Goal: Task Accomplishment & Management: Manage account settings

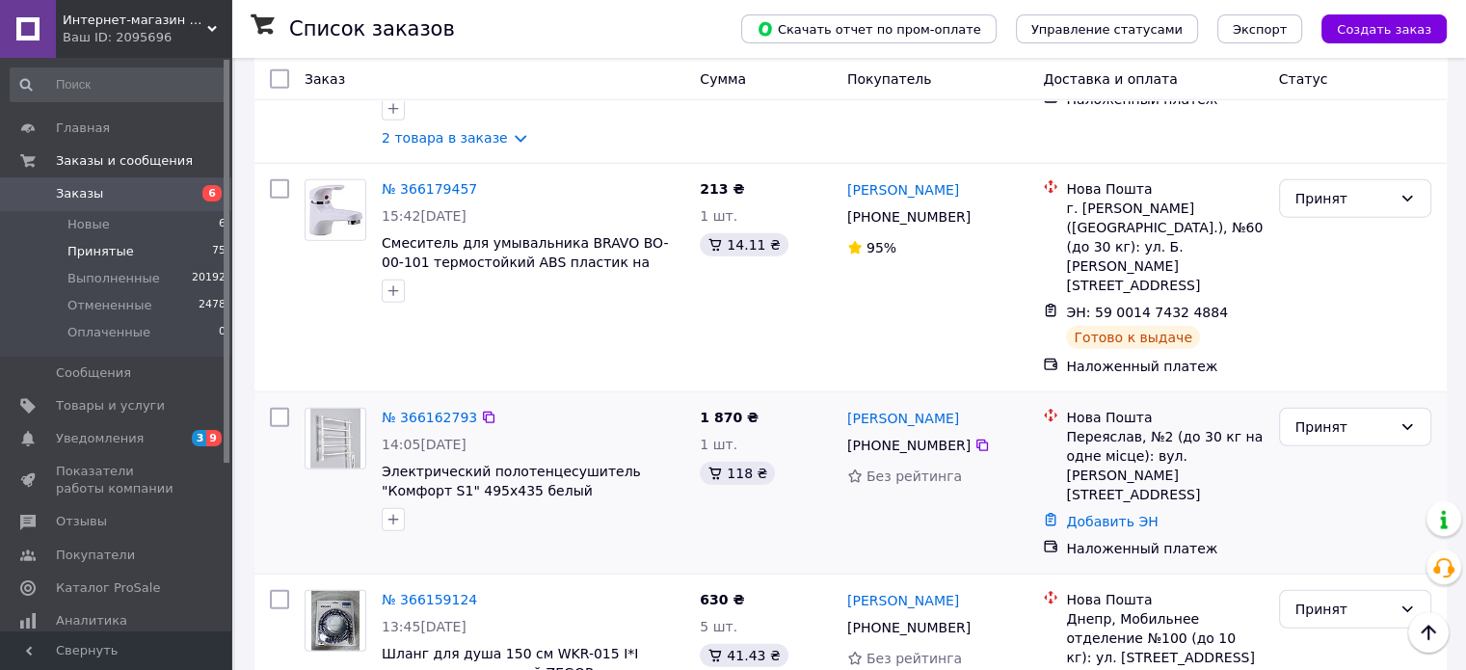
scroll to position [4916, 0]
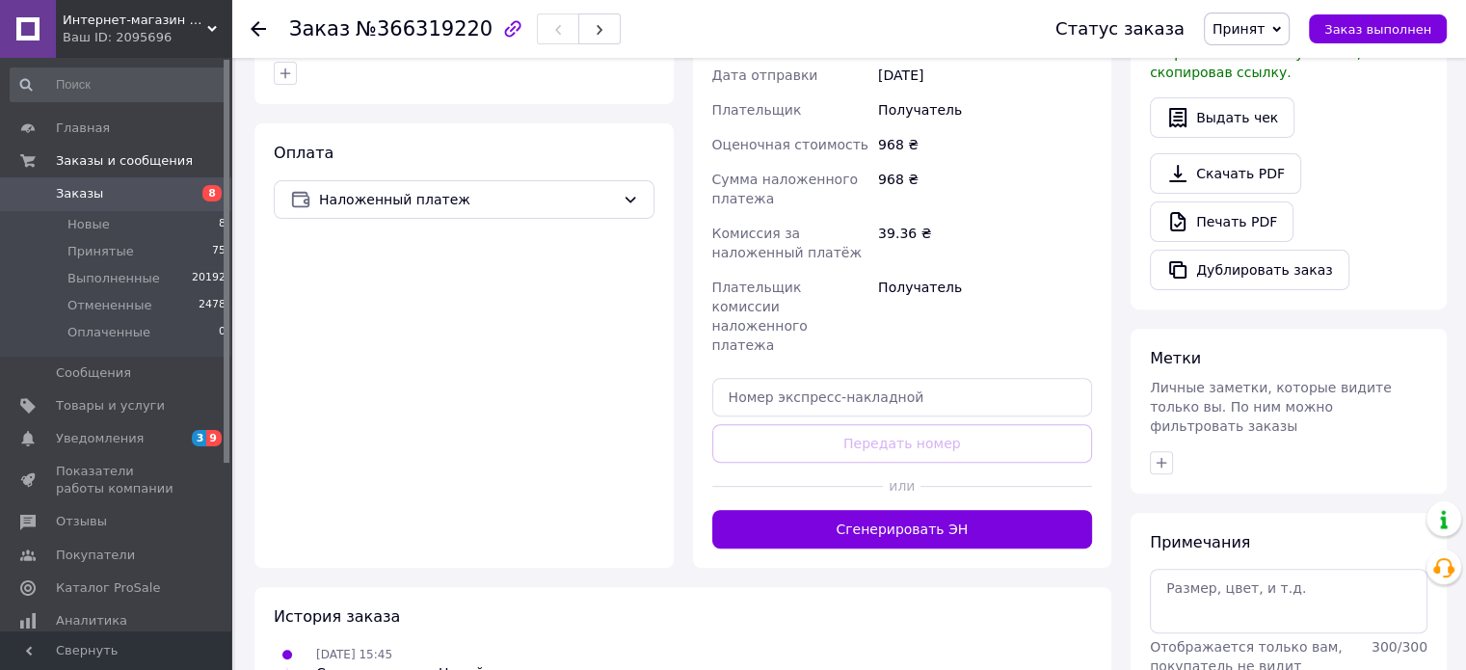
scroll to position [675, 0]
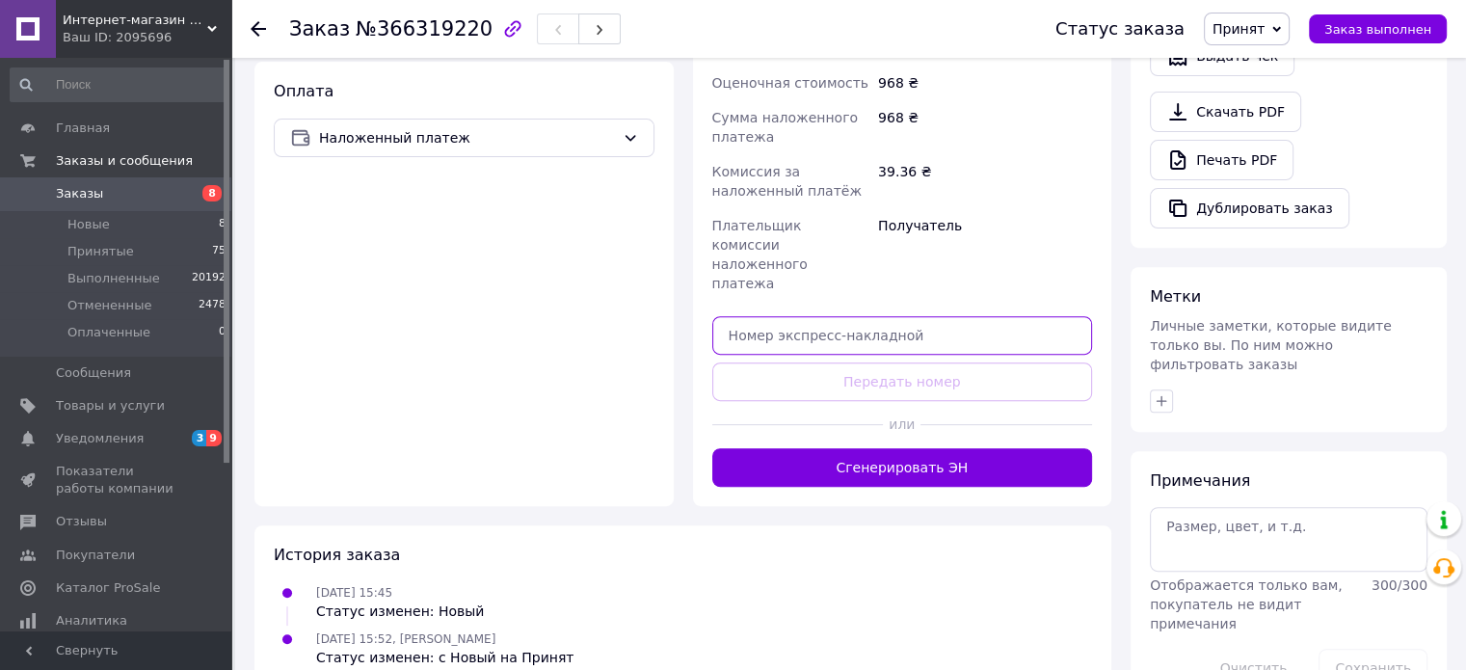
click at [845, 316] on input "text" at bounding box center [902, 335] width 381 height 39
paste input "59001474809598"
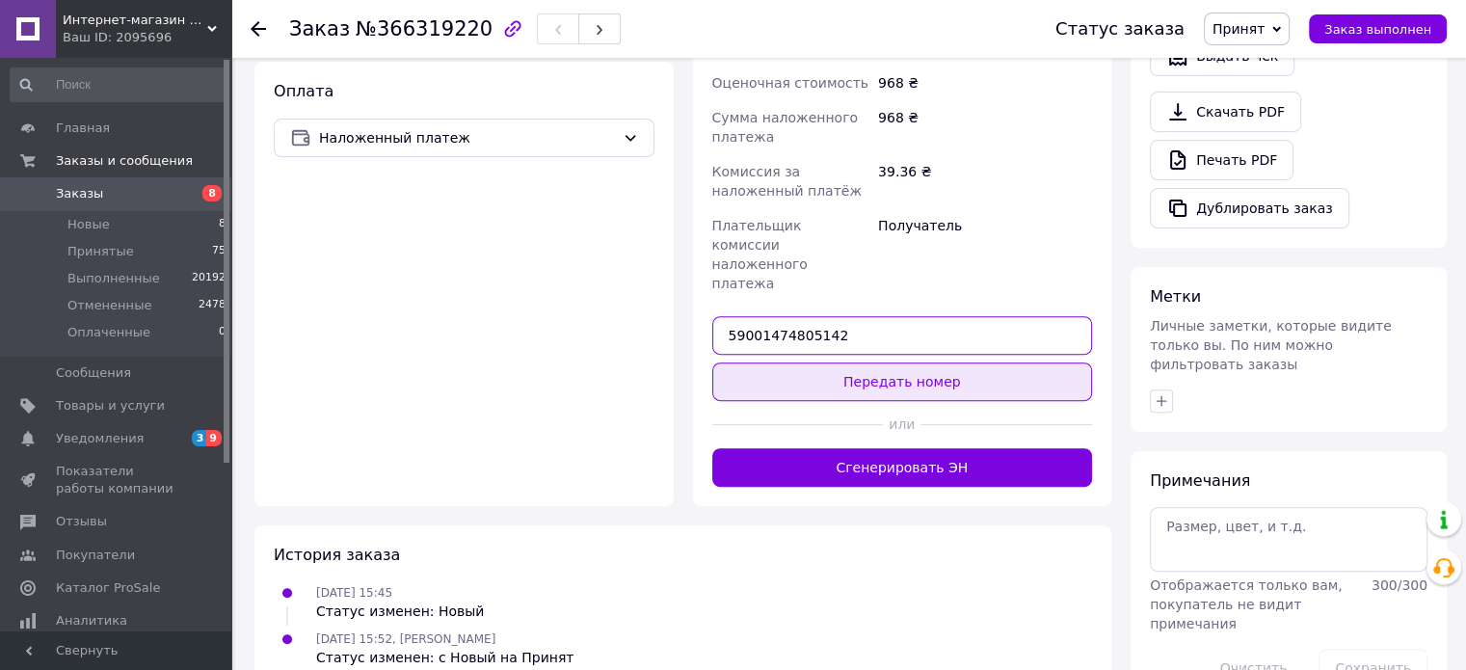
type input "59001474805142"
click at [888, 362] on button "Передать номер" at bounding box center [902, 381] width 381 height 39
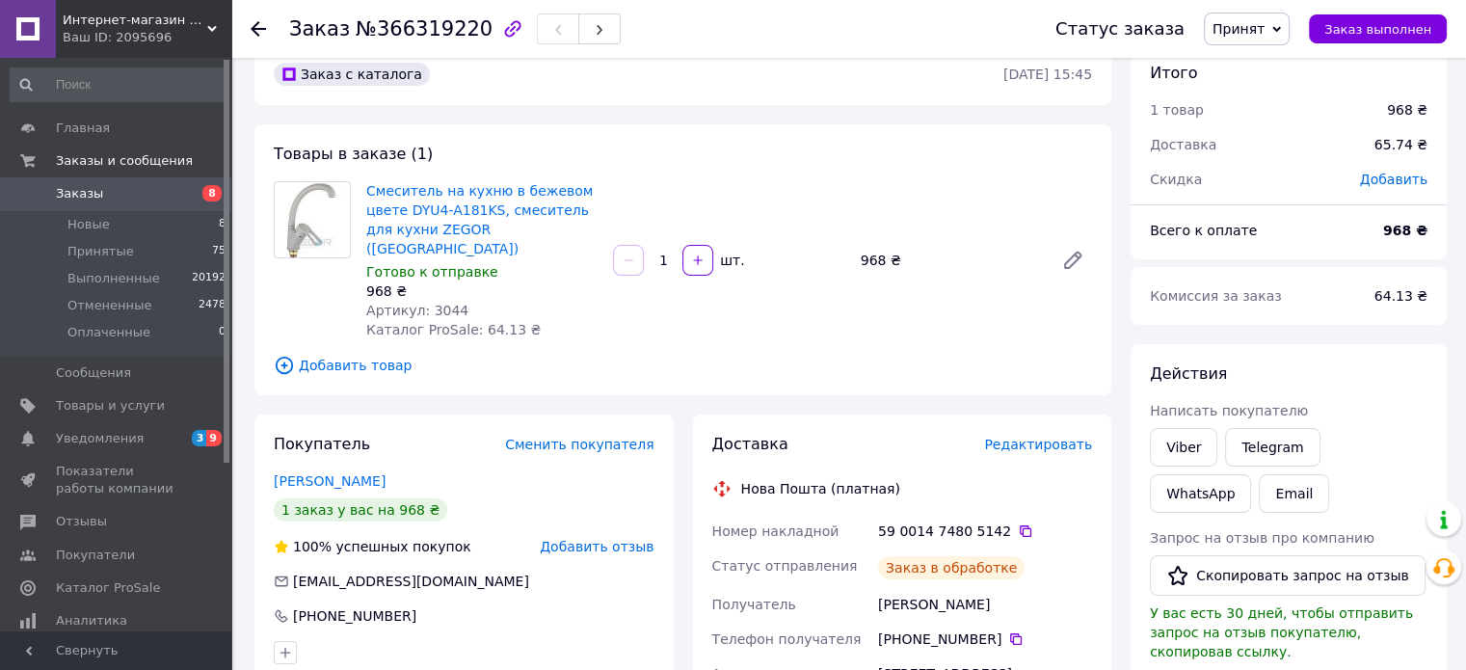
scroll to position [0, 0]
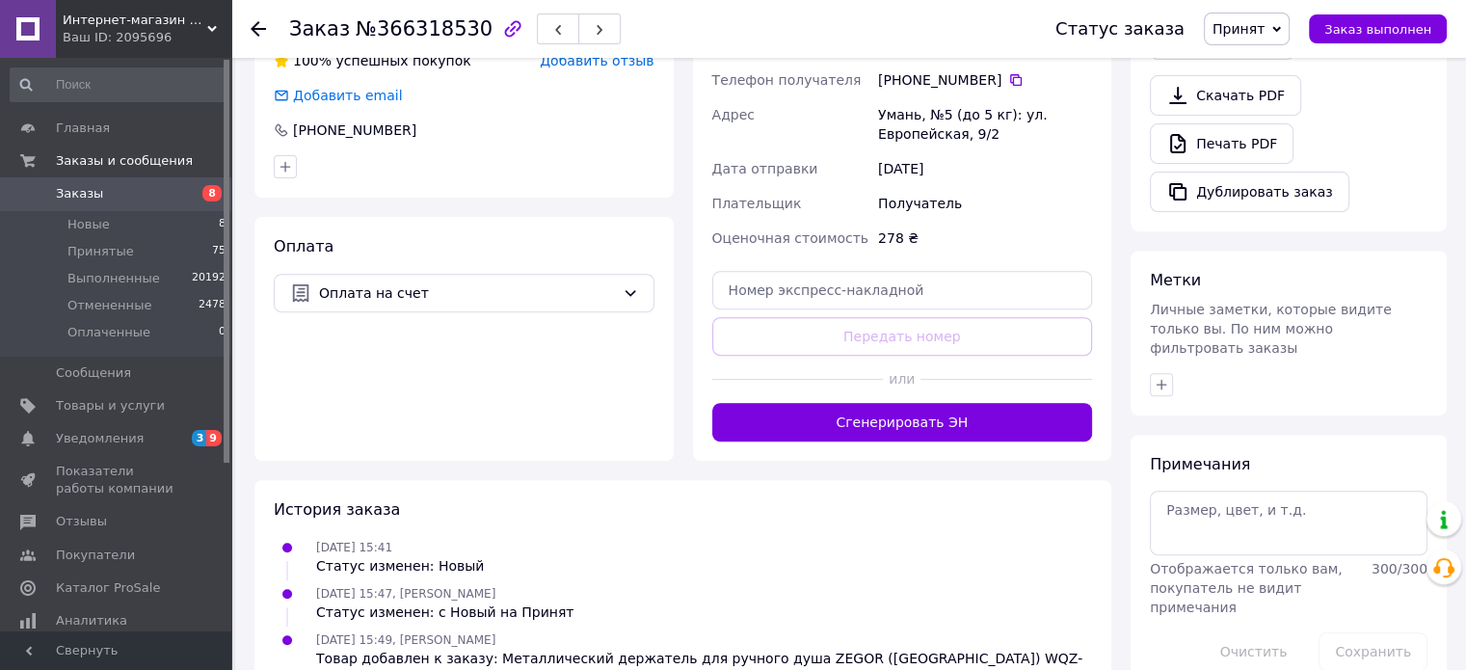
scroll to position [727, 0]
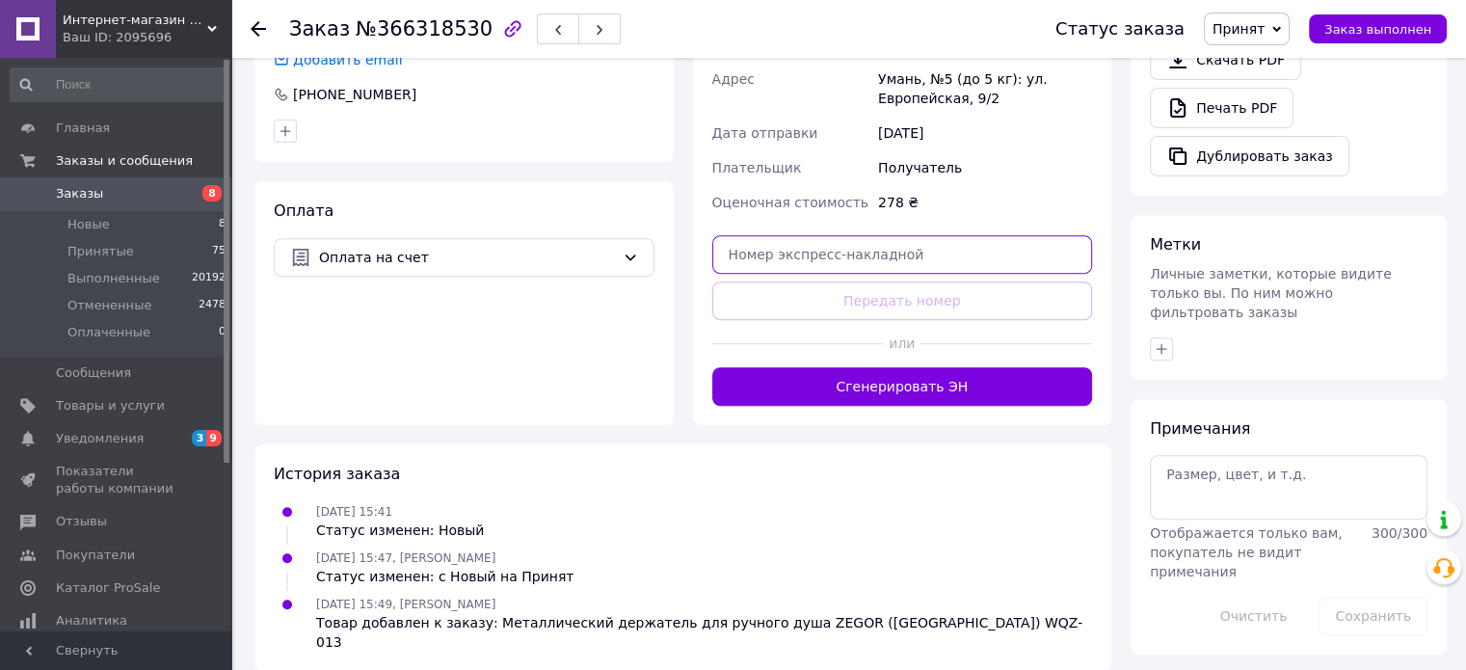
click at [854, 239] on input "text" at bounding box center [902, 254] width 381 height 39
paste input "59001474809598"
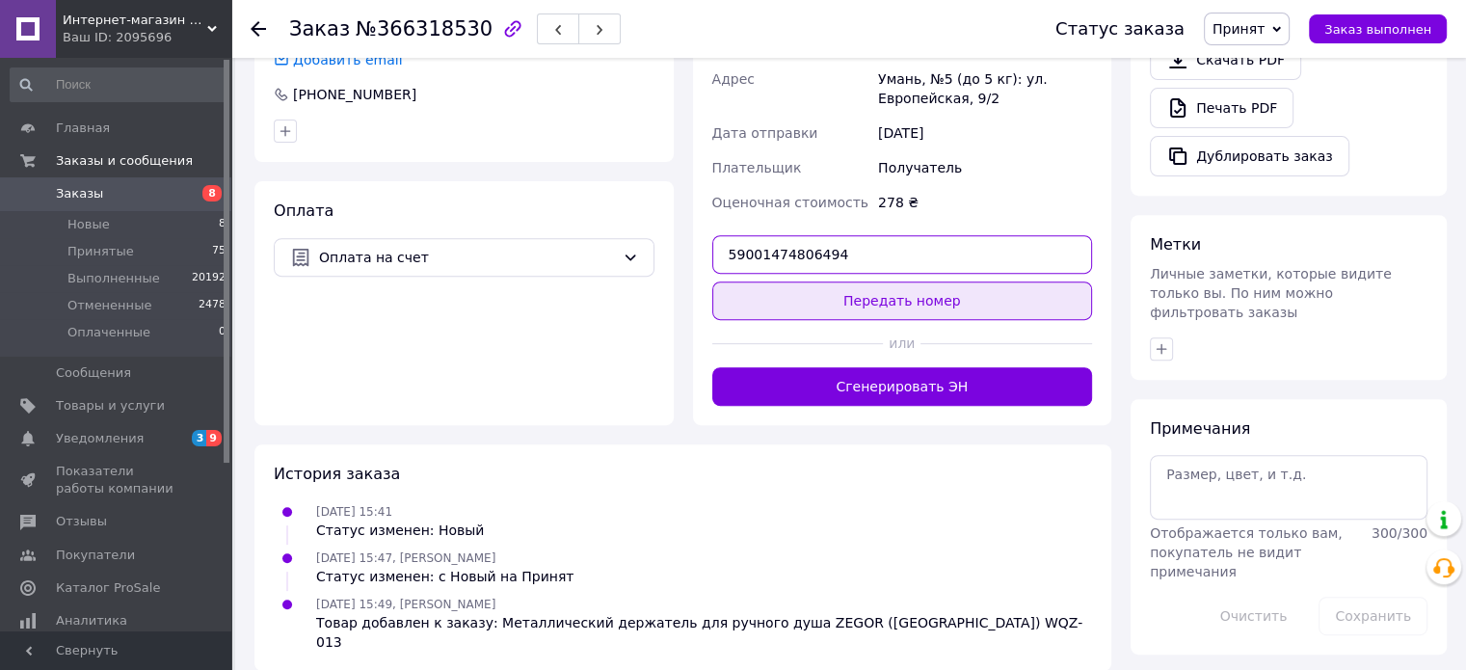
type input "59001474806494"
click at [902, 307] on button "Передать номер" at bounding box center [902, 300] width 381 height 39
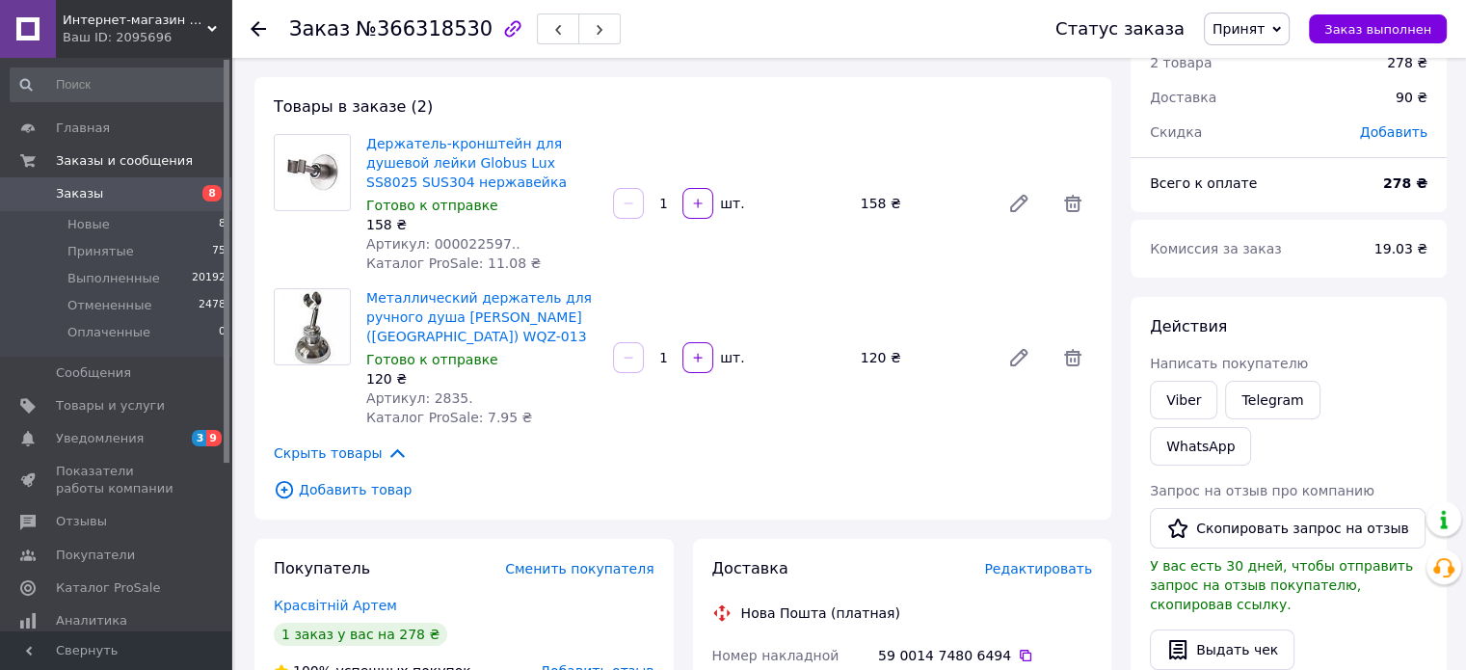
scroll to position [0, 0]
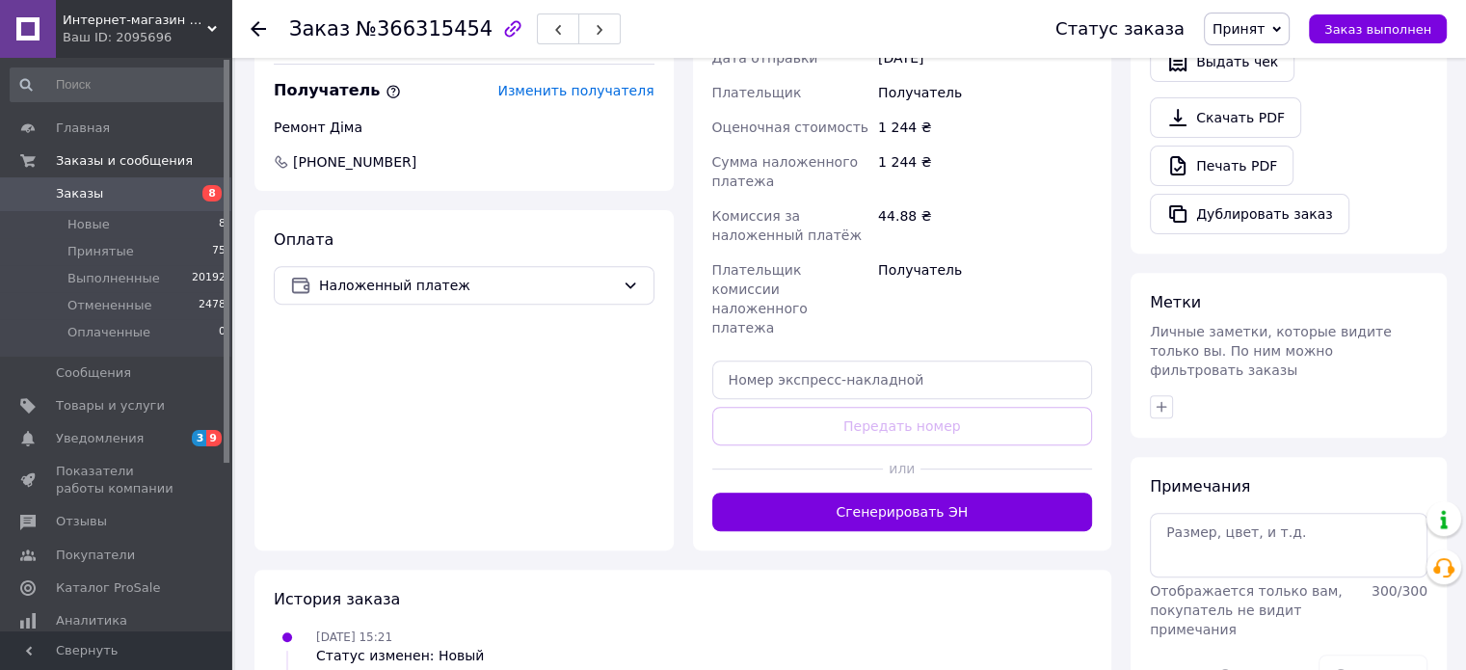
scroll to position [671, 0]
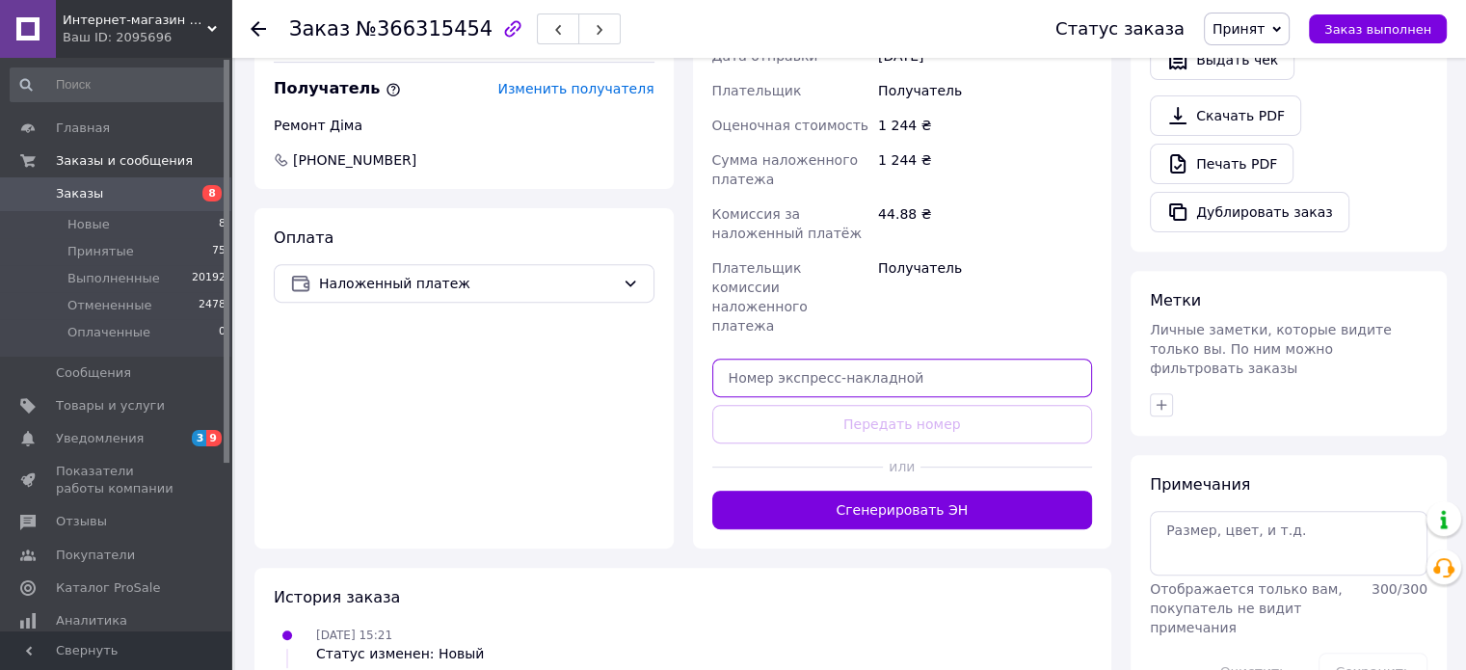
click at [812, 359] on input "text" at bounding box center [902, 378] width 381 height 39
paste input "59001474809598"
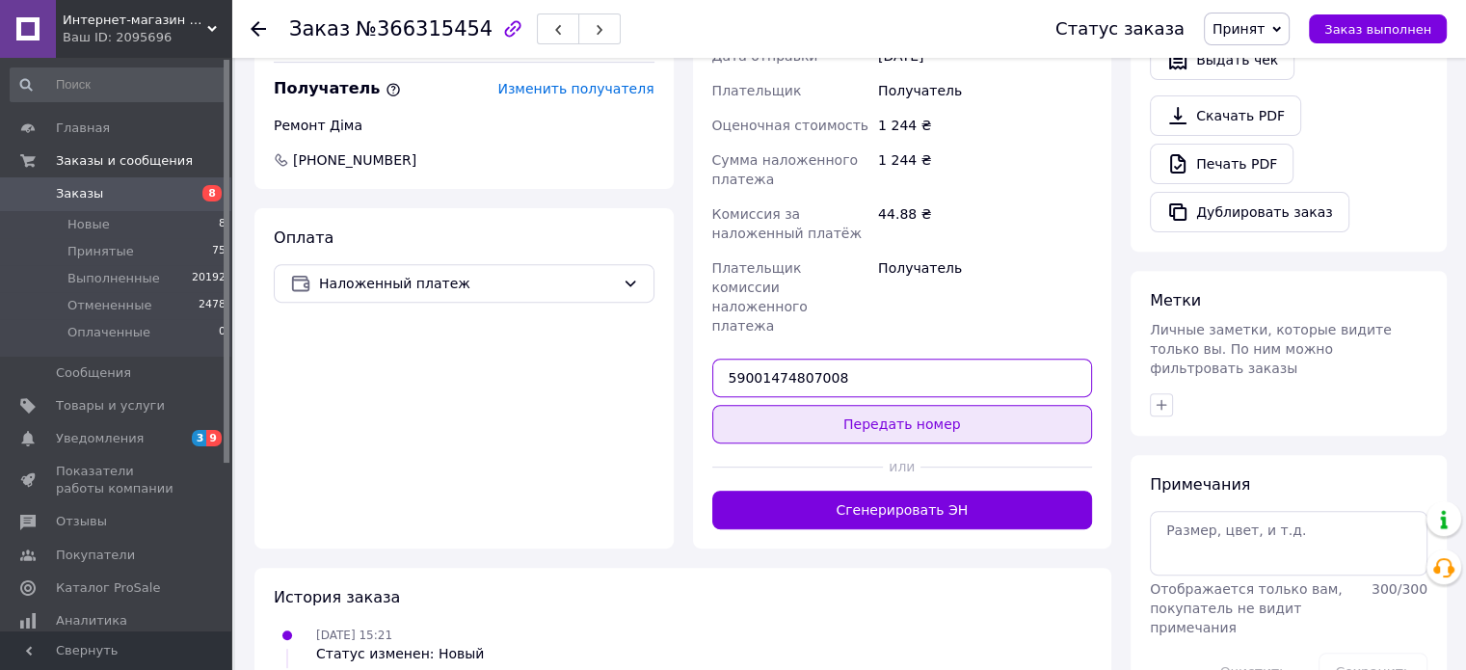
type input "59001474807008"
click at [911, 405] on button "Передать номер" at bounding box center [902, 424] width 381 height 39
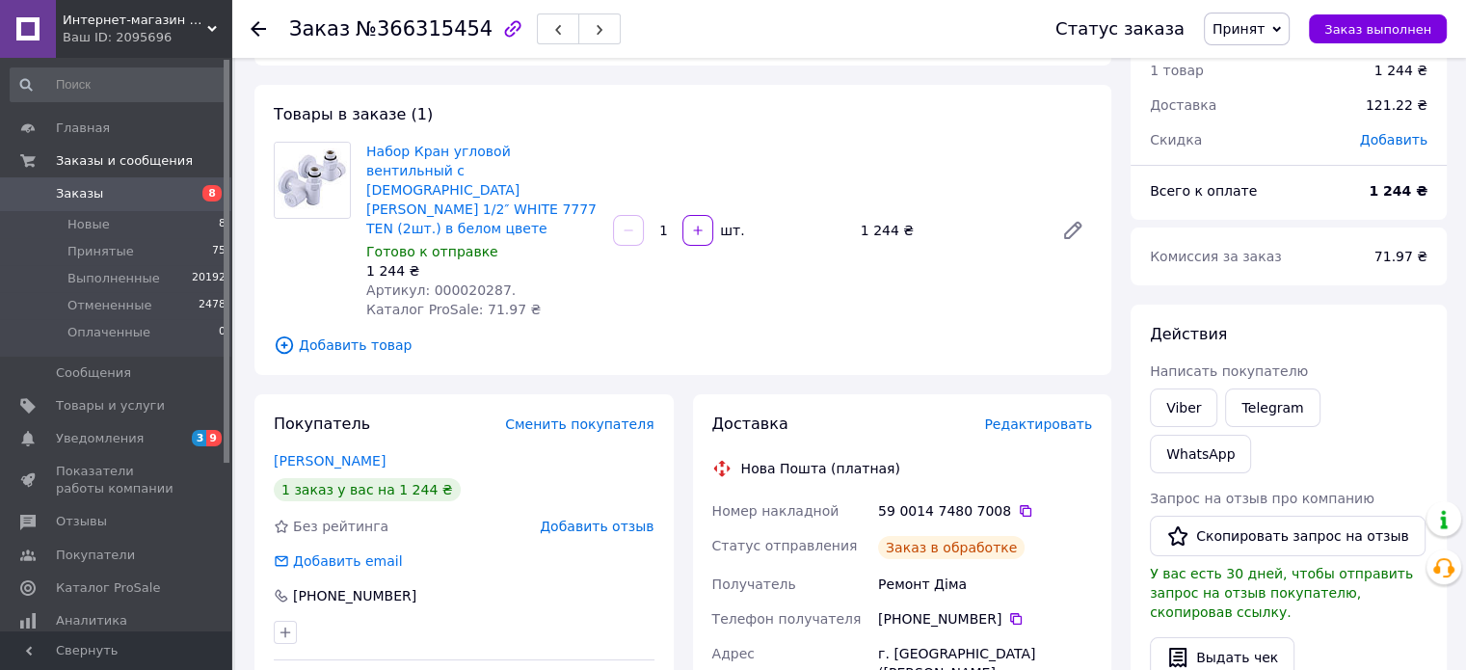
scroll to position [0, 0]
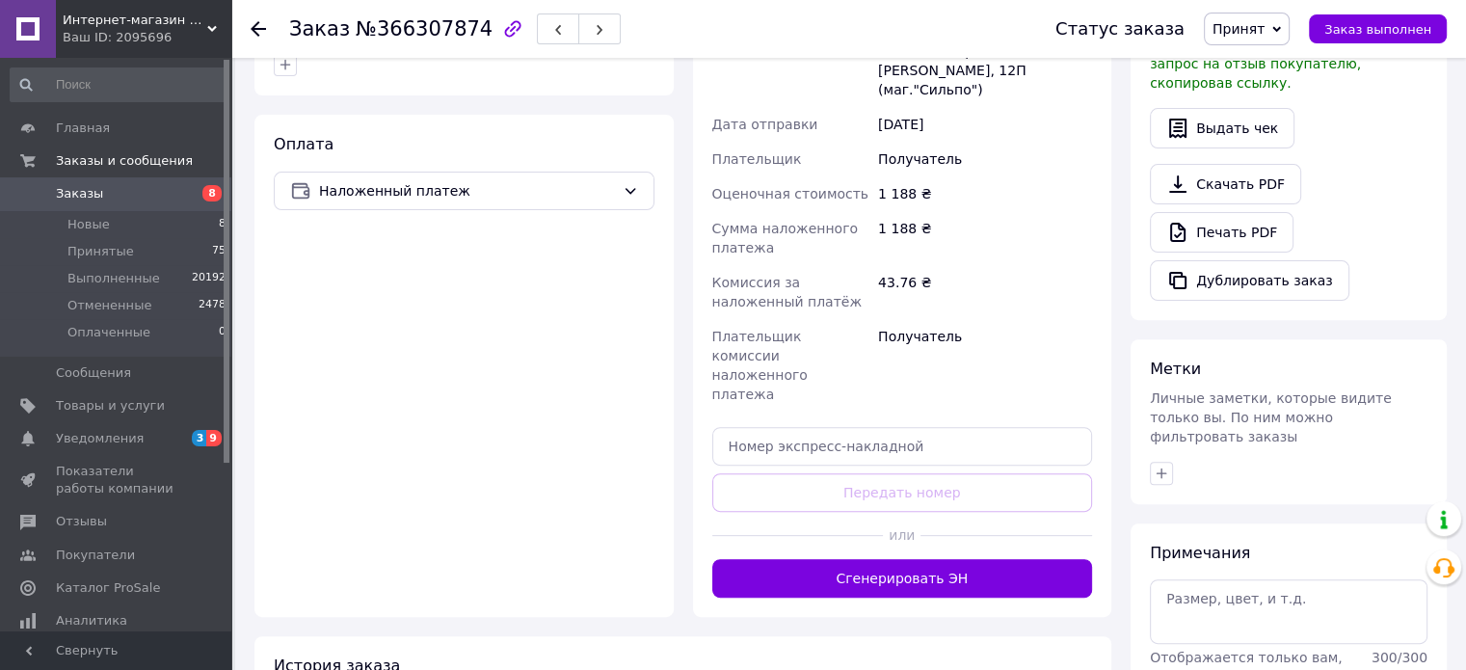
scroll to position [671, 0]
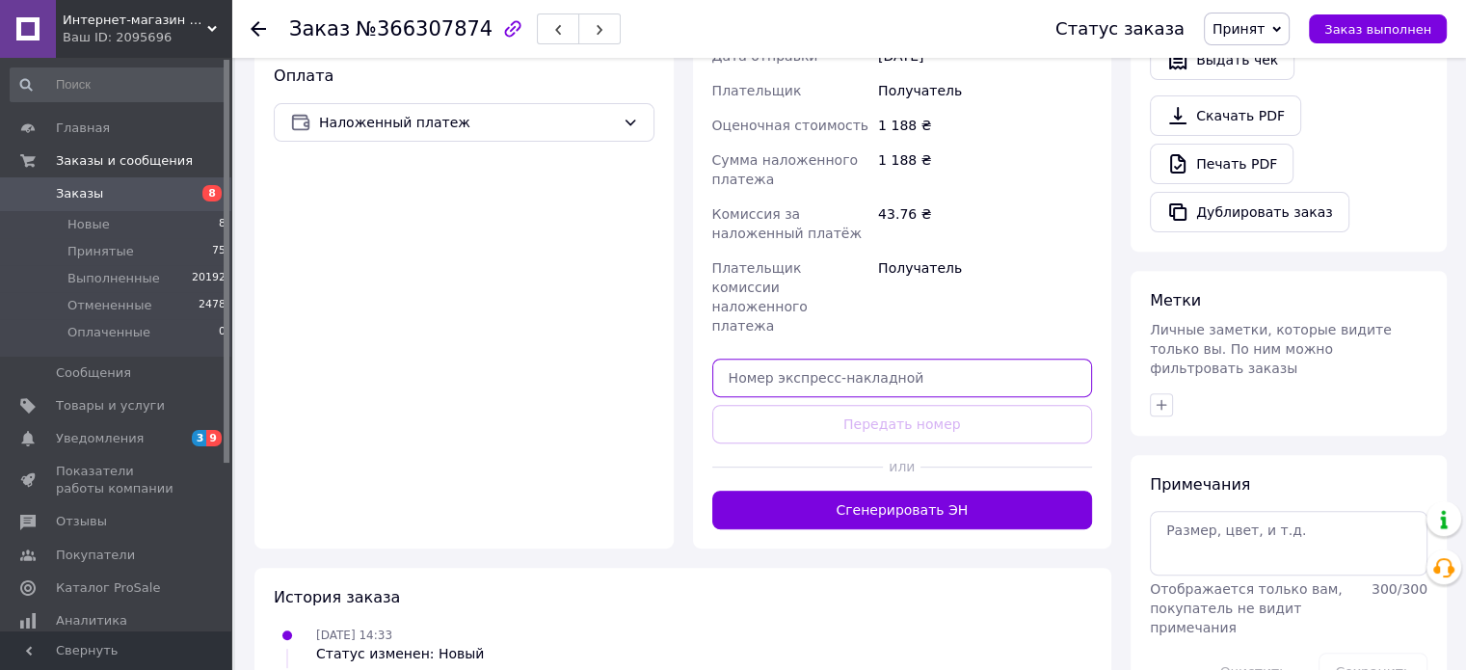
click at [856, 359] on input "text" at bounding box center [902, 378] width 381 height 39
paste input "59001474809598"
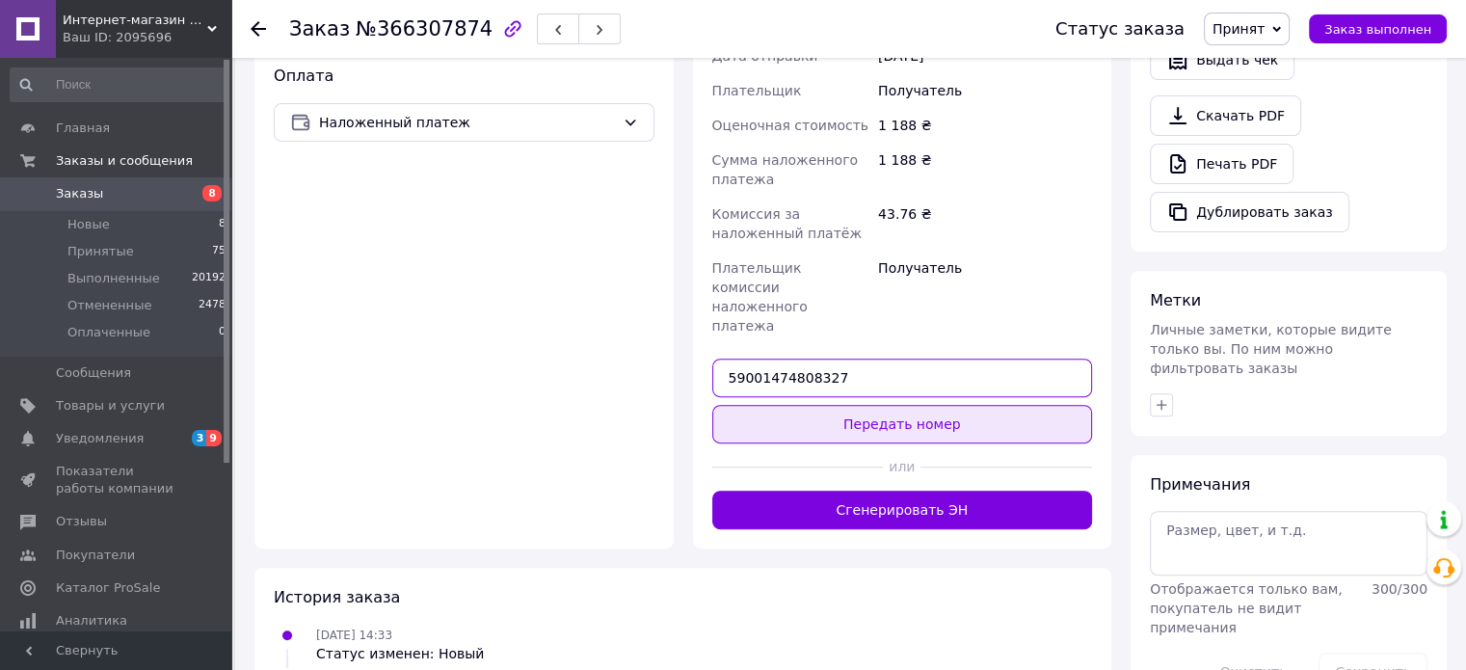
type input "59001474808327"
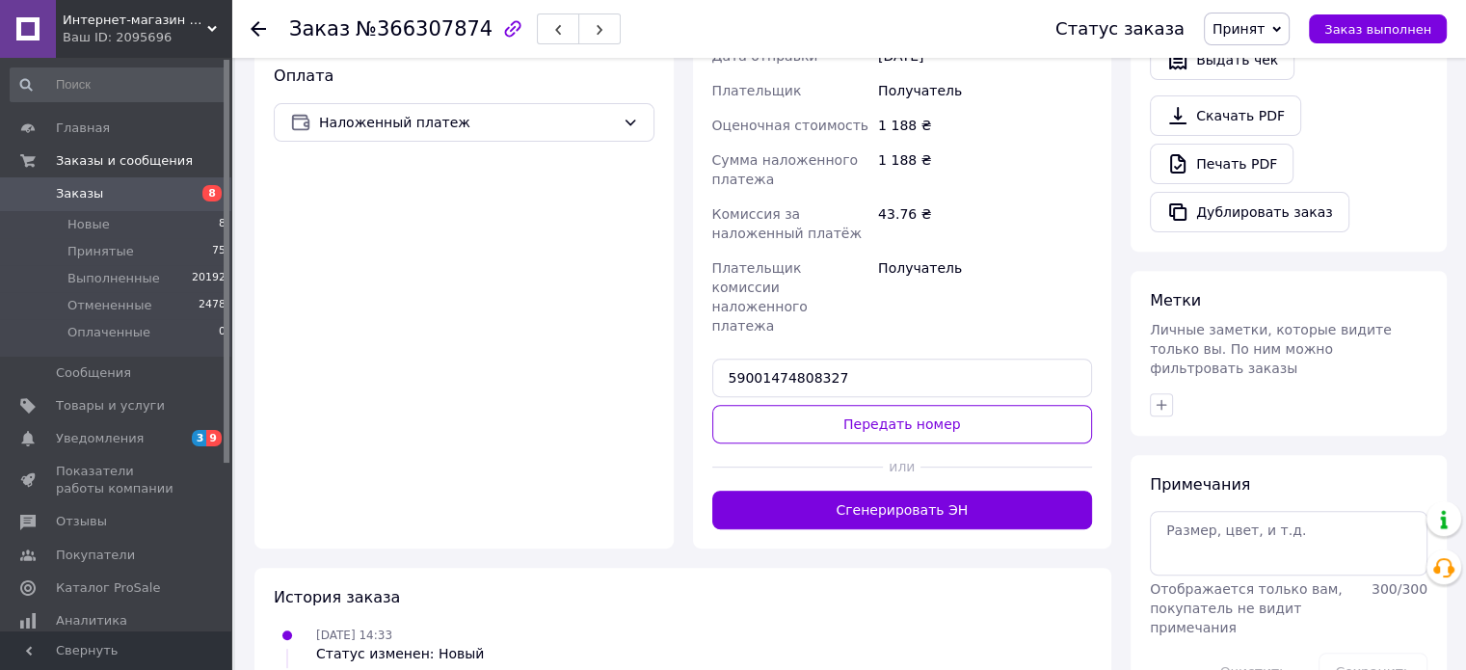
click at [891, 405] on button "Передать номер" at bounding box center [902, 424] width 381 height 39
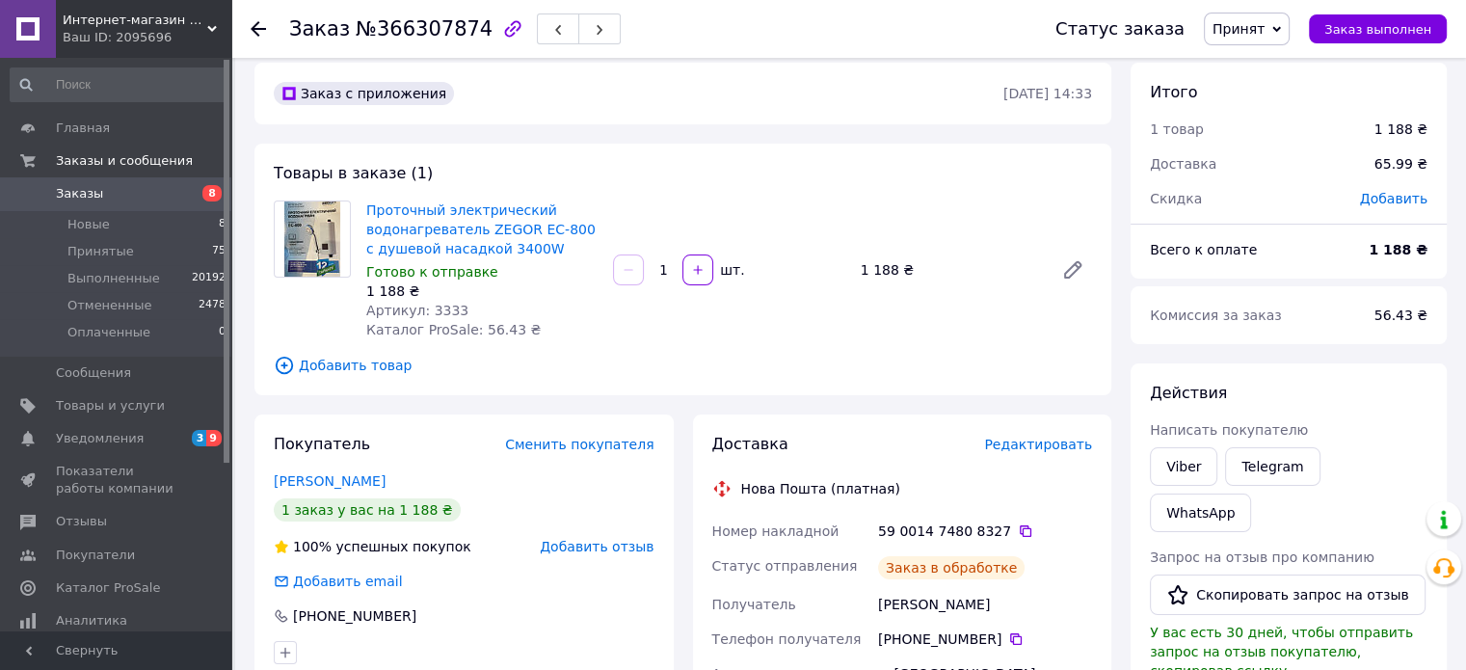
scroll to position [0, 0]
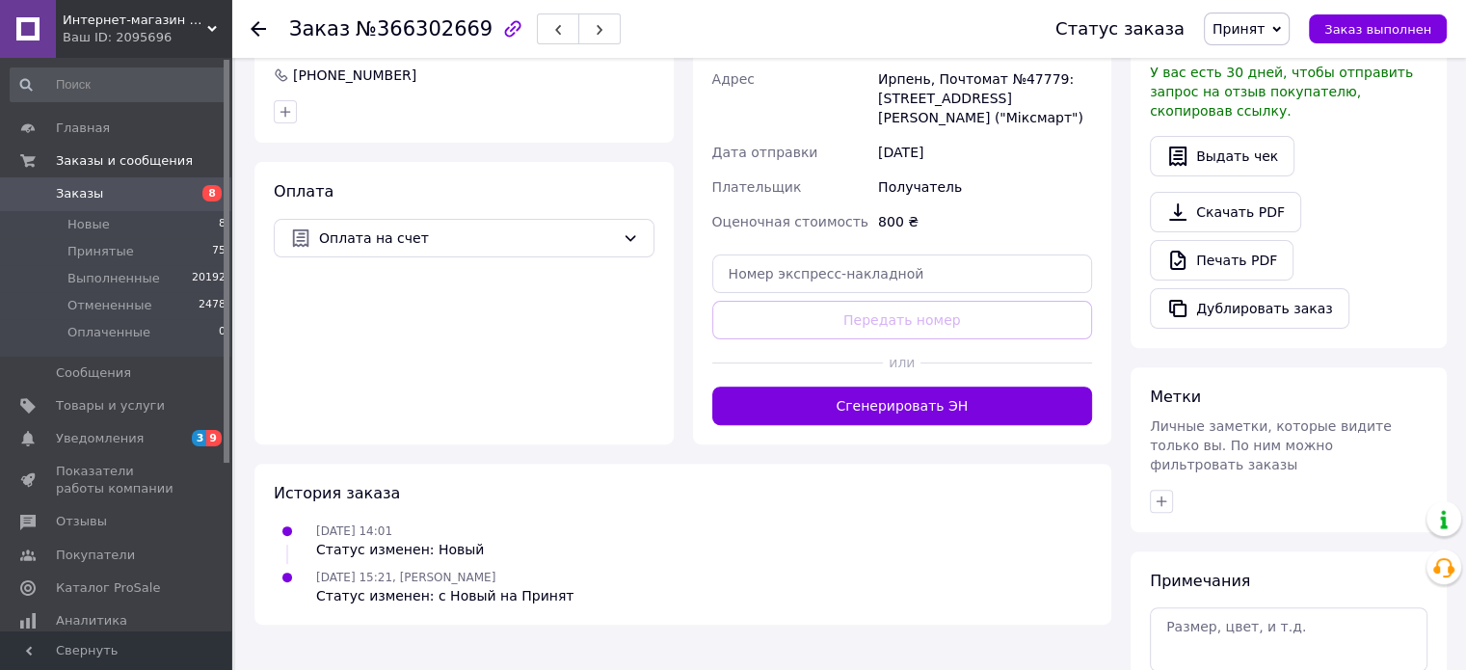
scroll to position [578, 0]
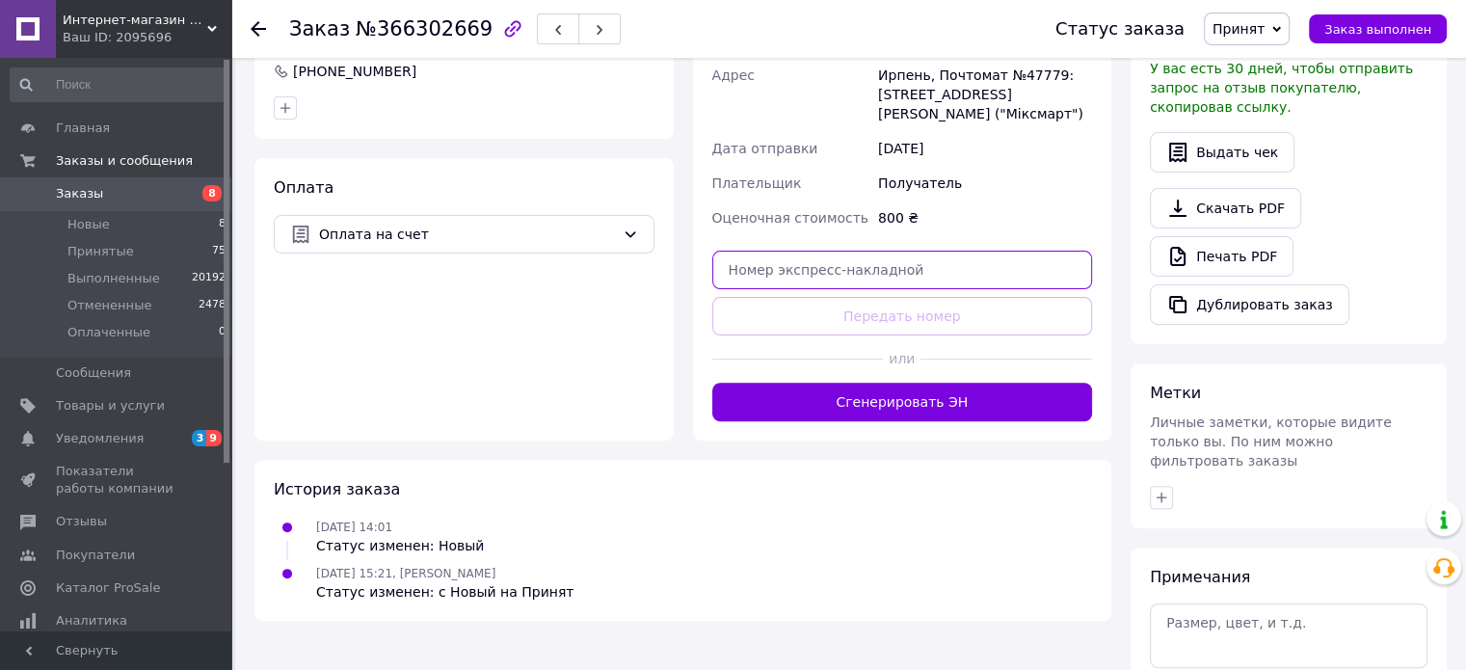
click at [875, 251] on input "text" at bounding box center [902, 270] width 381 height 39
paste input "59001474809598"
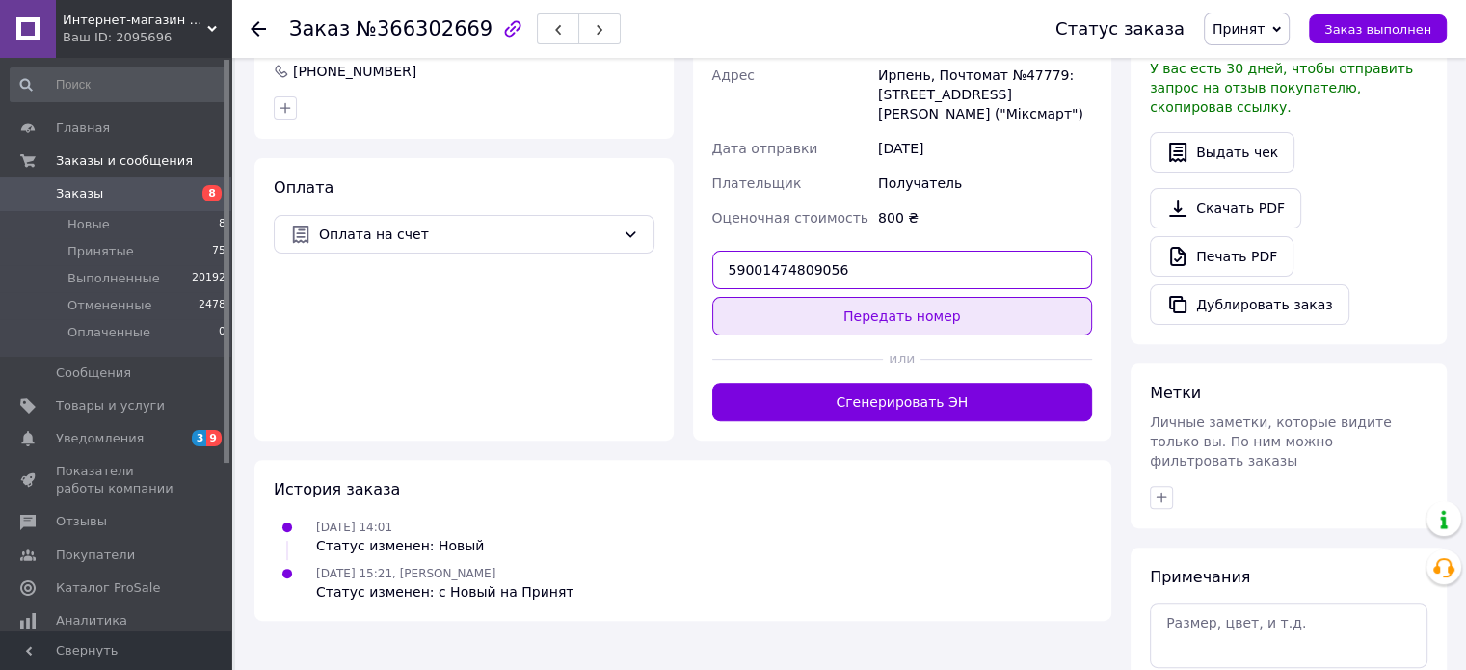
type input "59001474809056"
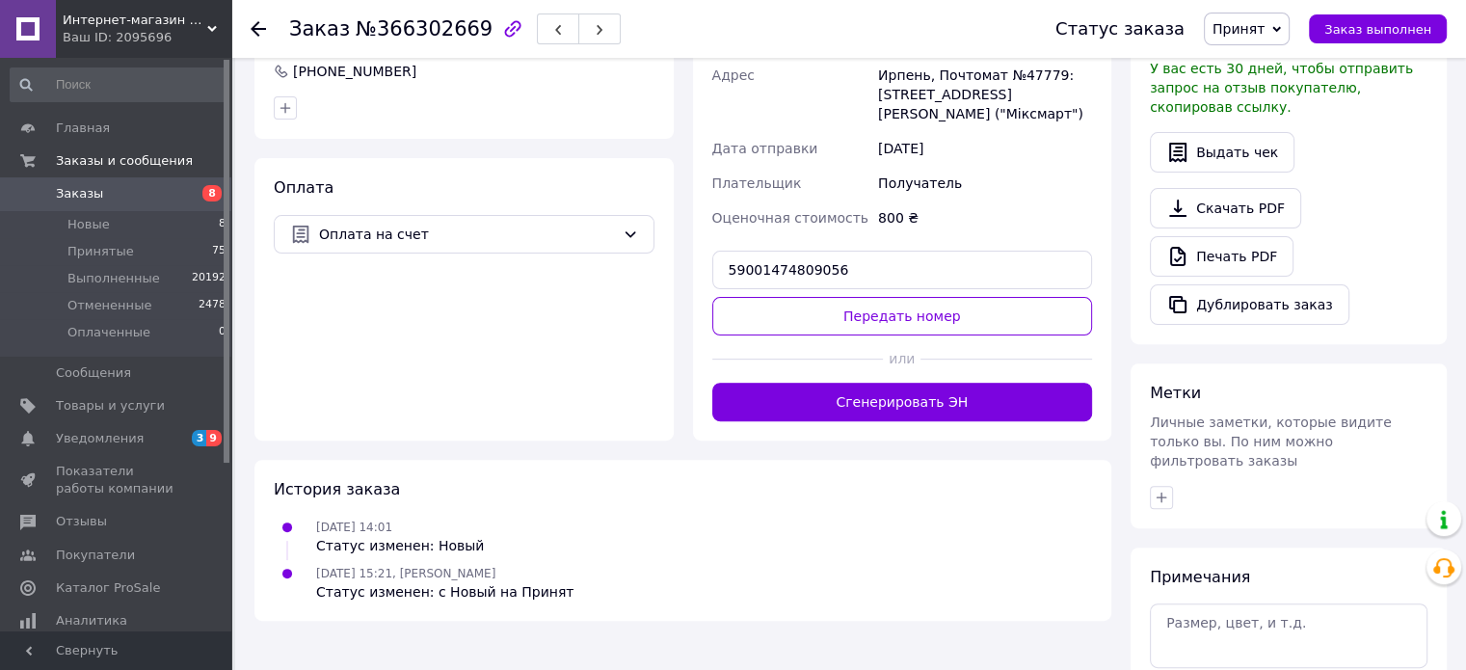
click at [896, 297] on button "Передать номер" at bounding box center [902, 316] width 381 height 39
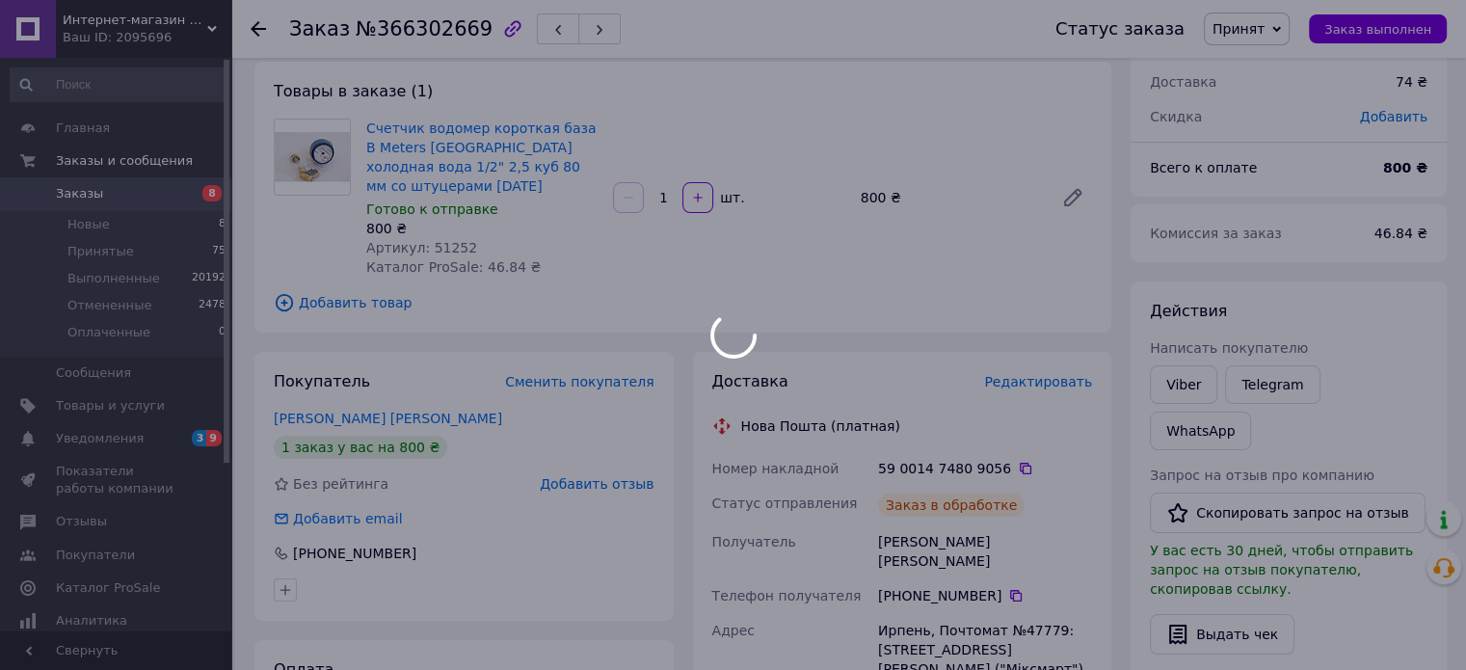
scroll to position [0, 0]
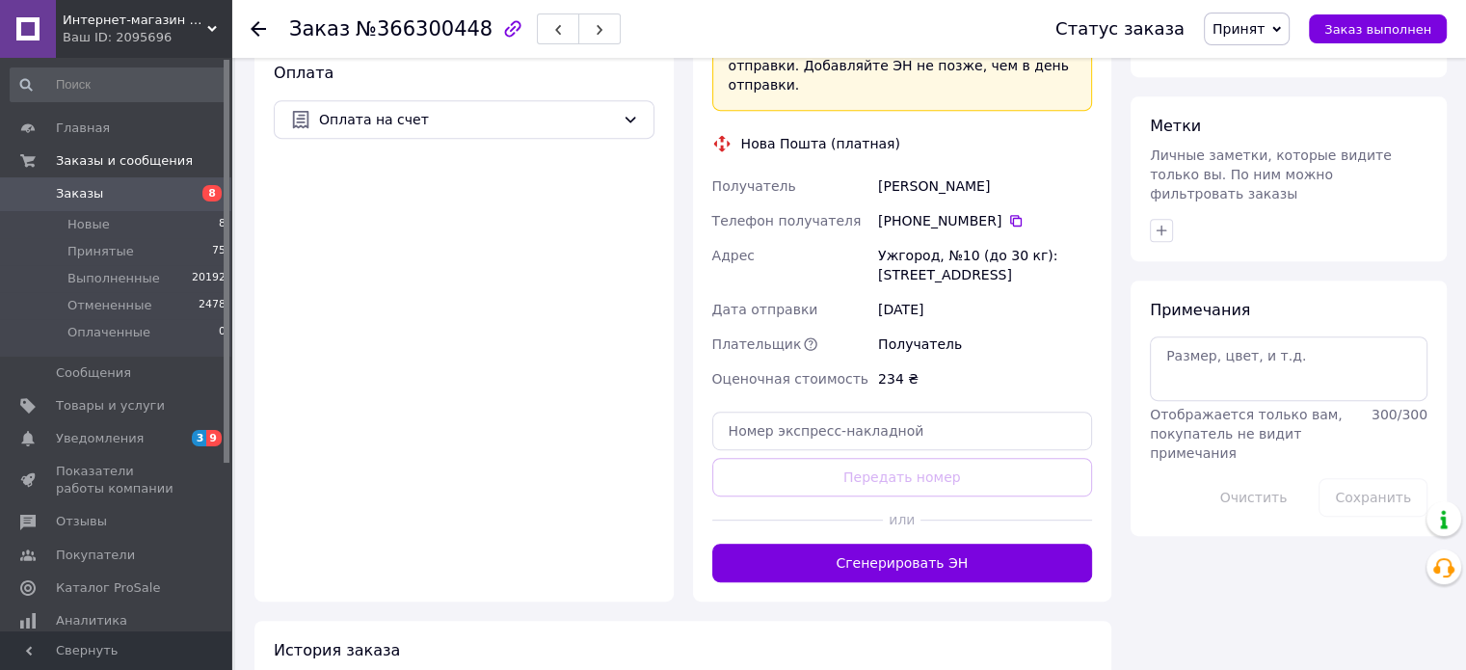
scroll to position [868, 0]
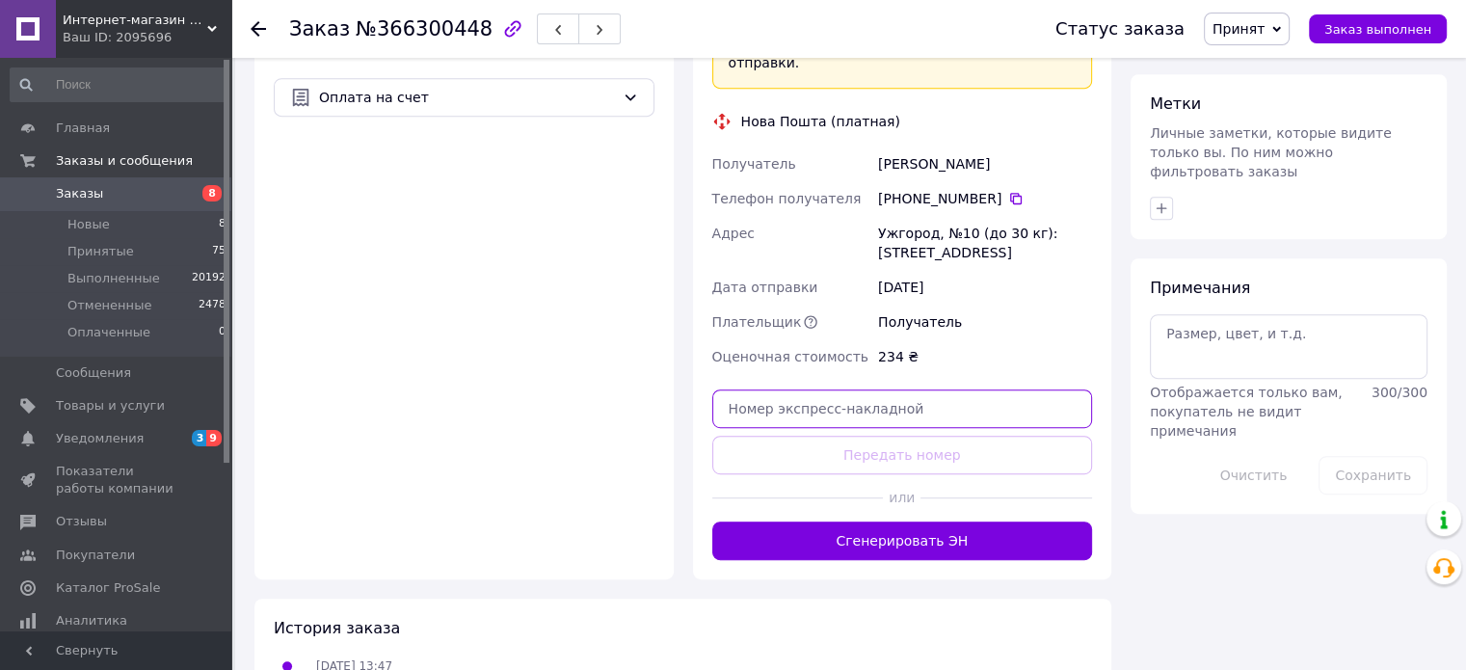
click at [883, 389] on input "text" at bounding box center [902, 408] width 381 height 39
paste input "59001474813980"
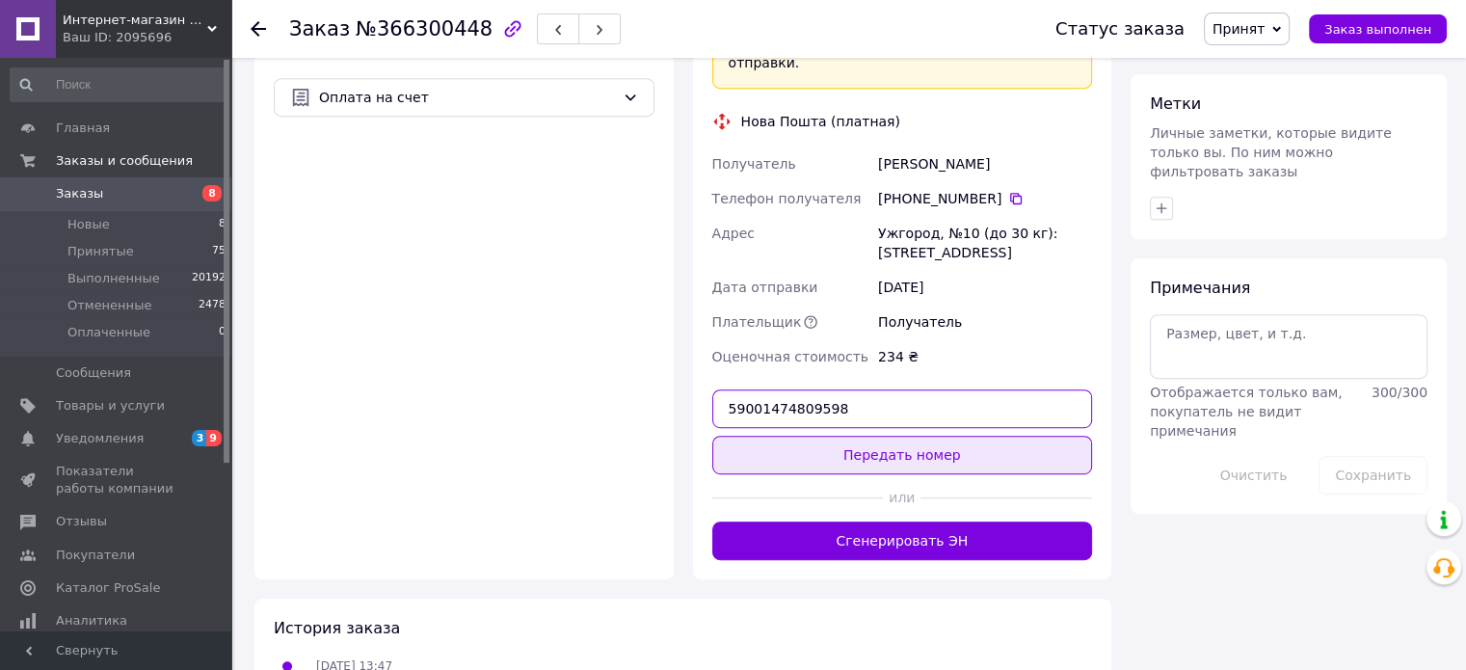
type input "59001474809598"
click at [922, 436] on button "Передать номер" at bounding box center [902, 455] width 381 height 39
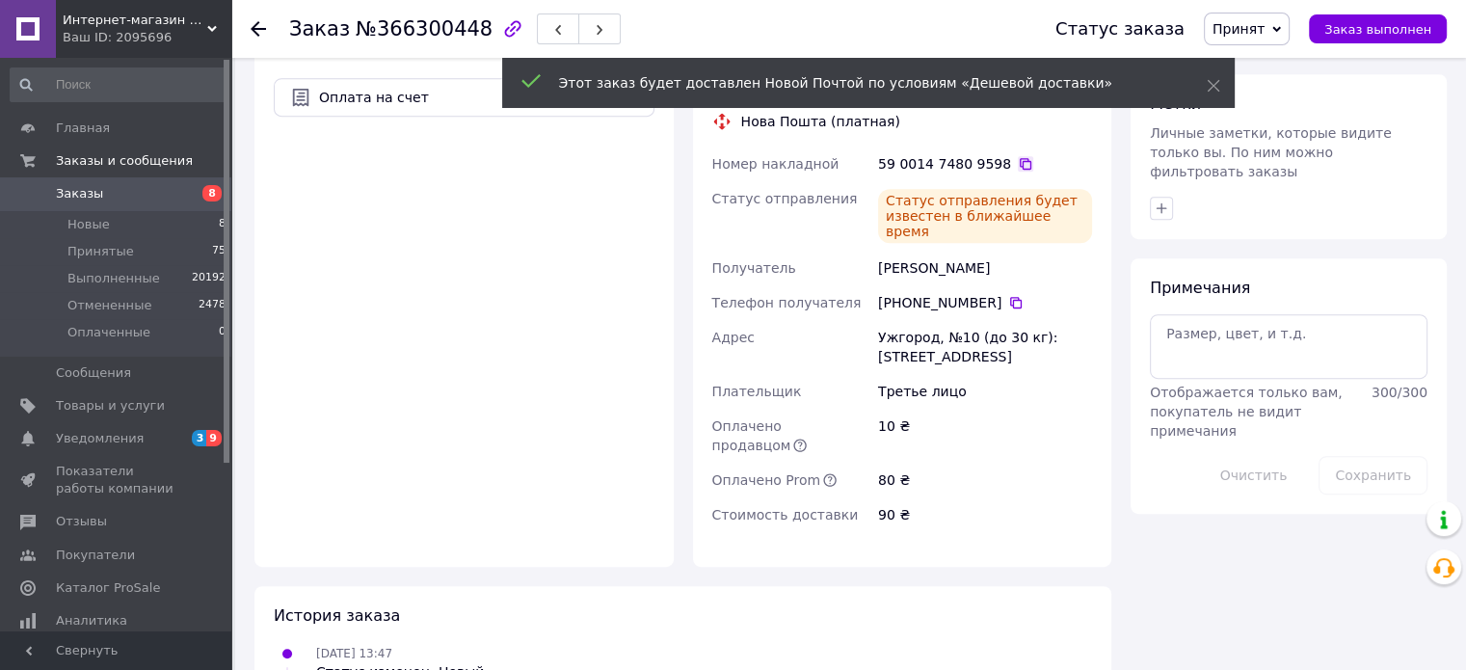
click at [1018, 156] on icon at bounding box center [1025, 163] width 15 height 15
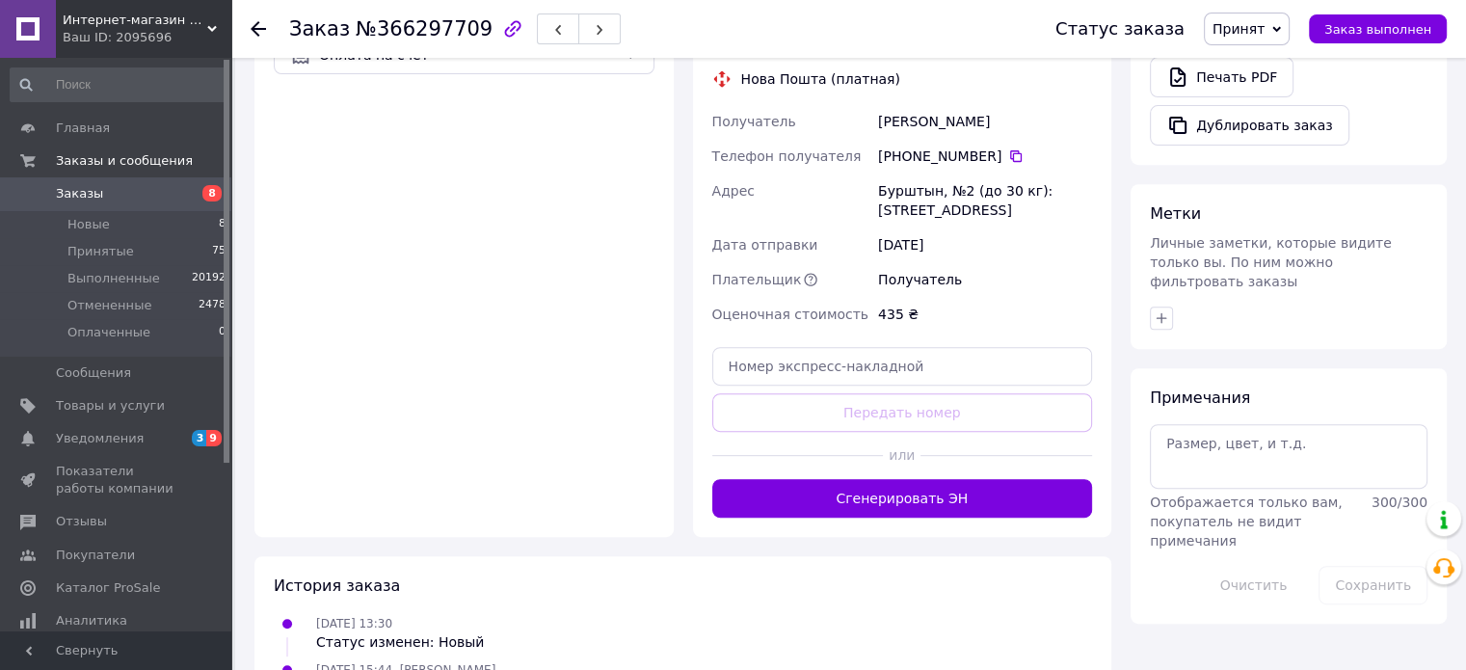
scroll to position [771, 0]
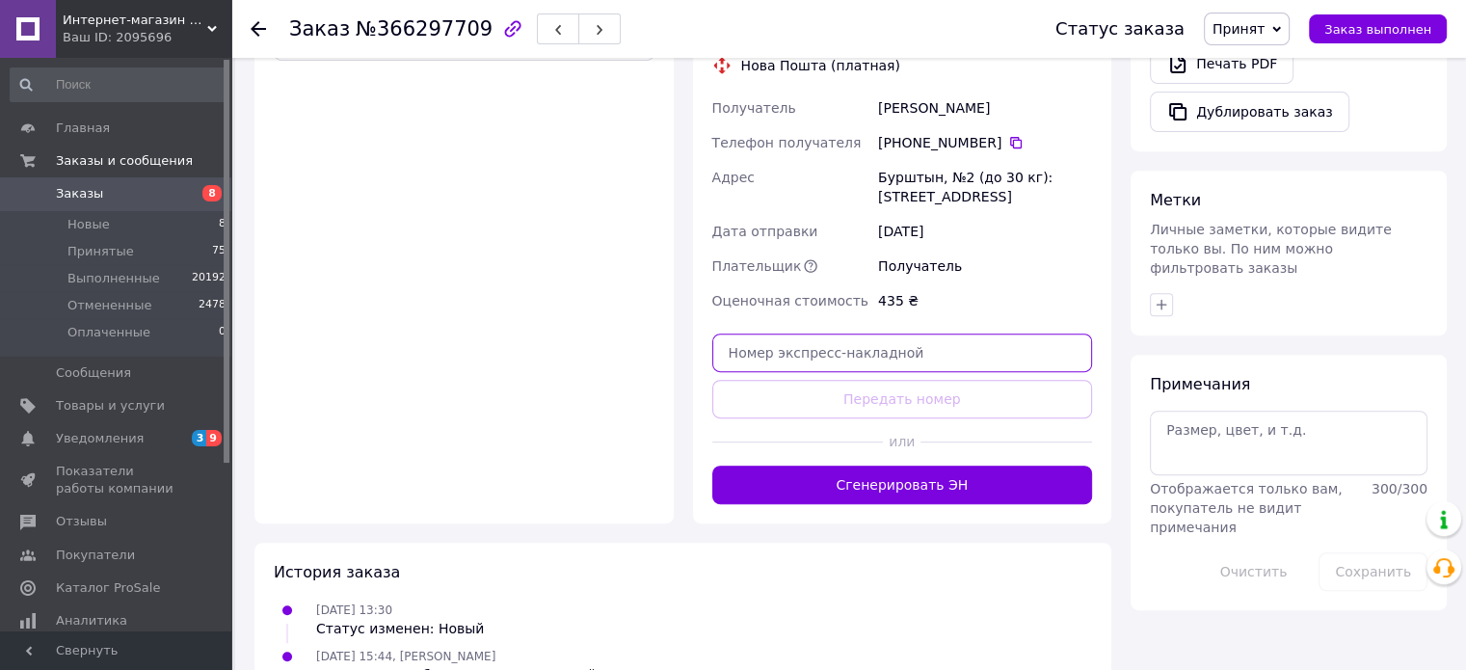
click at [892, 334] on input "text" at bounding box center [902, 353] width 381 height 39
paste input "59001474813980"
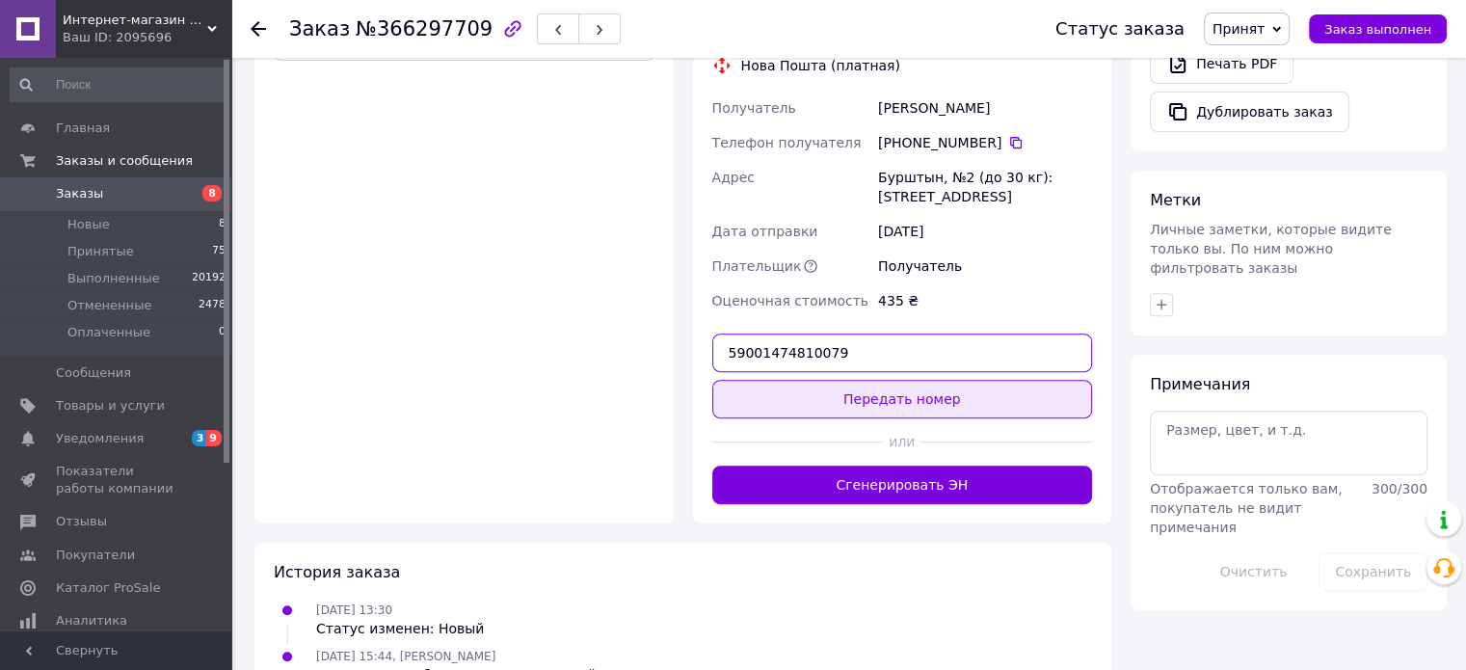
type input "59001474810079"
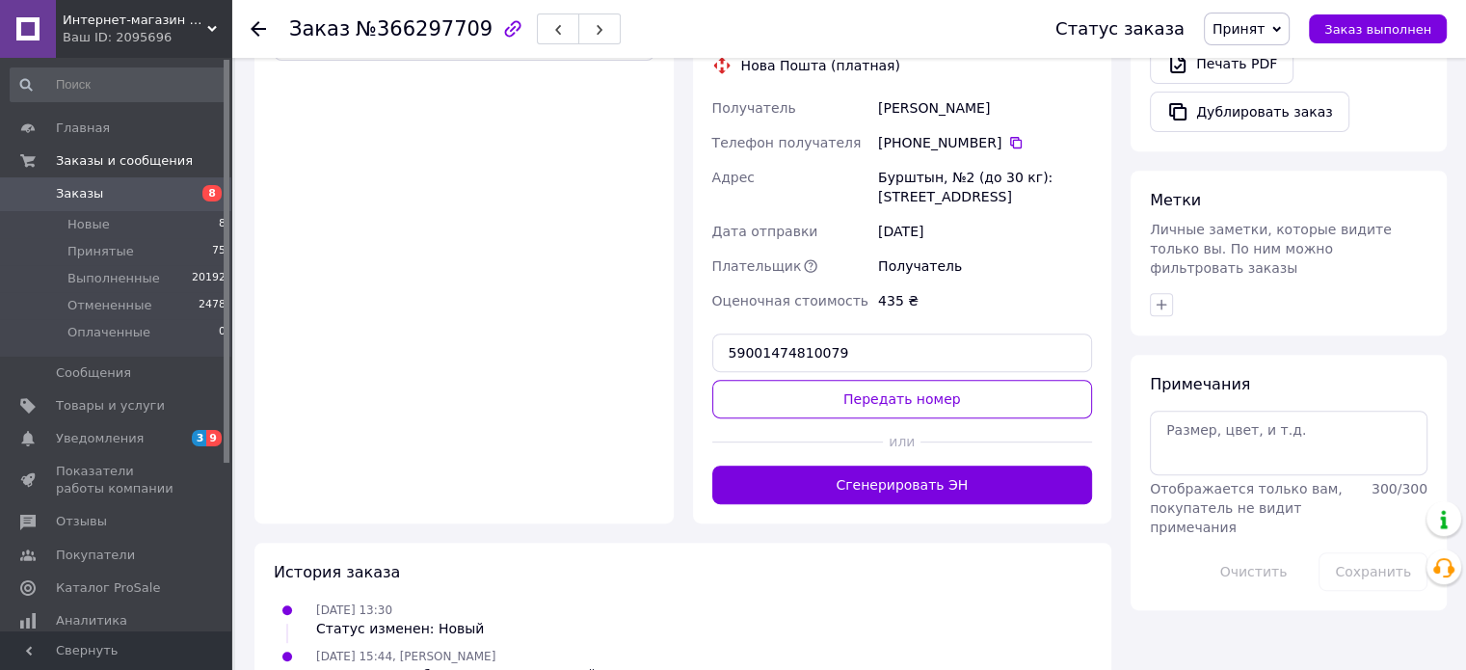
drag, startPoint x: 922, startPoint y: 363, endPoint x: 944, endPoint y: 365, distance: 21.3
click at [922, 380] on button "Передать номер" at bounding box center [902, 399] width 381 height 39
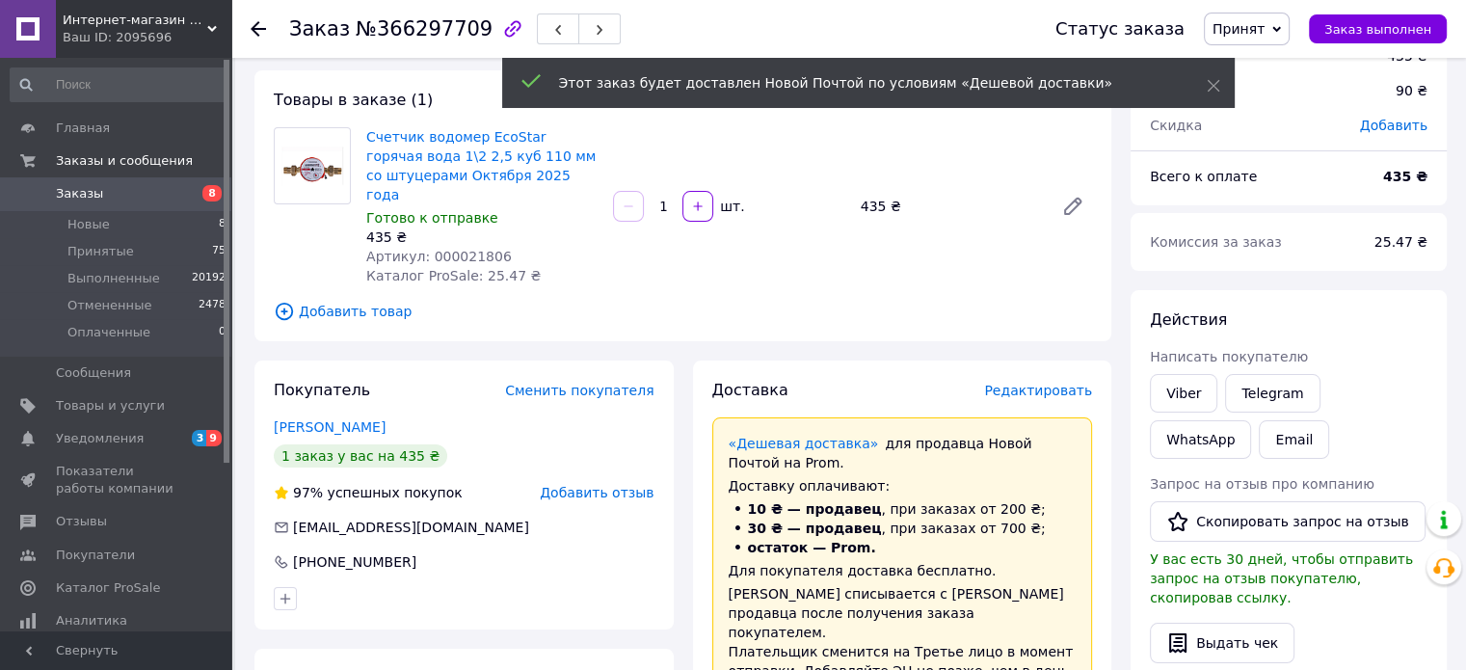
scroll to position [0, 0]
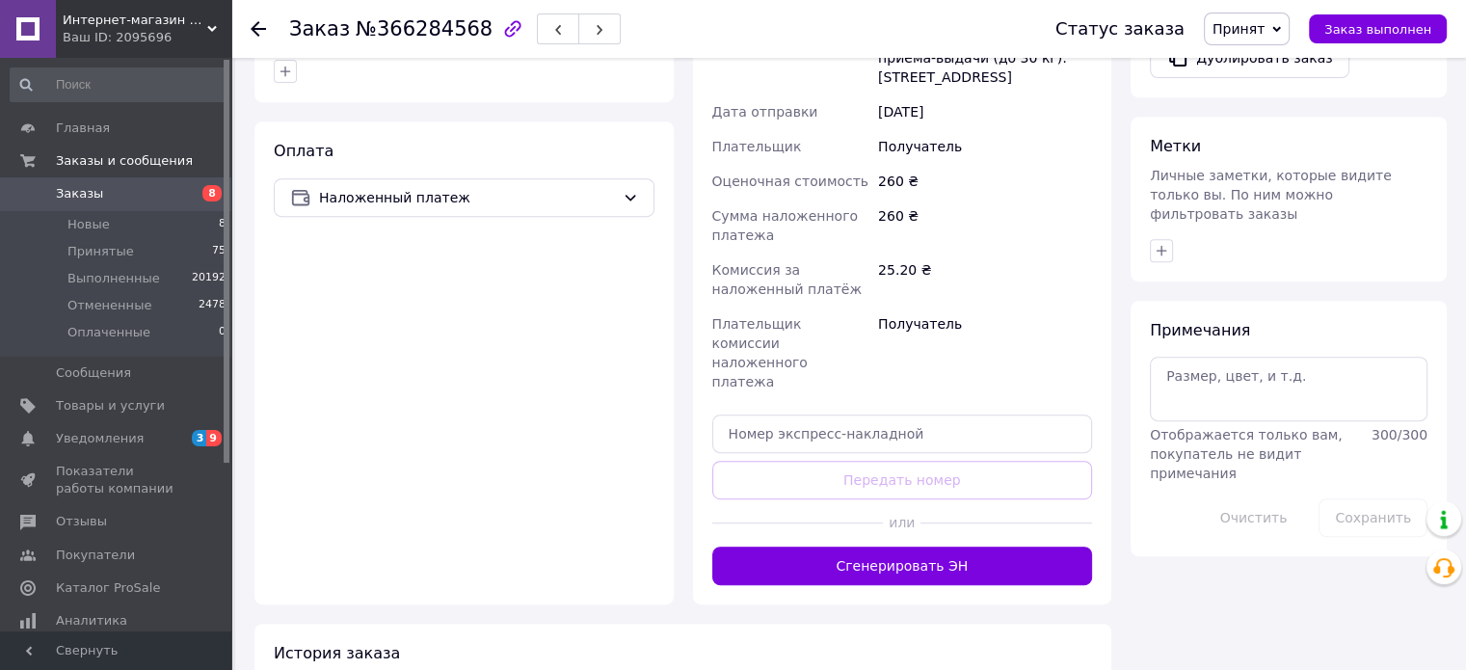
scroll to position [862, 0]
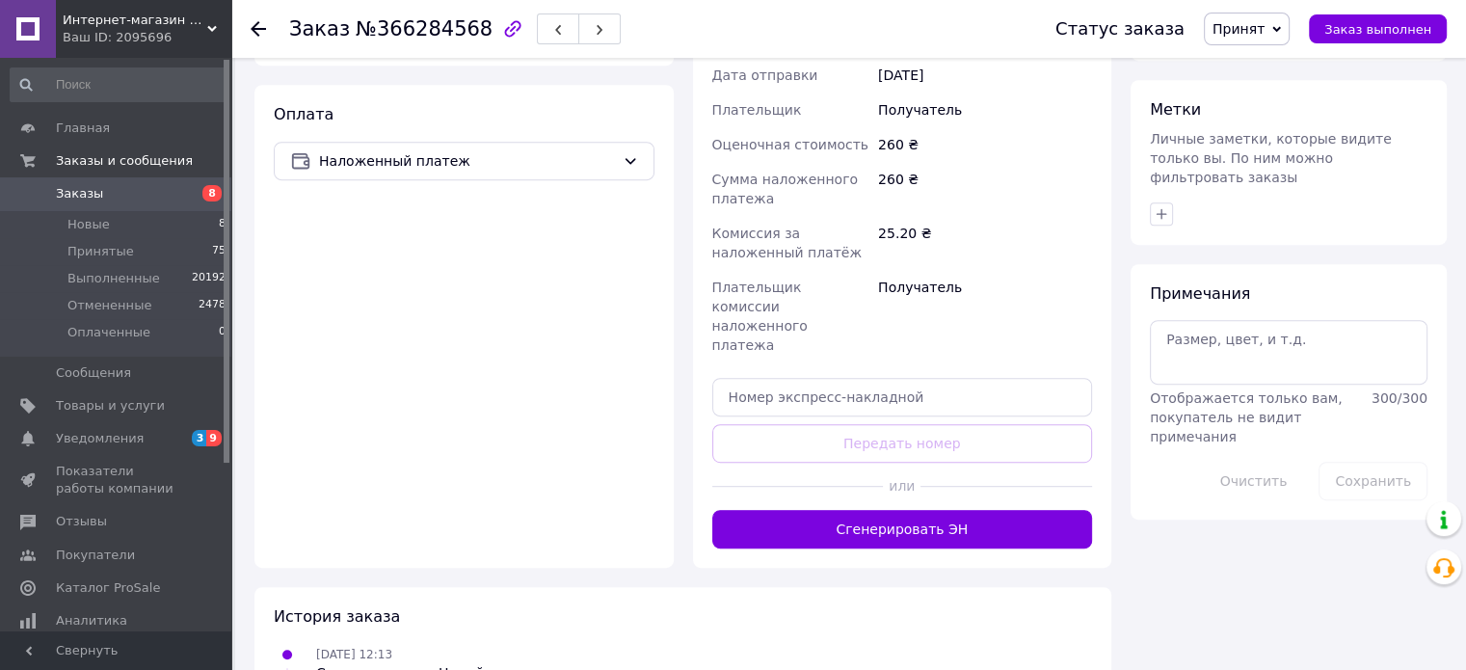
click at [815, 274] on div "Доставка Редактировать Нова Пошта (платная) Получатель [PERSON_NAME] Телефон по…" at bounding box center [902, 182] width 381 height 733
click at [821, 378] on input "text" at bounding box center [902, 397] width 381 height 39
paste input "59001474813980"
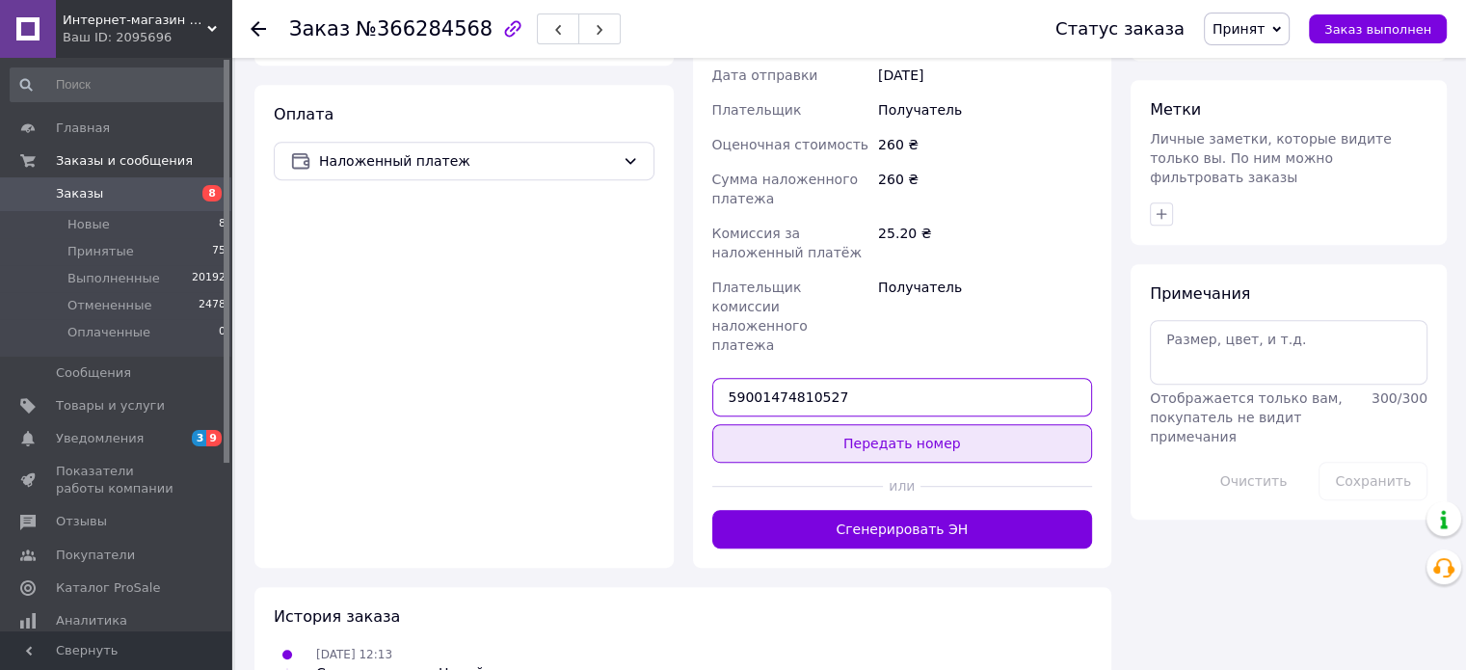
type input "59001474810527"
click at [898, 424] on button "Передать номер" at bounding box center [902, 443] width 381 height 39
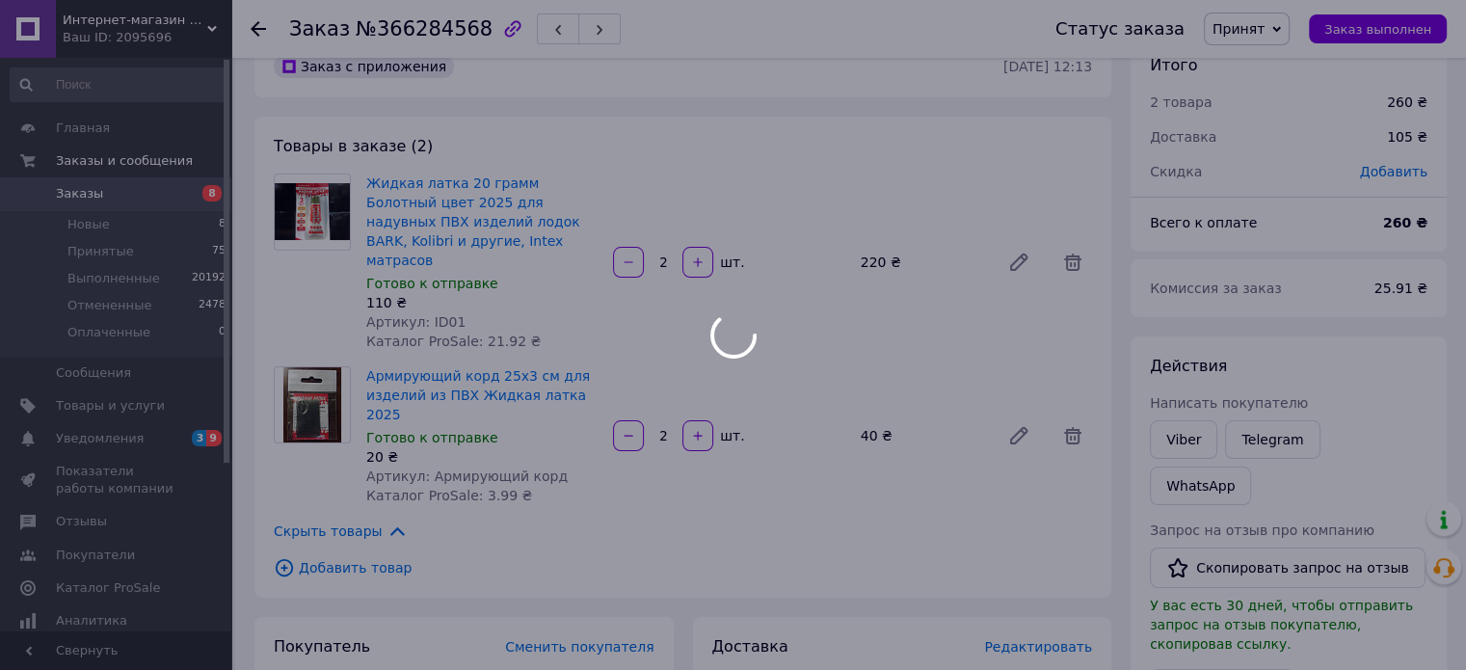
scroll to position [0, 0]
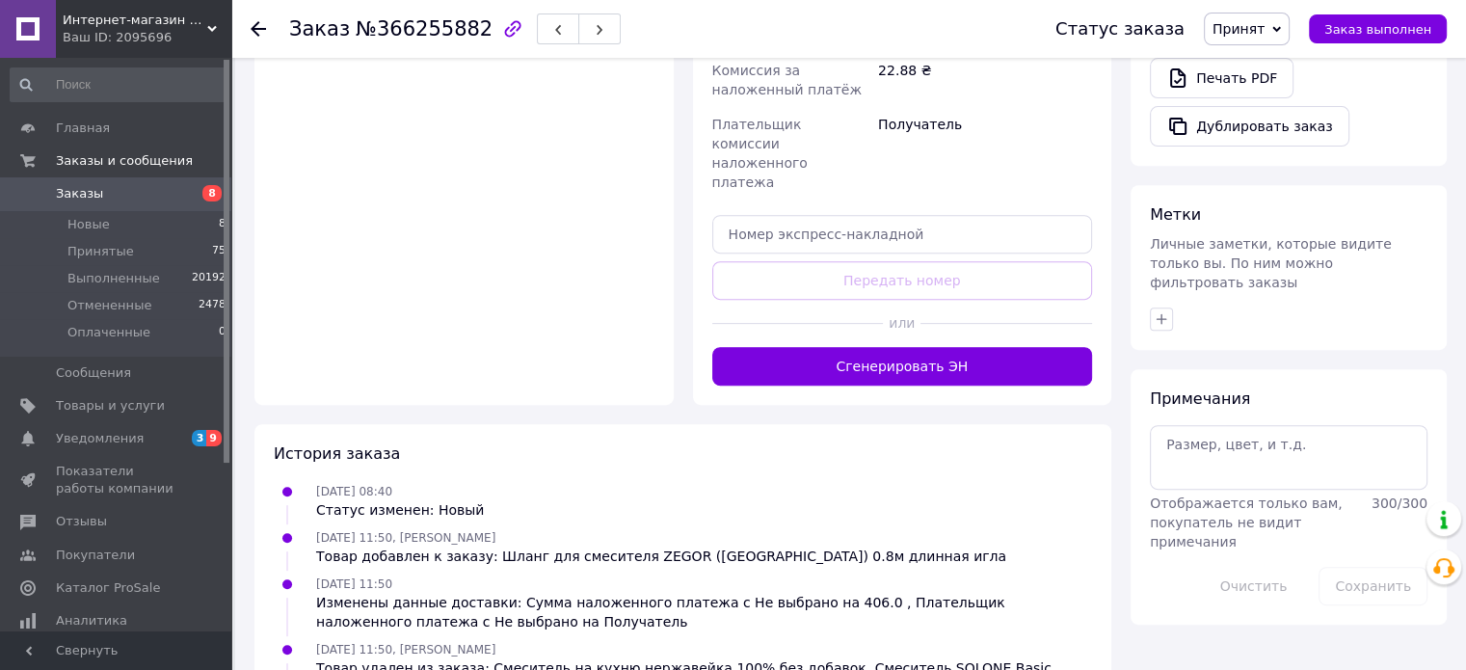
scroll to position [771, 0]
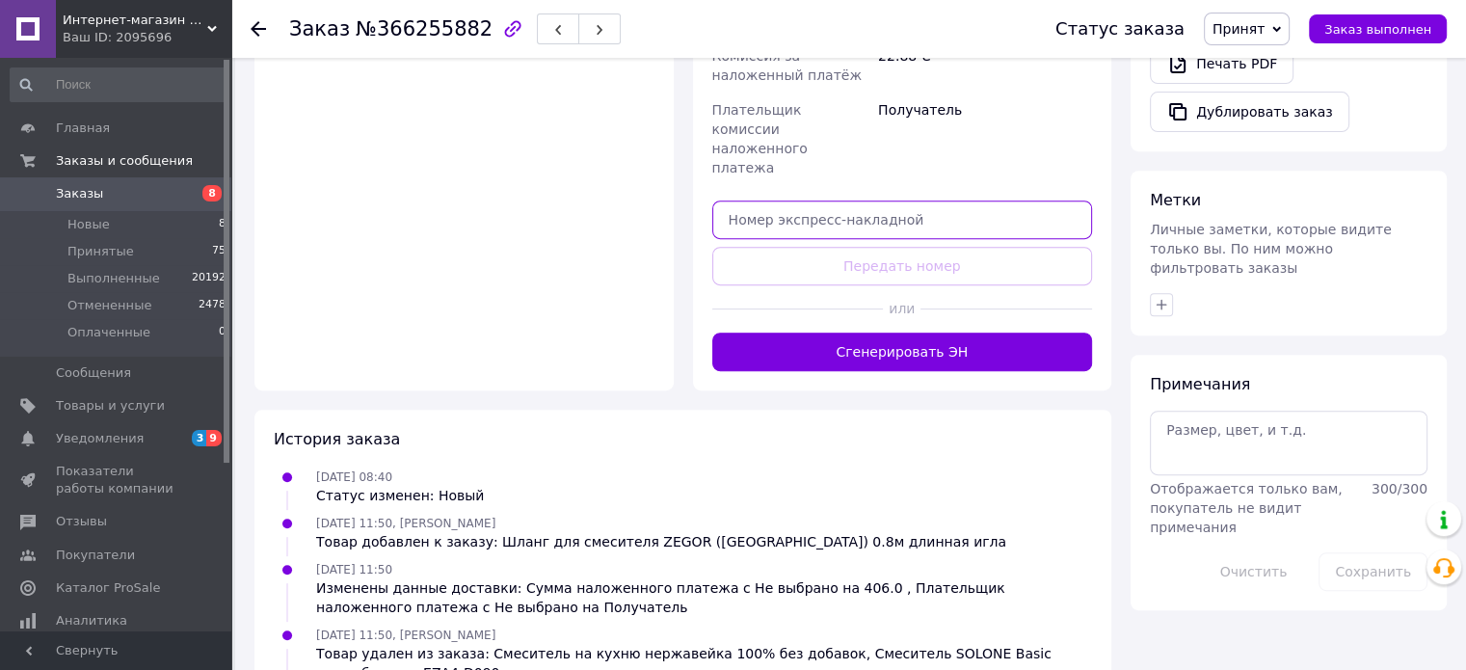
click at [847, 200] on input "text" at bounding box center [902, 219] width 381 height 39
paste input "59001474813980"
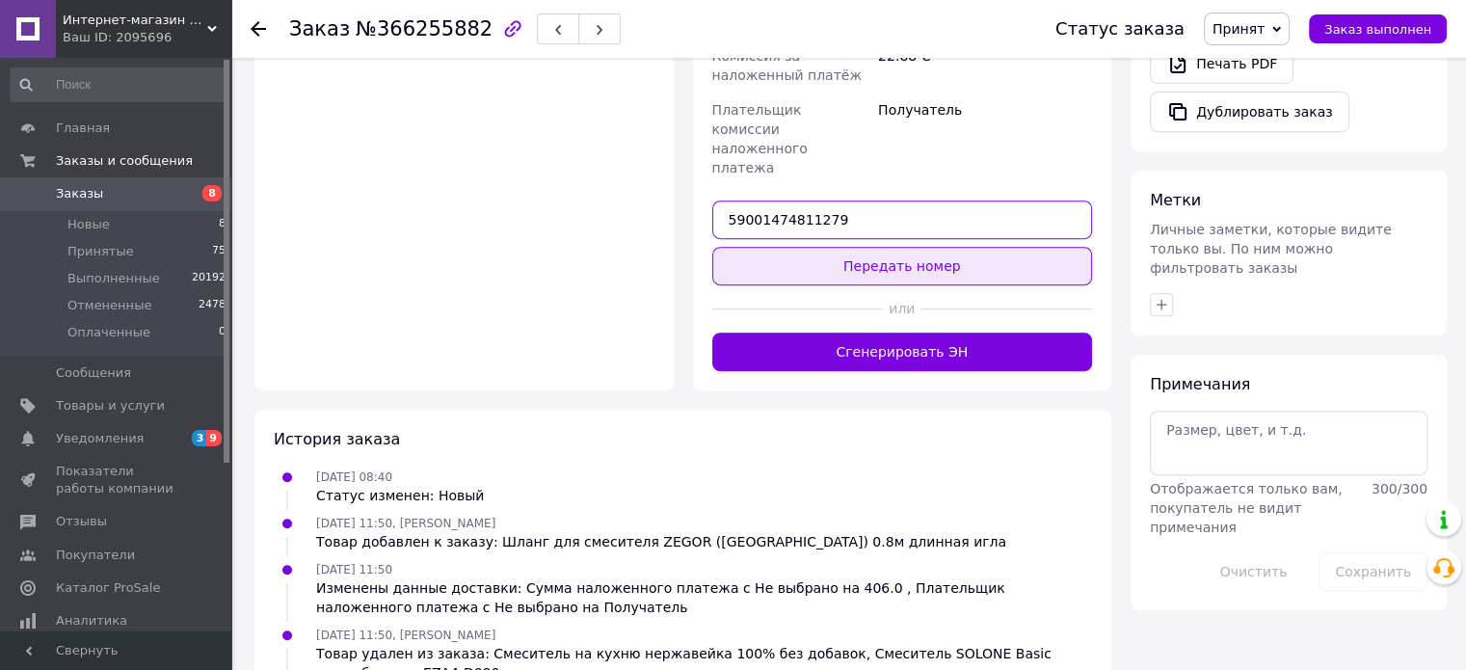
type input "59001474811279"
click at [886, 247] on button "Передать номер" at bounding box center [902, 266] width 381 height 39
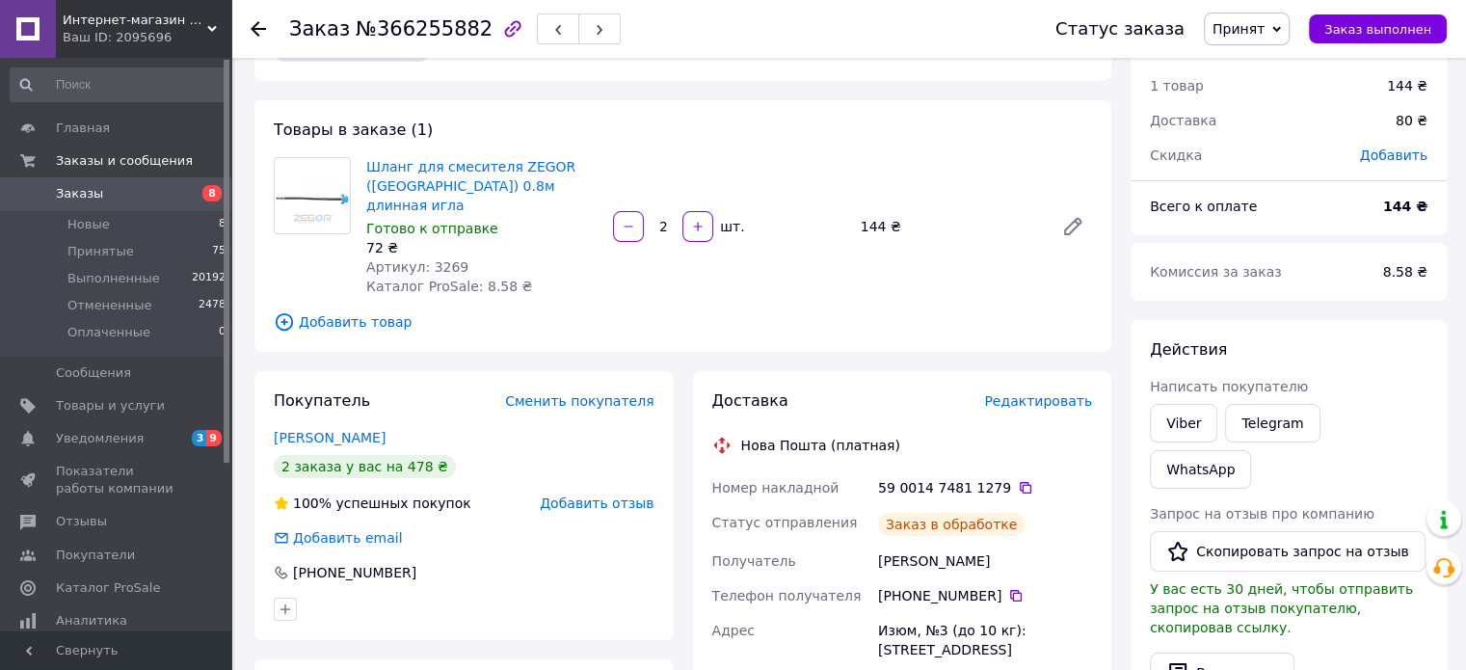
scroll to position [0, 0]
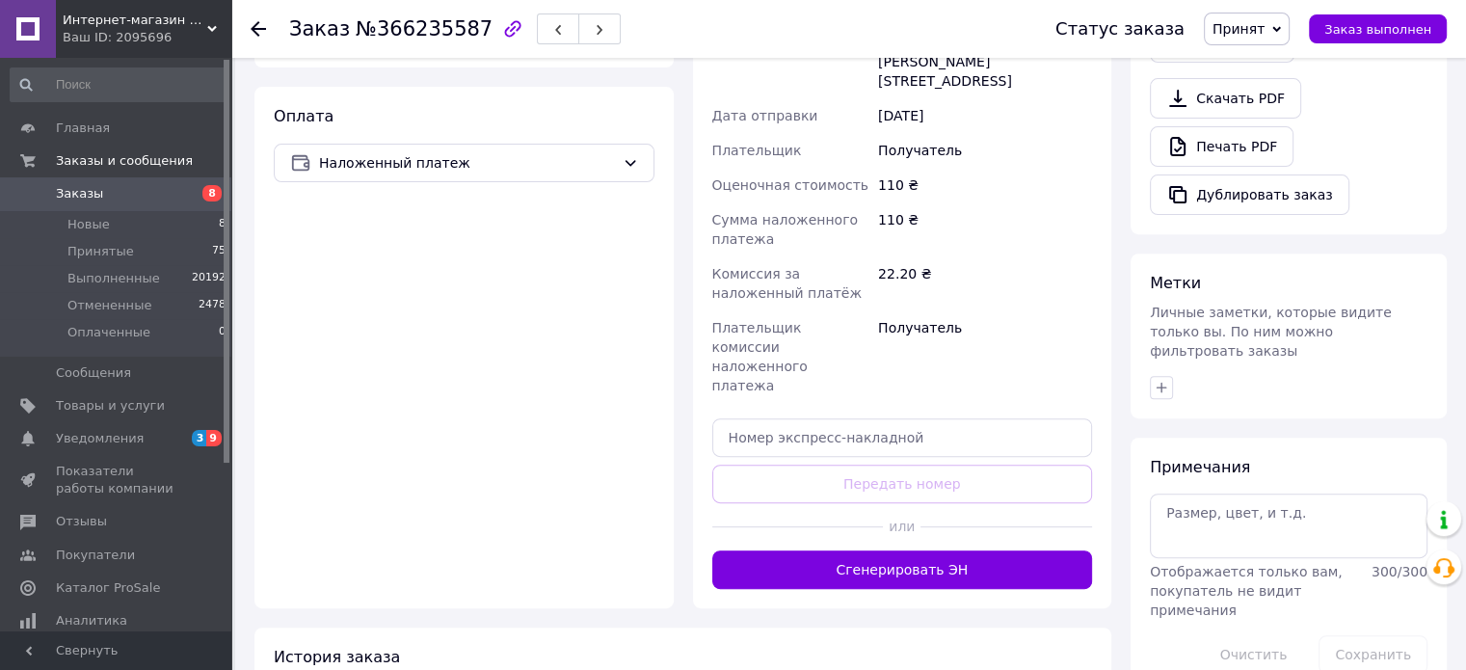
scroll to position [729, 0]
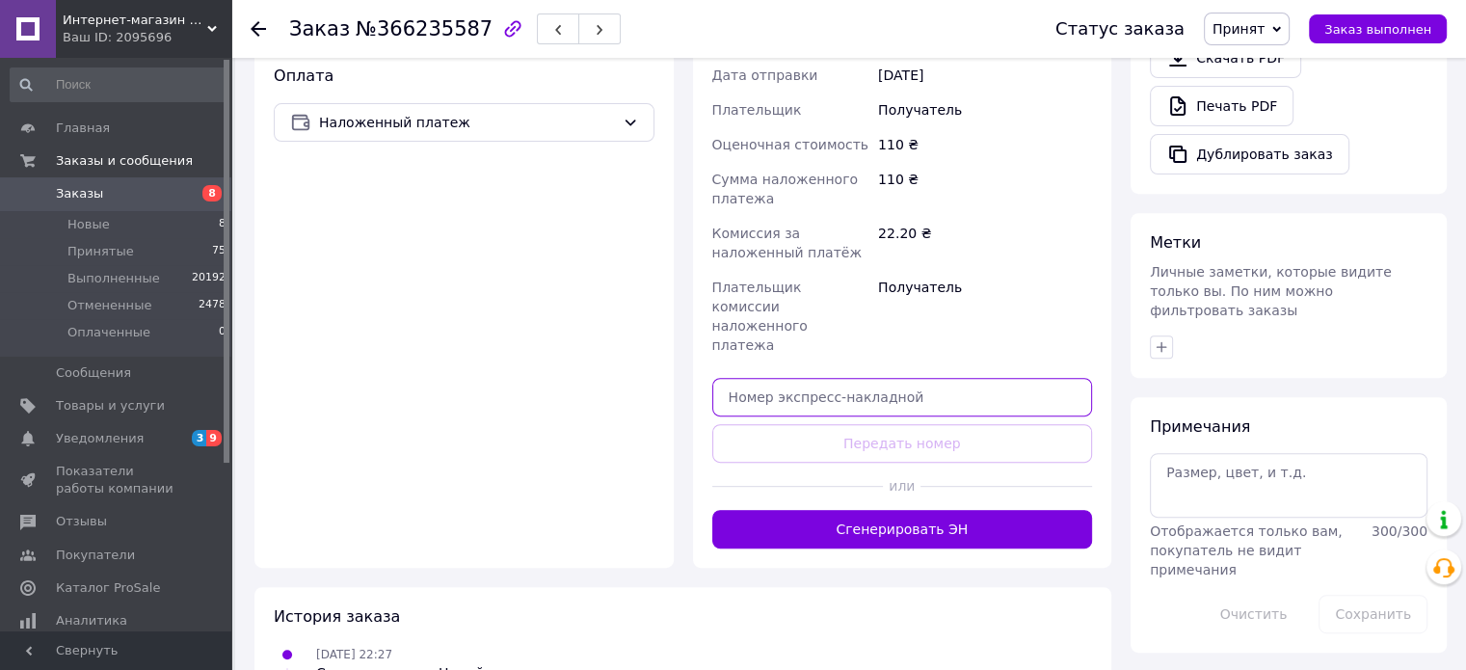
click at [851, 378] on input "text" at bounding box center [902, 397] width 381 height 39
paste input "59001474813980"
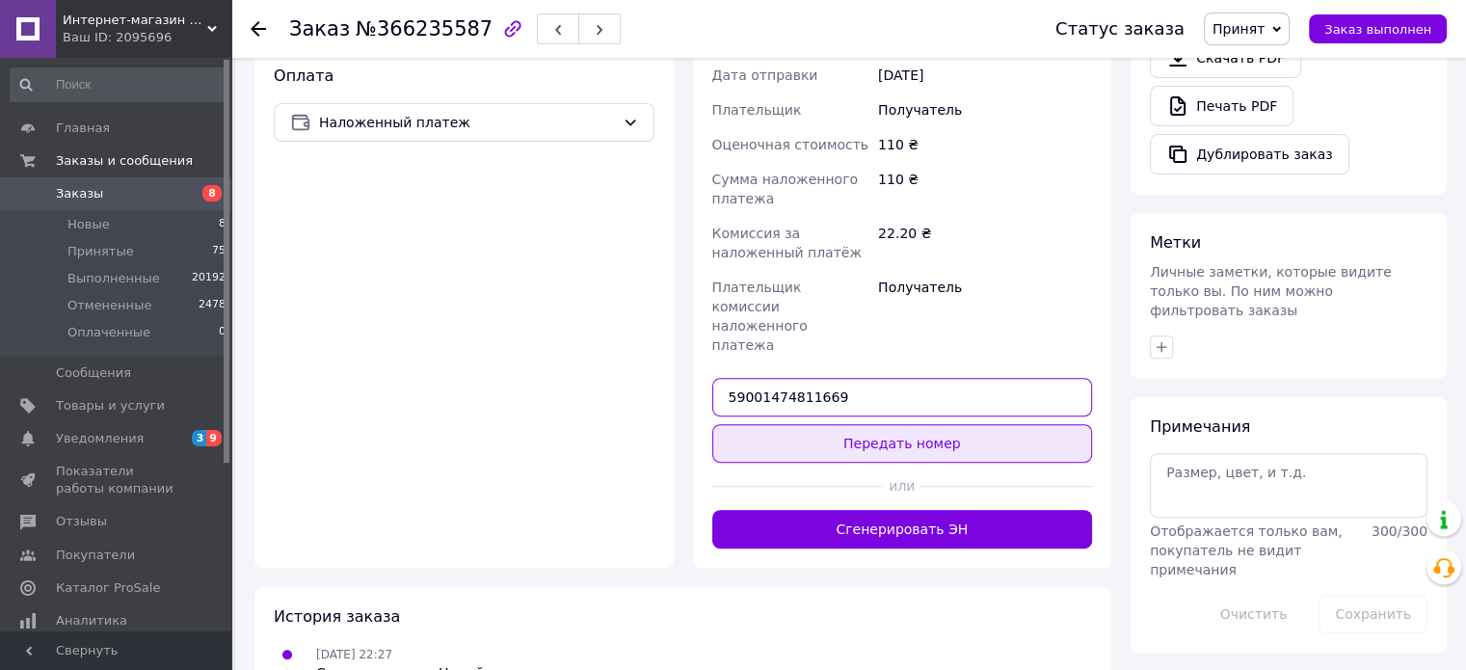
type input "59001474811669"
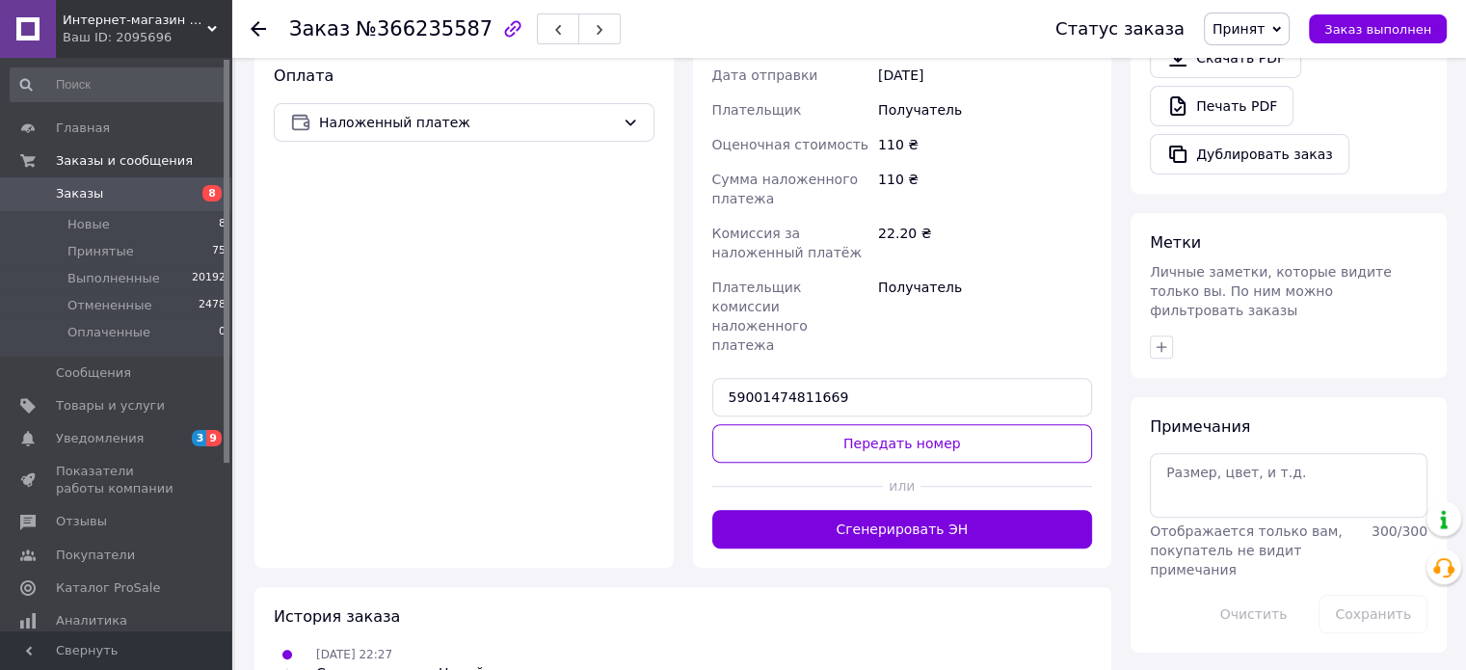
click at [944, 424] on button "Передать номер" at bounding box center [902, 443] width 381 height 39
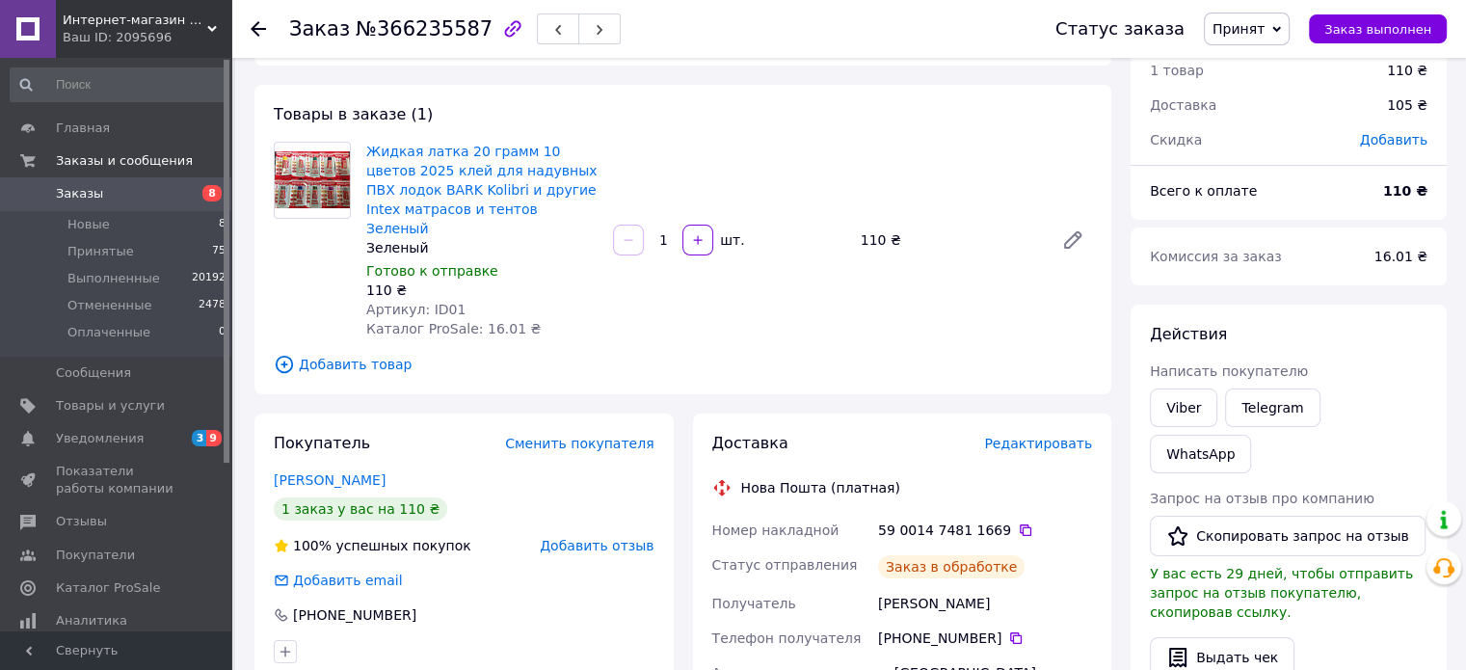
scroll to position [0, 0]
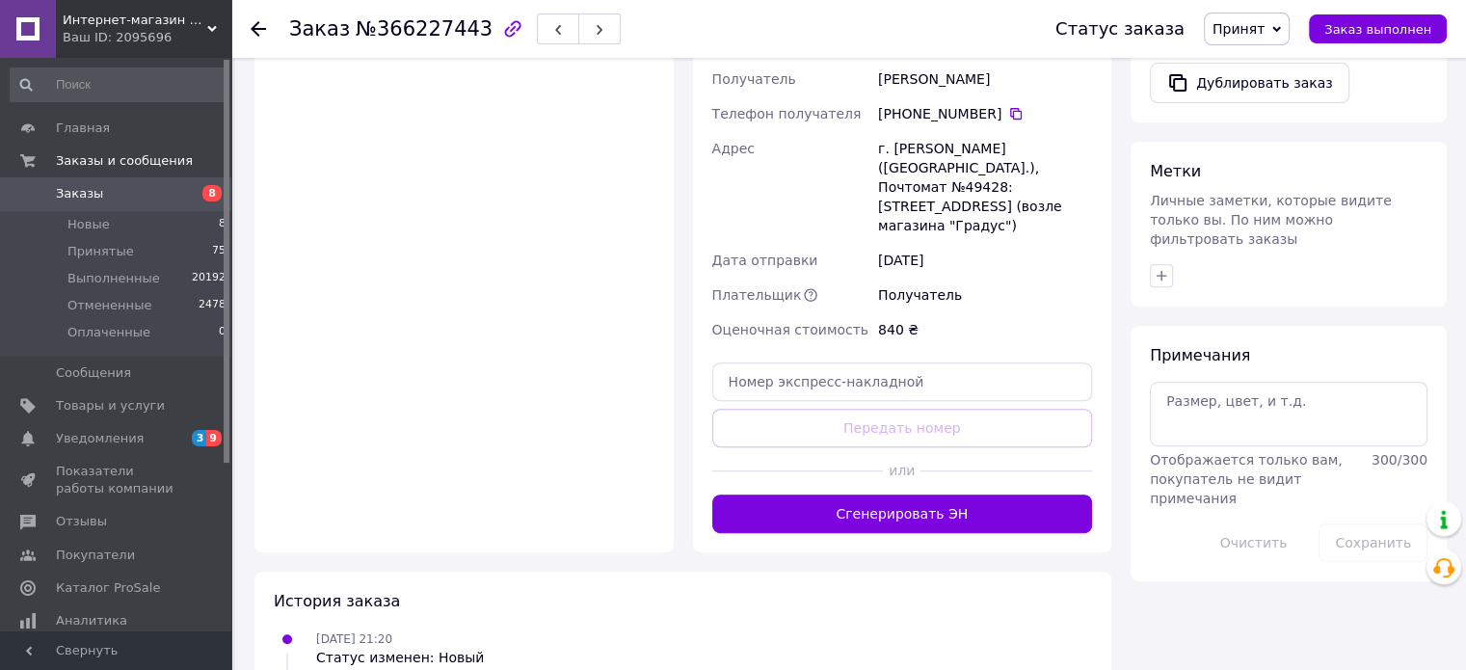
scroll to position [822, 0]
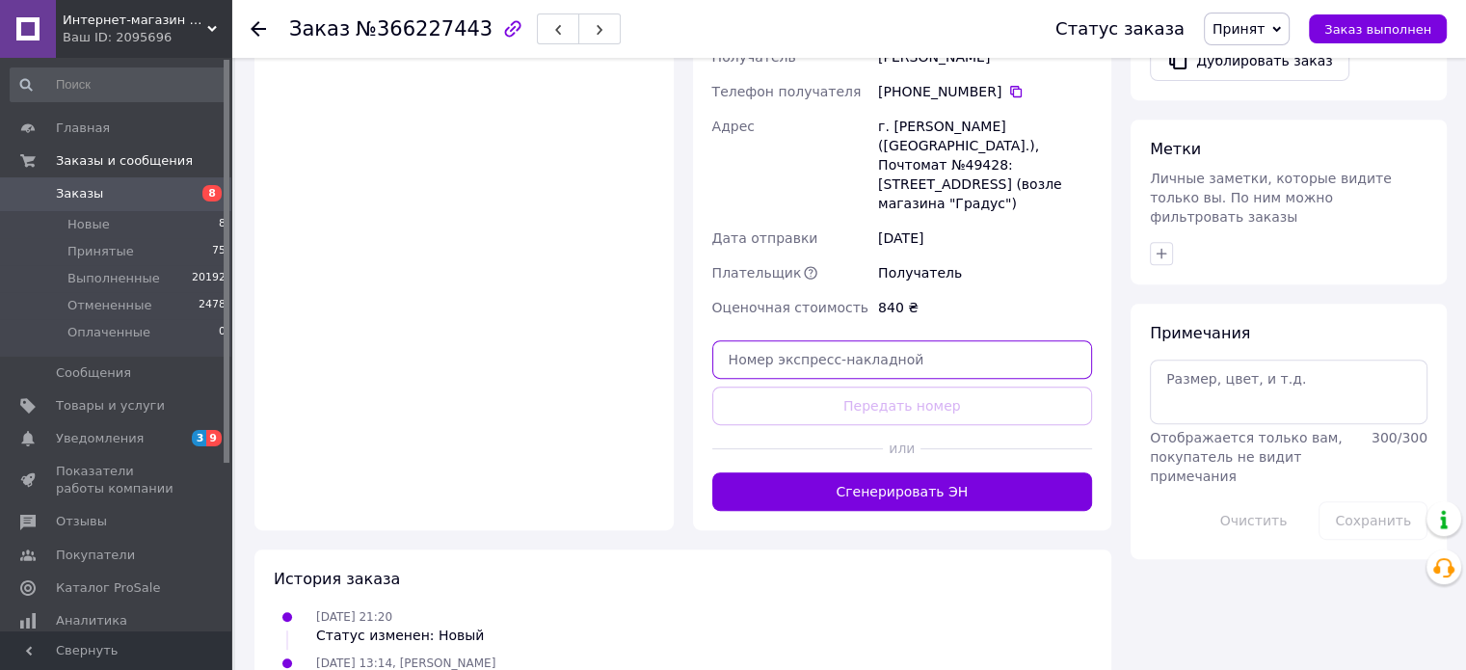
click at [831, 340] on input "text" at bounding box center [902, 359] width 381 height 39
paste input "59001474813980"
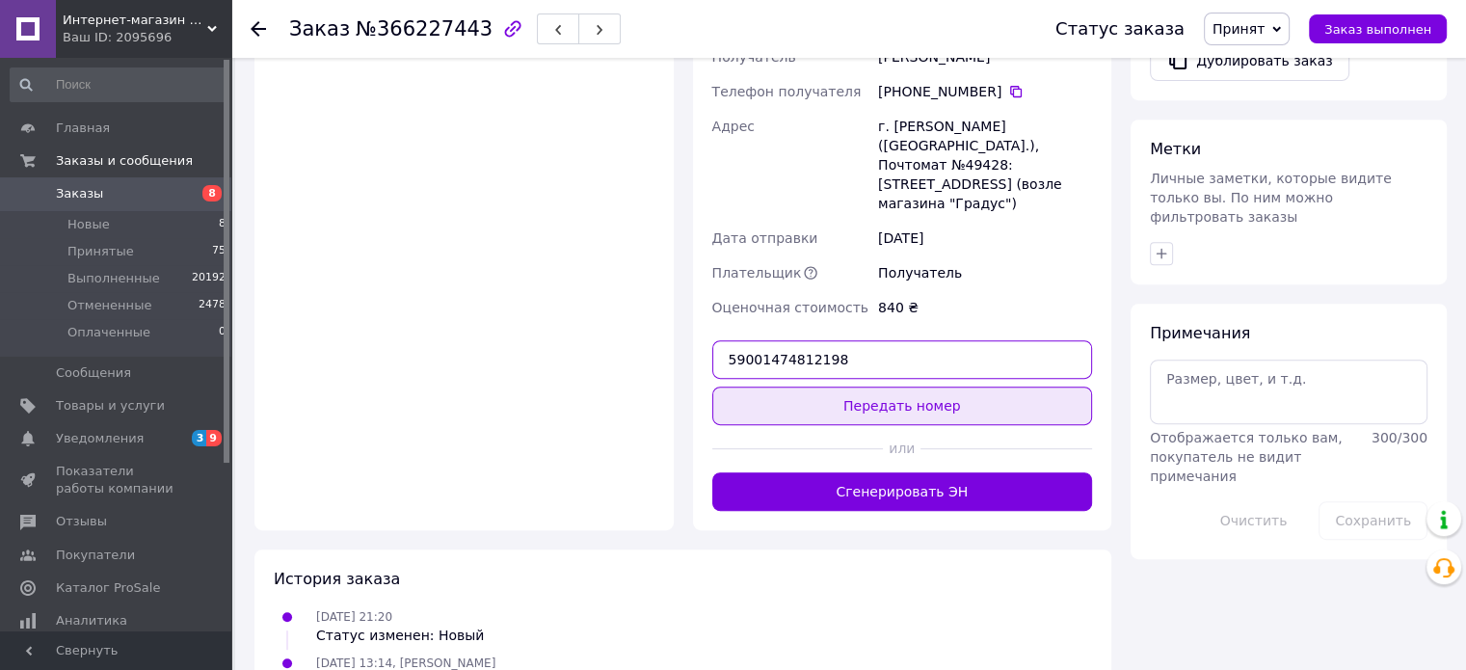
type input "59001474812198"
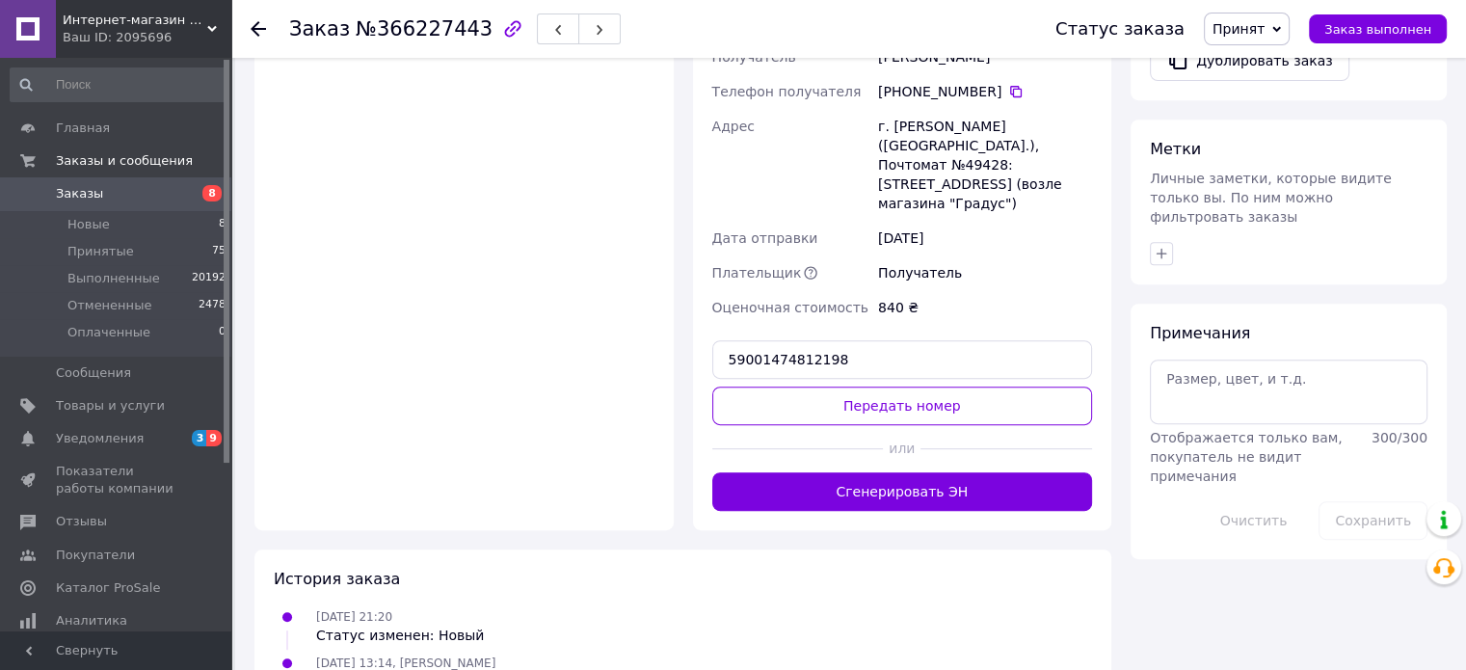
click at [914, 387] on button "Передать номер" at bounding box center [902, 406] width 381 height 39
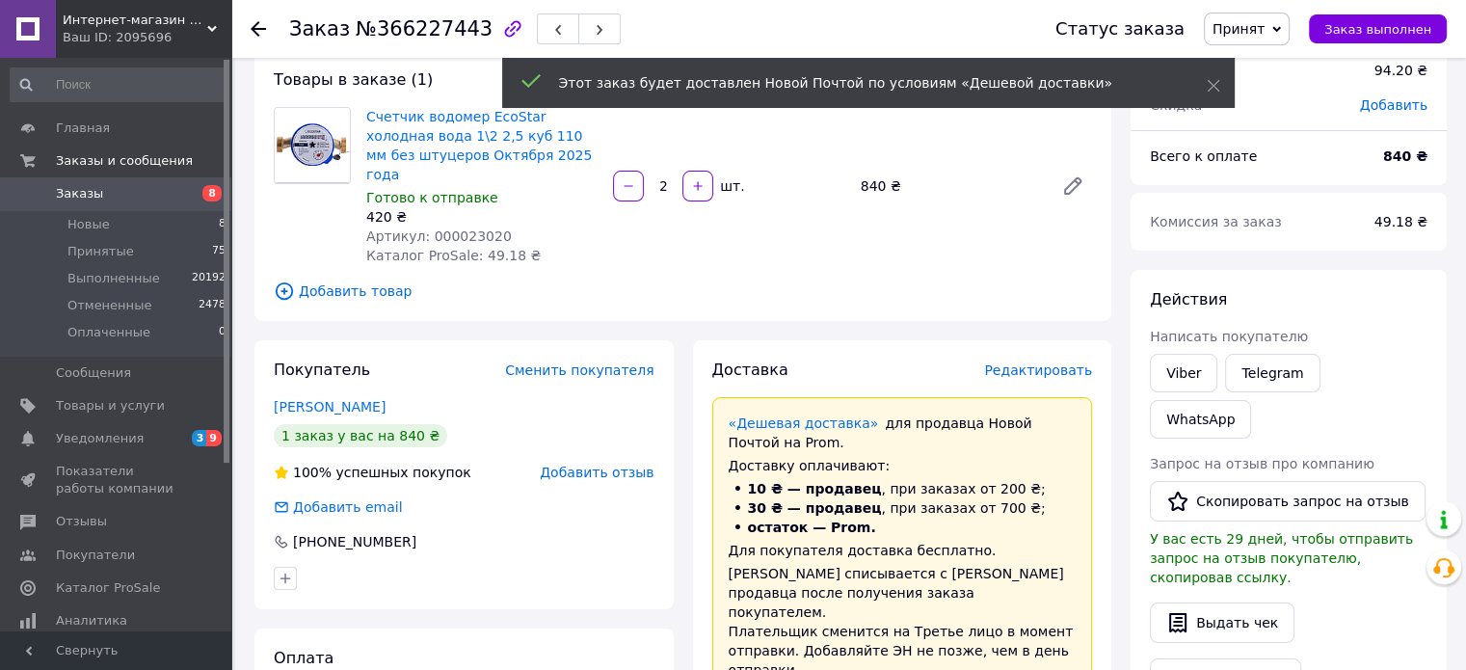
scroll to position [0, 0]
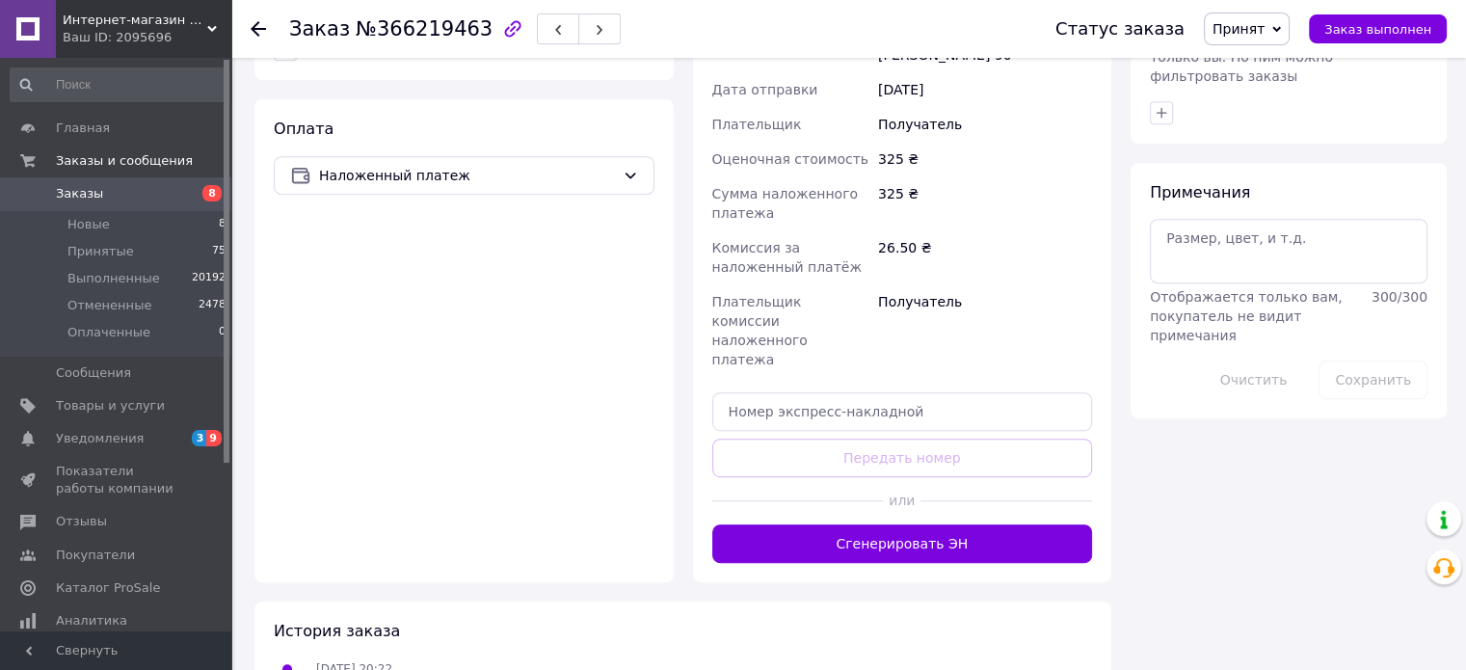
scroll to position [964, 0]
click at [800, 391] on input "text" at bounding box center [902, 410] width 381 height 39
paste input "59001474813980"
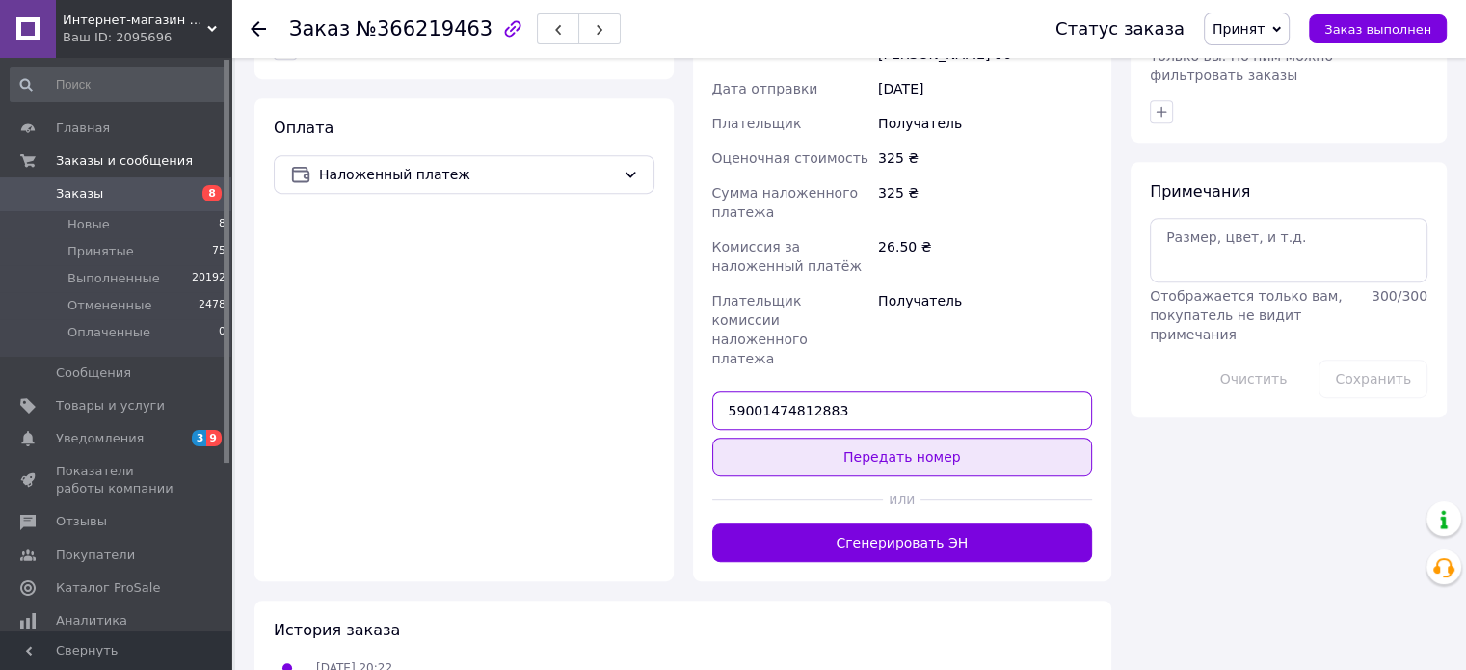
type input "59001474812883"
click at [927, 438] on button "Передать номер" at bounding box center [902, 457] width 381 height 39
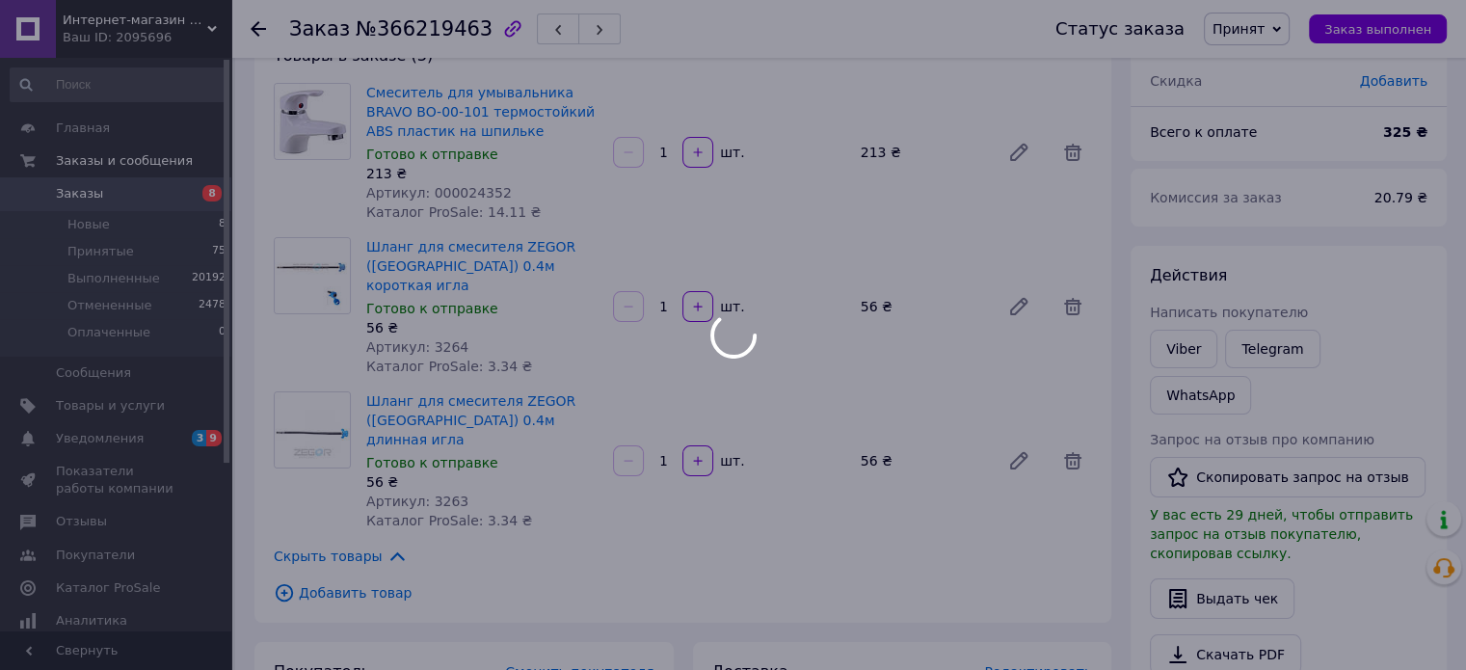
scroll to position [0, 0]
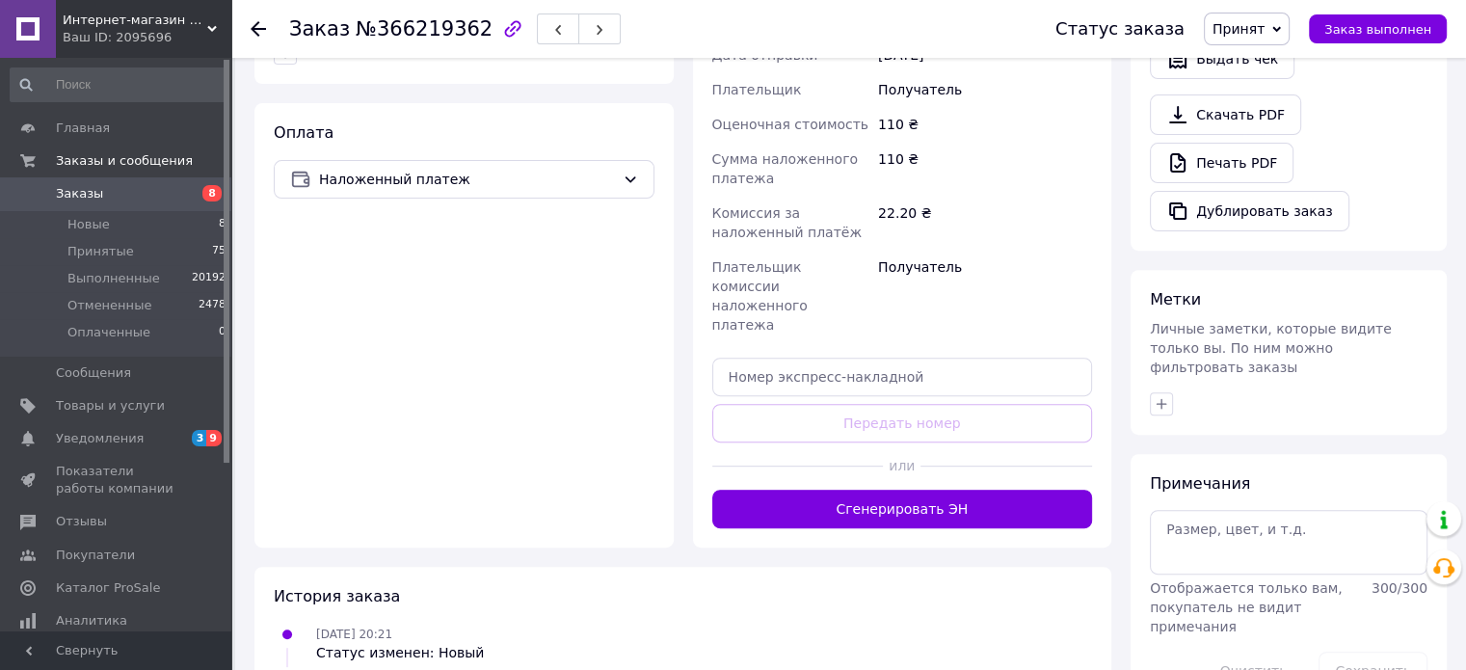
scroll to position [675, 0]
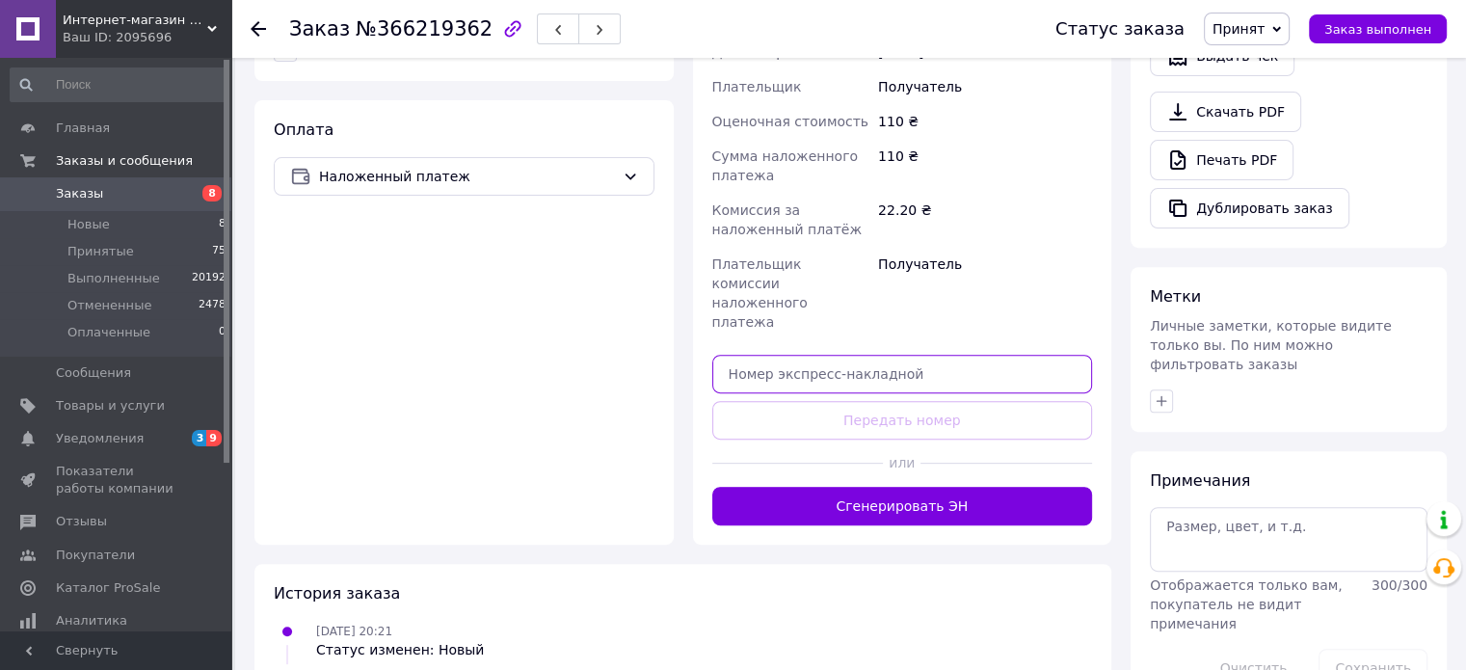
click at [840, 355] on input "text" at bounding box center [902, 374] width 381 height 39
paste input "59001474813980"
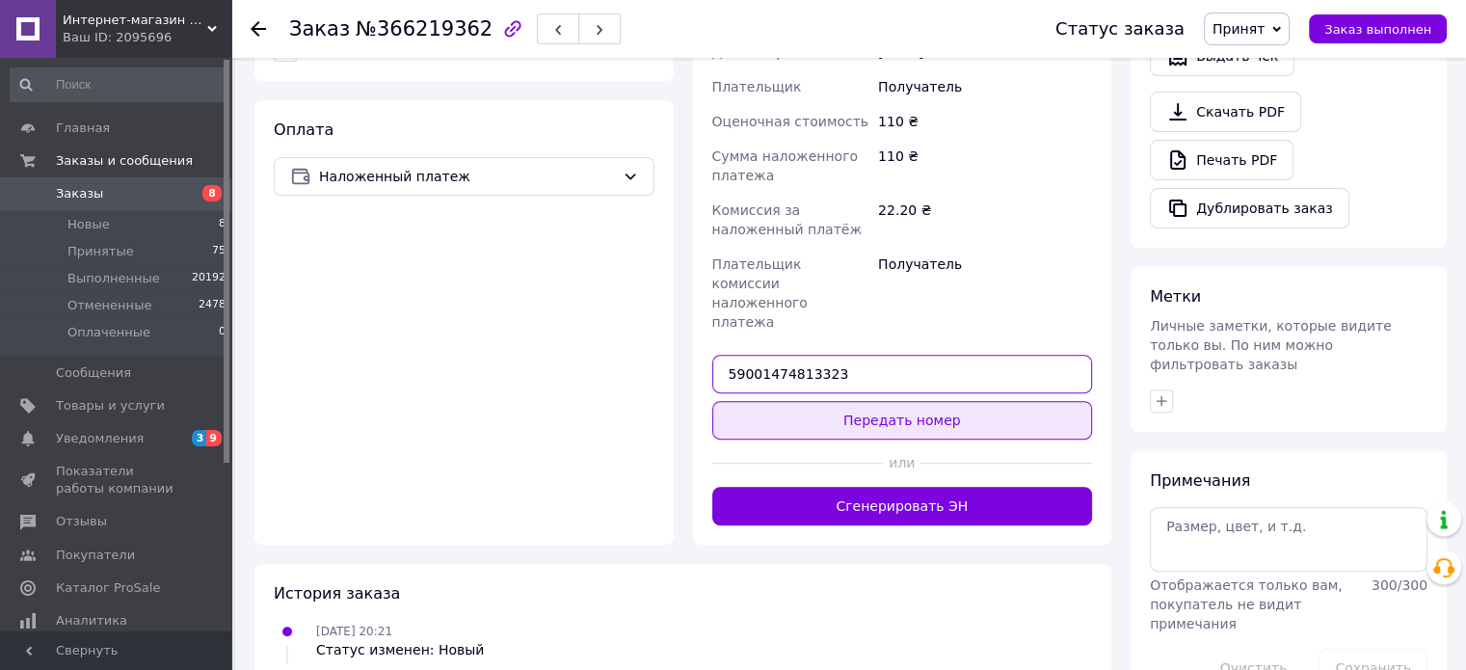
type input "59001474813323"
click at [893, 401] on button "Передать номер" at bounding box center [902, 420] width 381 height 39
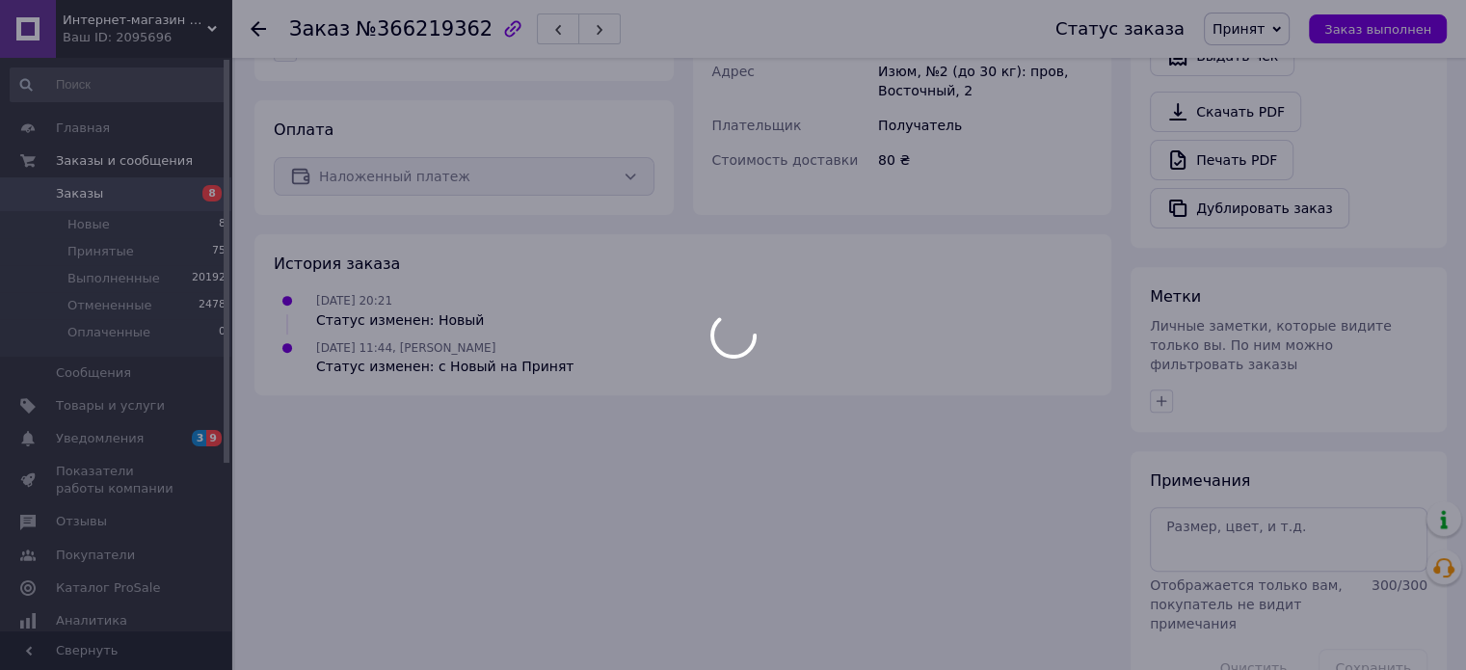
scroll to position [643, 0]
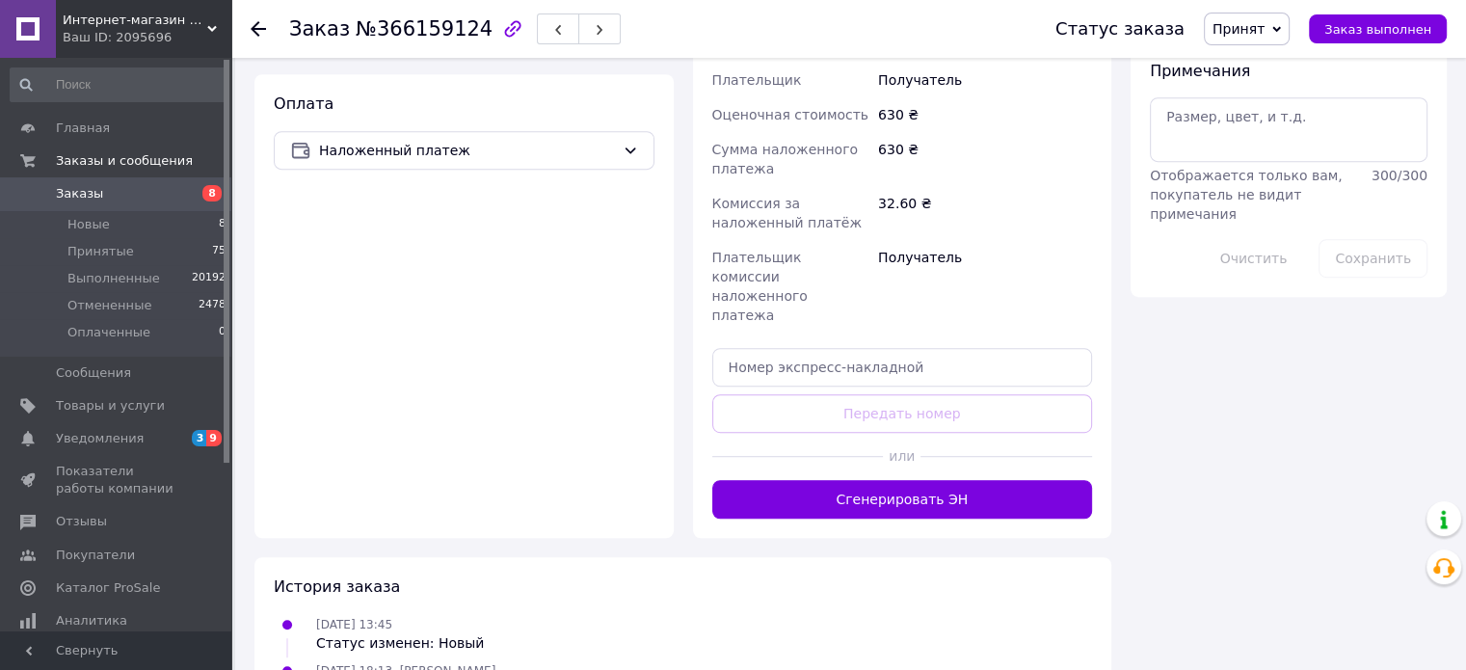
scroll to position [1112, 0]
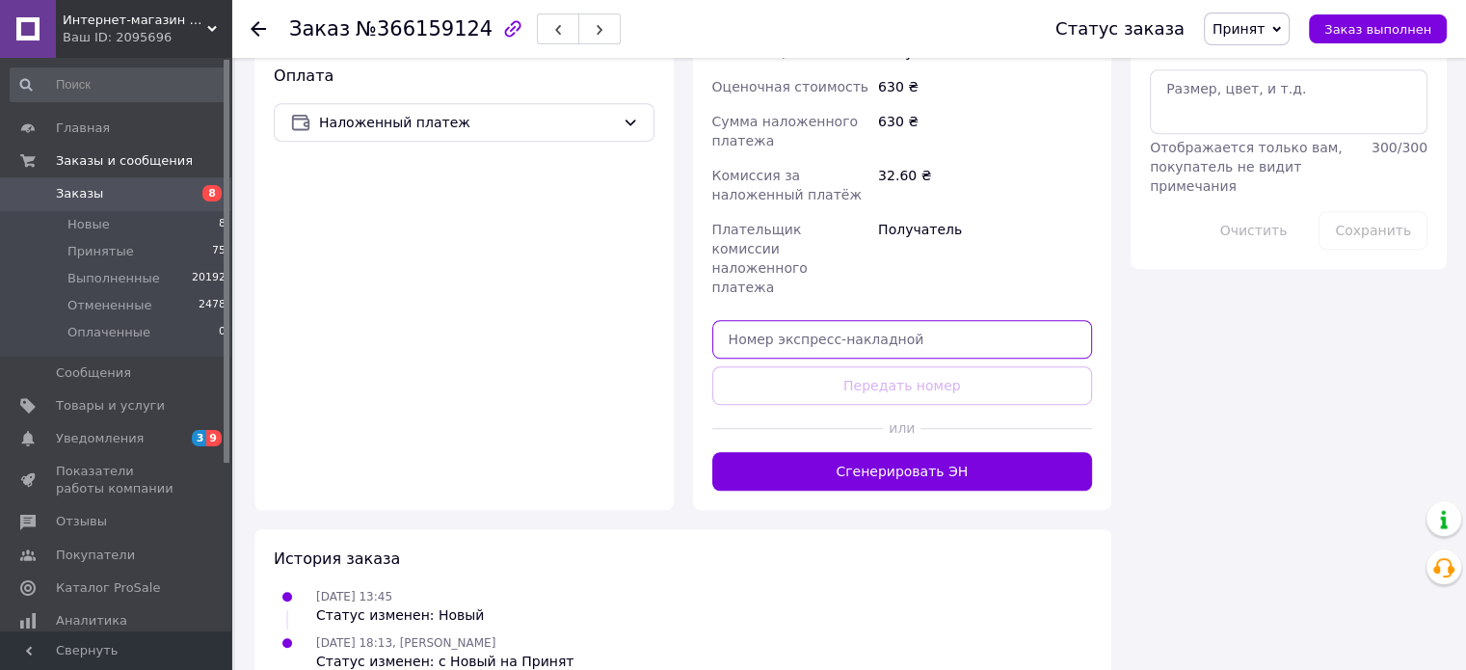
click at [798, 320] on input "text" at bounding box center [902, 339] width 381 height 39
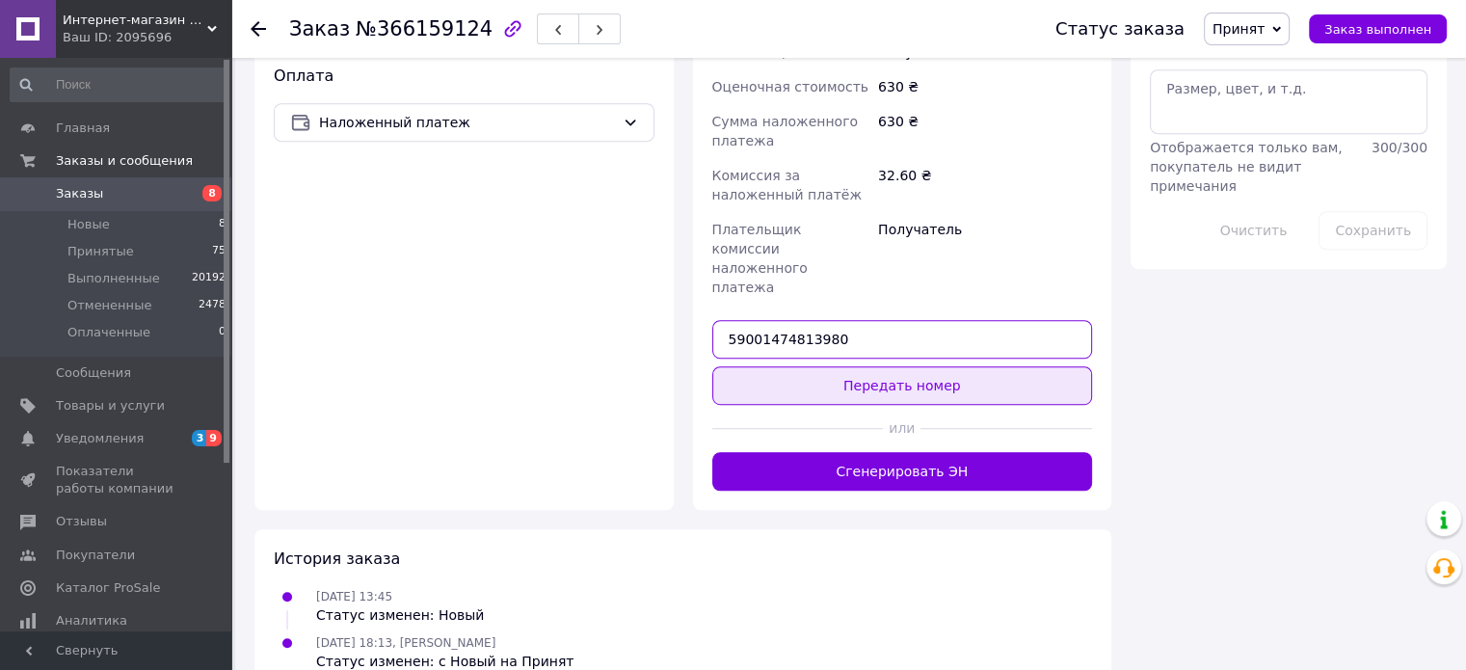
type input "59001474813980"
click at [886, 366] on button "Передать номер" at bounding box center [902, 385] width 381 height 39
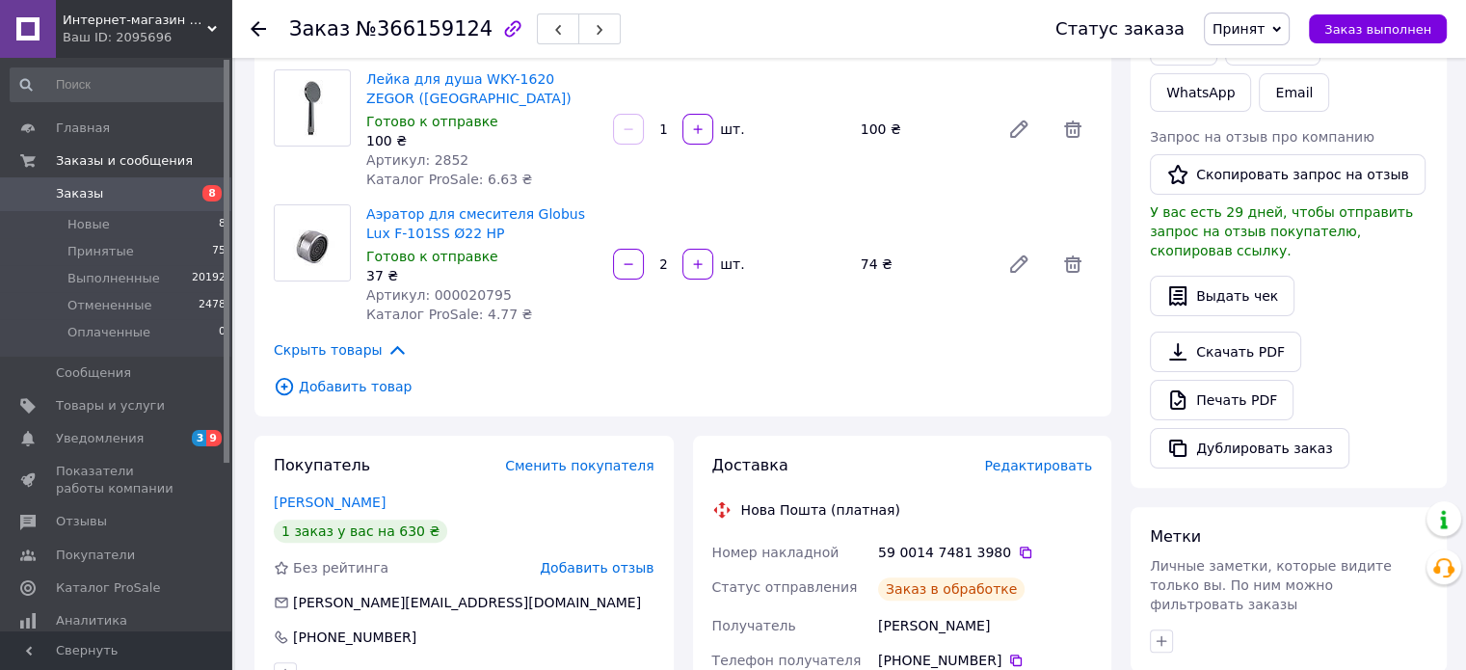
scroll to position [628, 0]
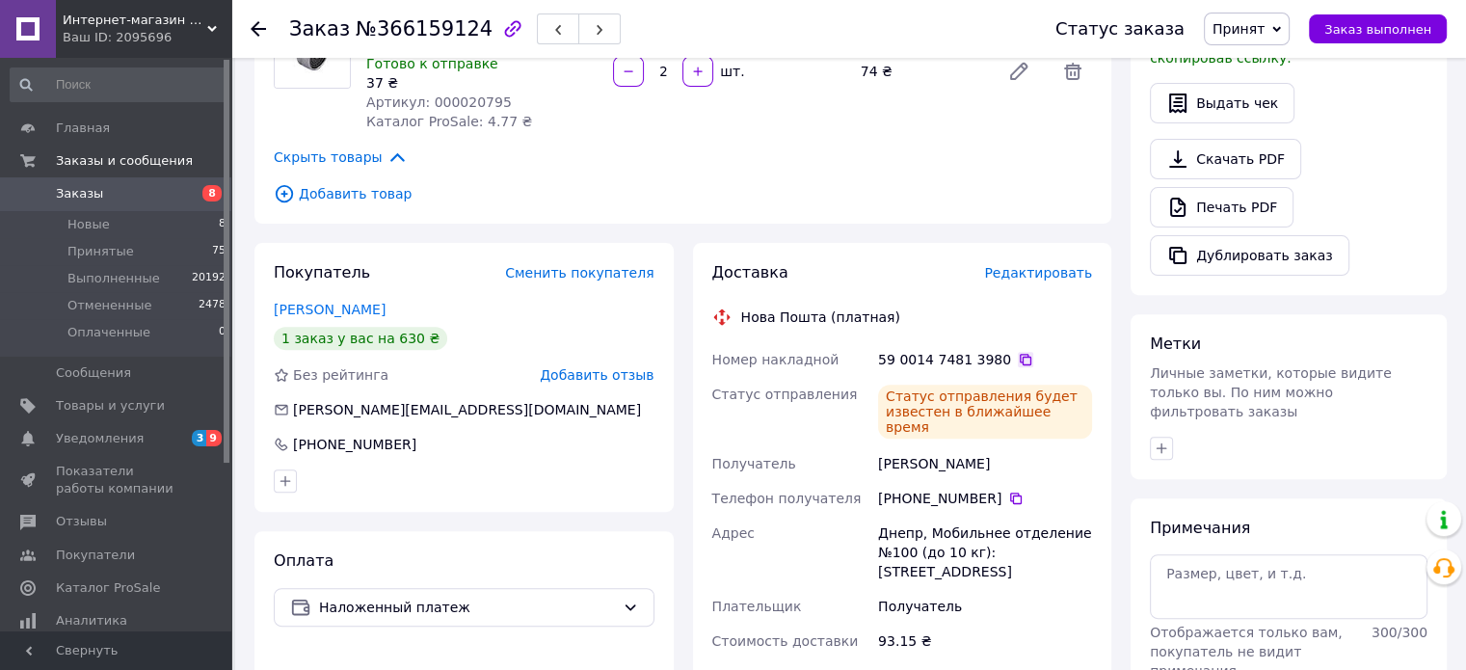
click at [1020, 358] on icon at bounding box center [1026, 360] width 12 height 12
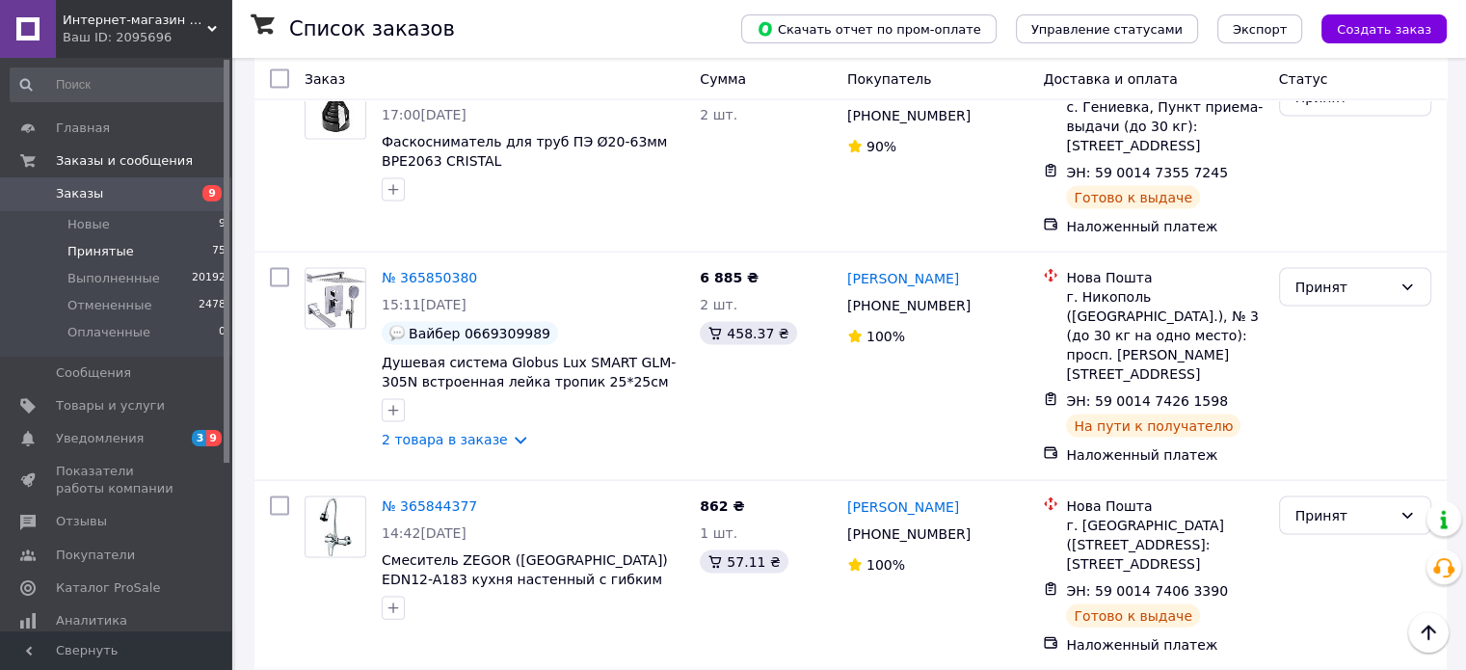
scroll to position [11252, 0]
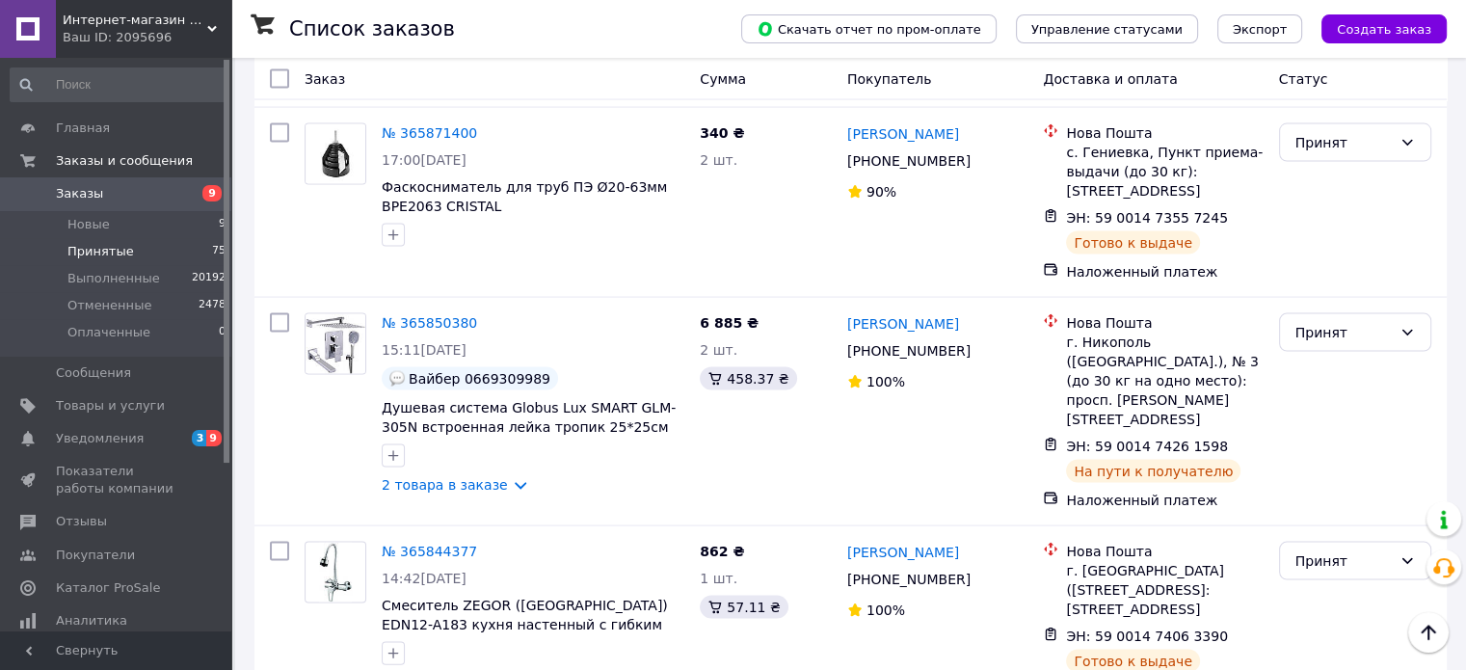
click at [1312, 371] on li "Выполнен" at bounding box center [1354, 372] width 150 height 35
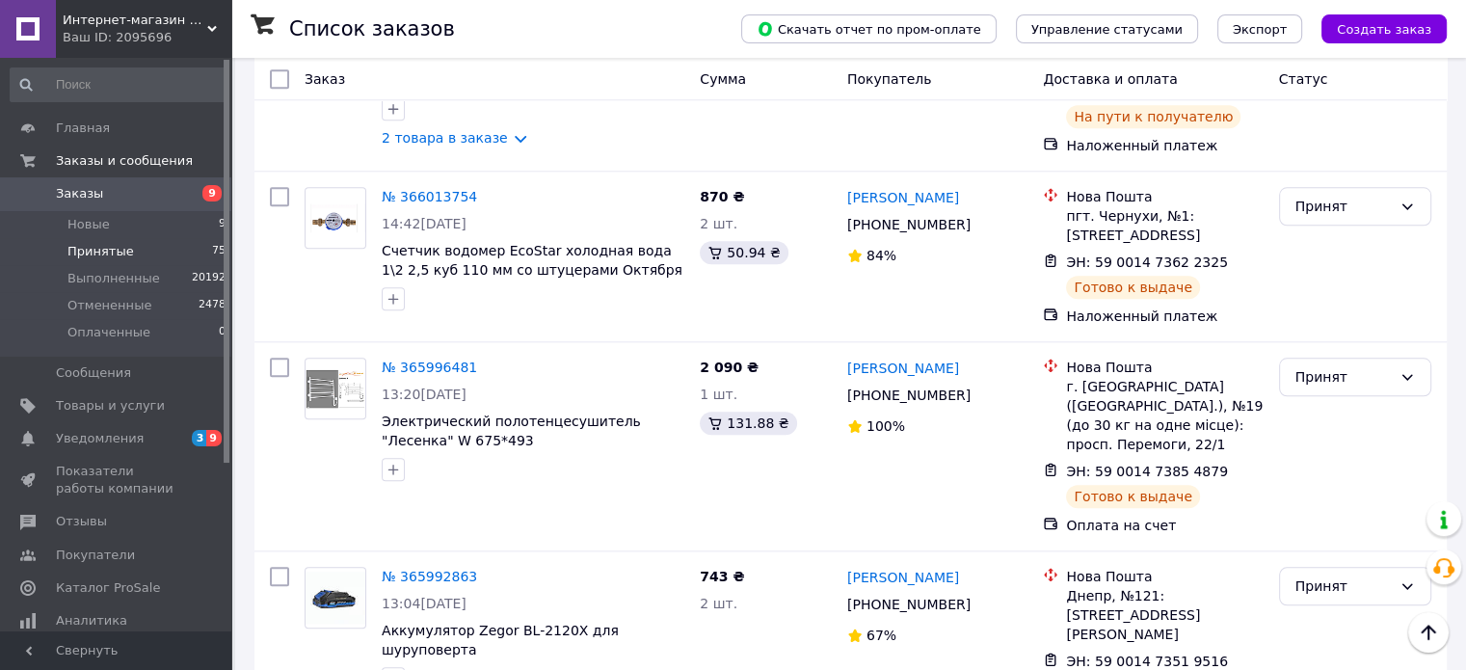
scroll to position [9228, 0]
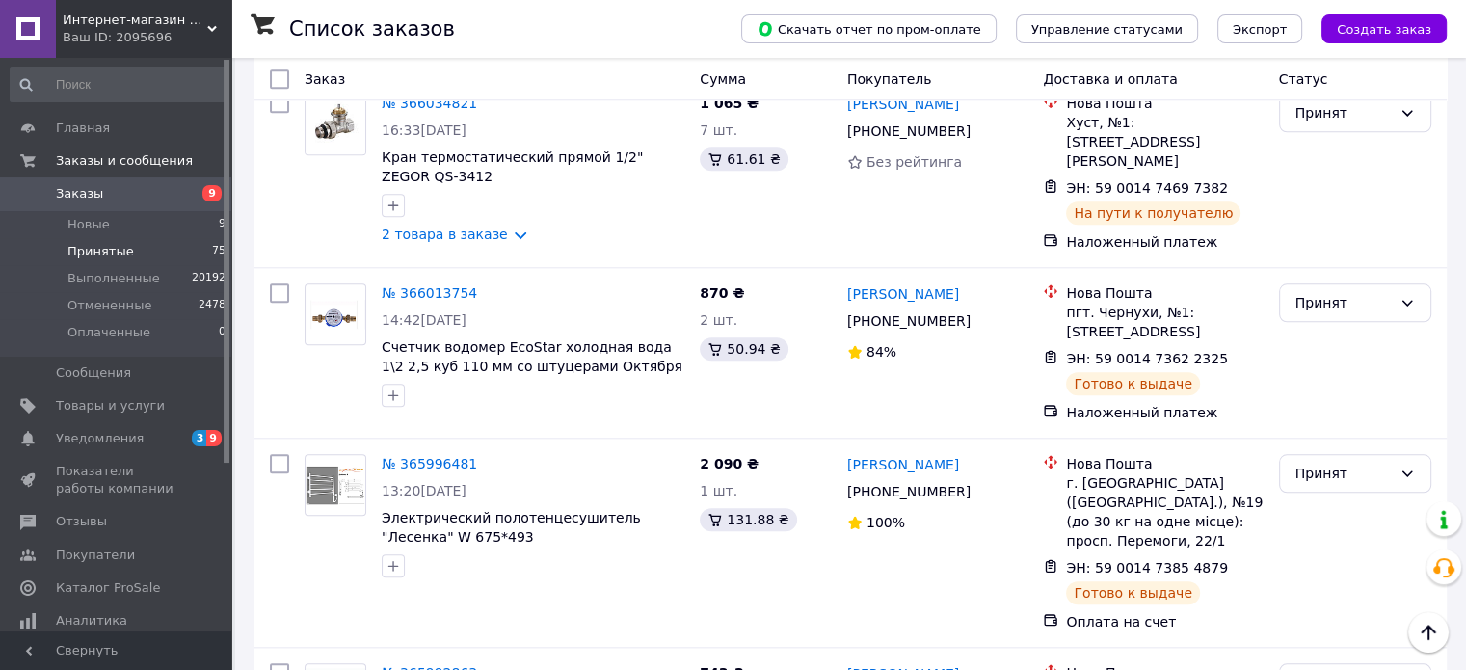
drag, startPoint x: 424, startPoint y: 340, endPoint x: 1119, endPoint y: 361, distance: 695.3
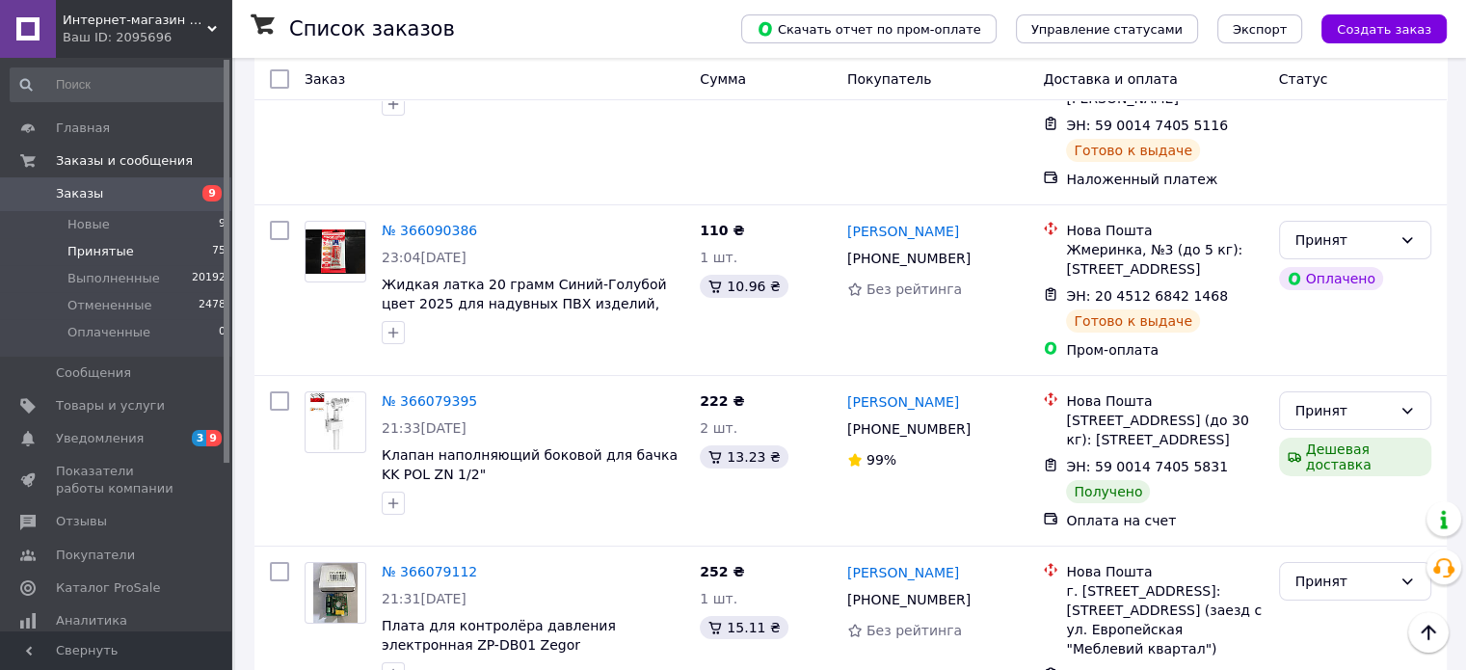
scroll to position [7203, 0]
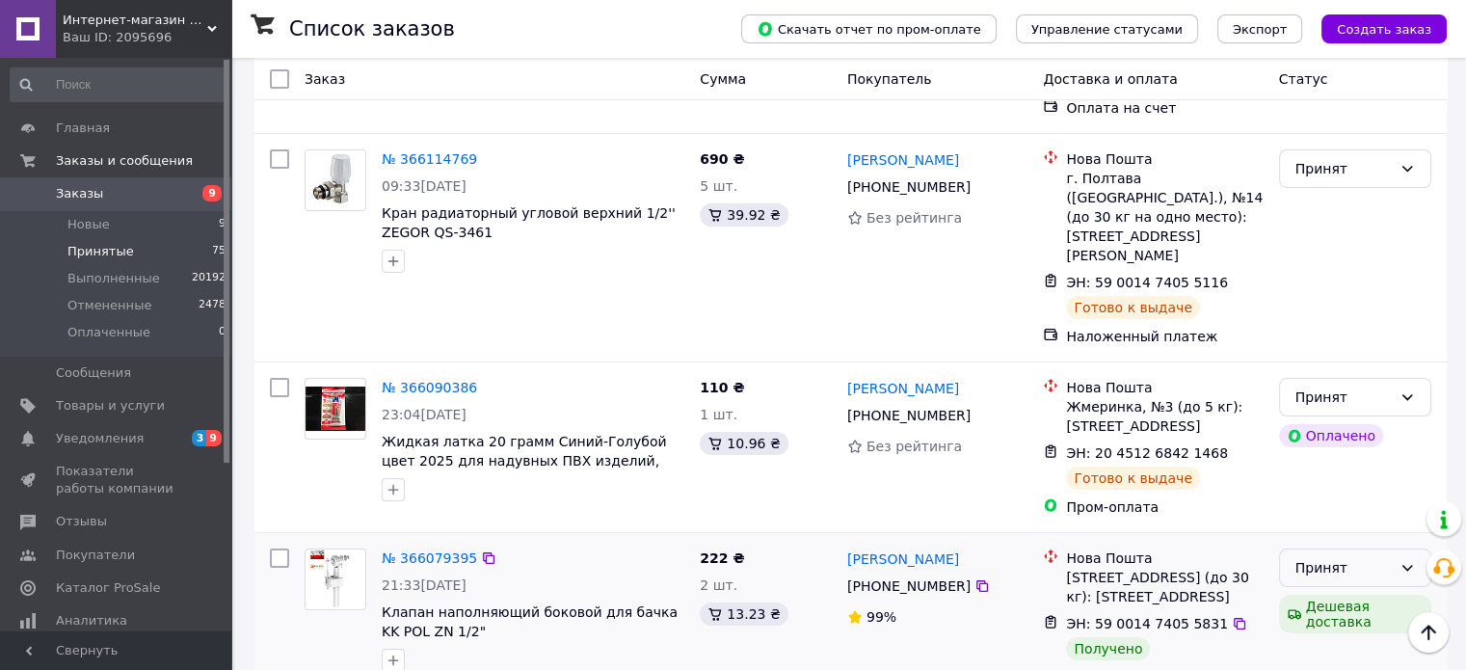
click at [1313, 557] on div "Принят" at bounding box center [1344, 567] width 96 height 21
click at [1326, 219] on li "Выполнен" at bounding box center [1354, 220] width 150 height 35
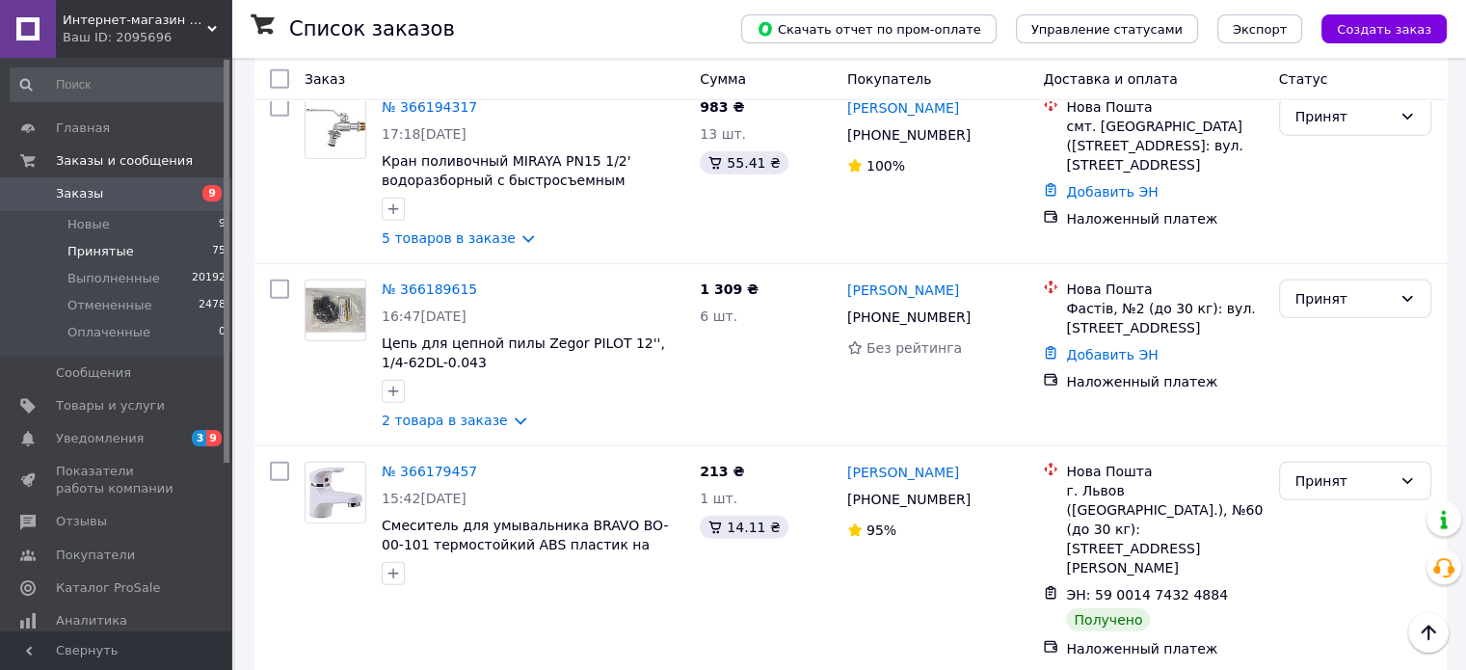
scroll to position [5083, 0]
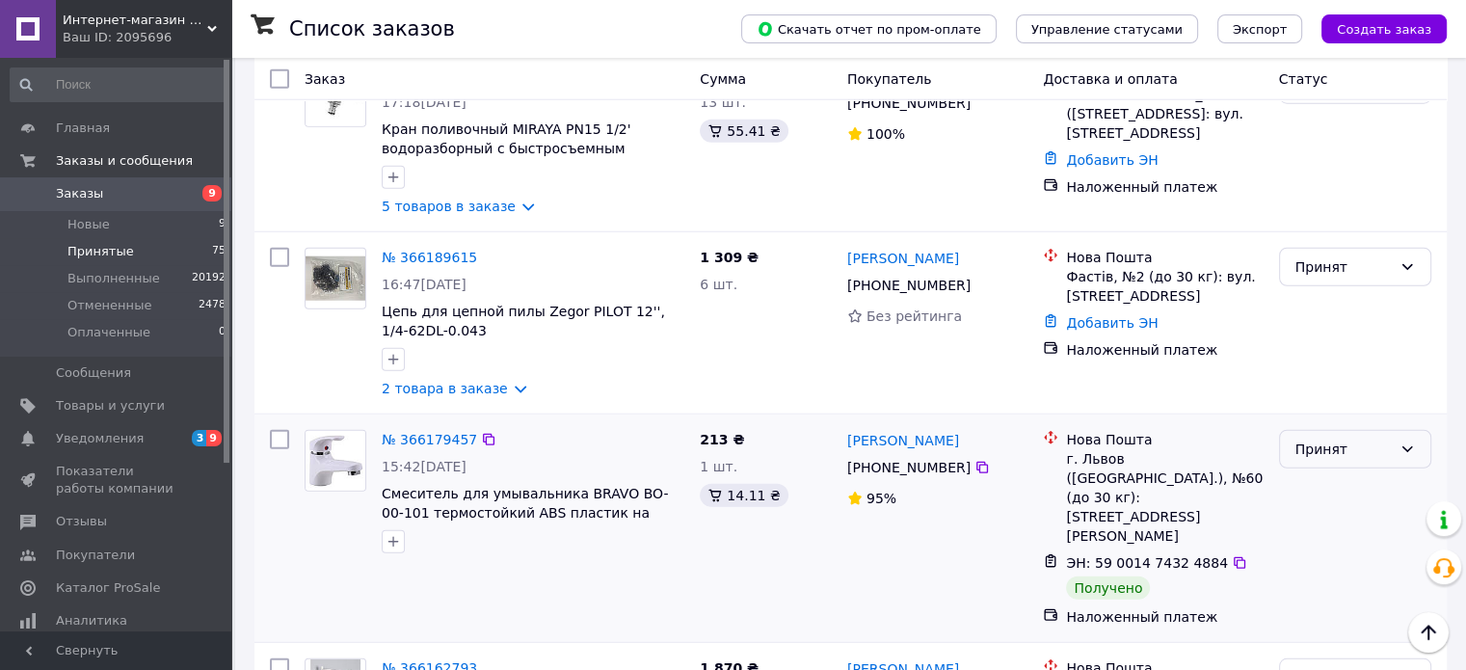
click at [1323, 439] on div "Принят" at bounding box center [1344, 449] width 96 height 21
click at [1313, 238] on li "Выполнен" at bounding box center [1354, 243] width 150 height 35
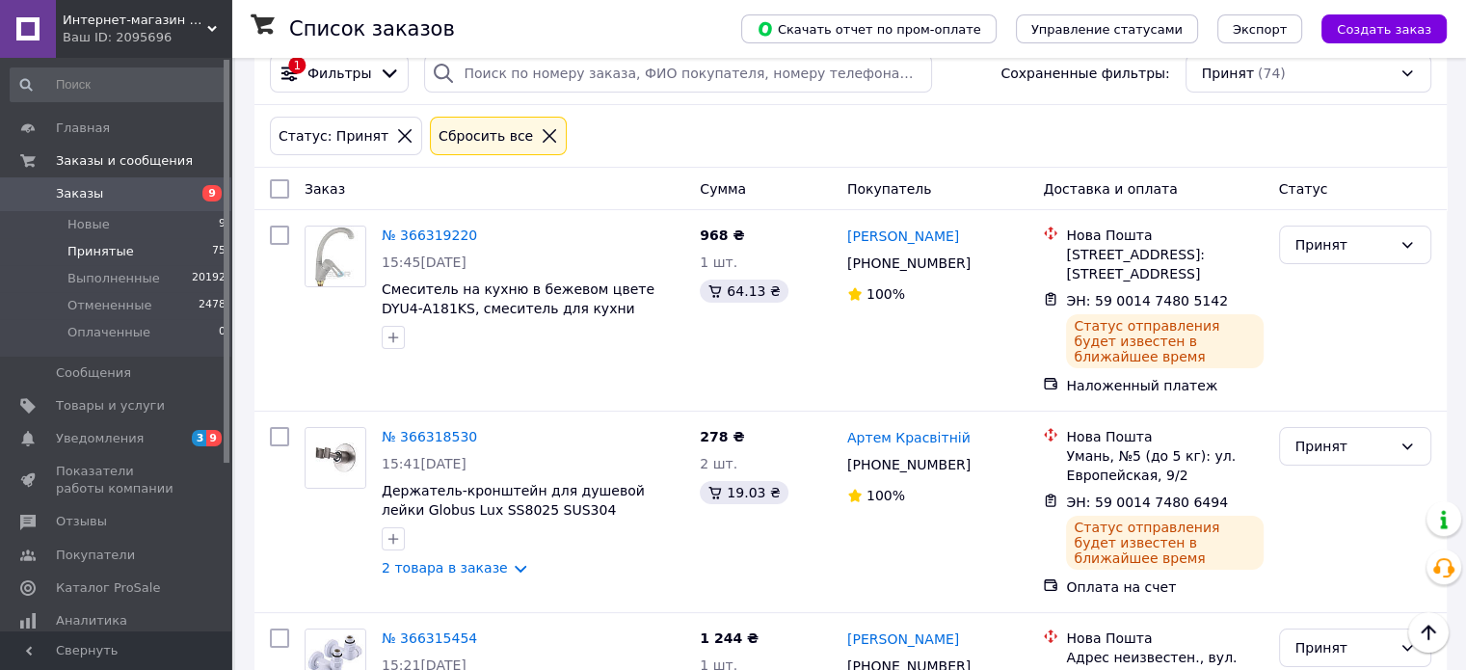
scroll to position [0, 0]
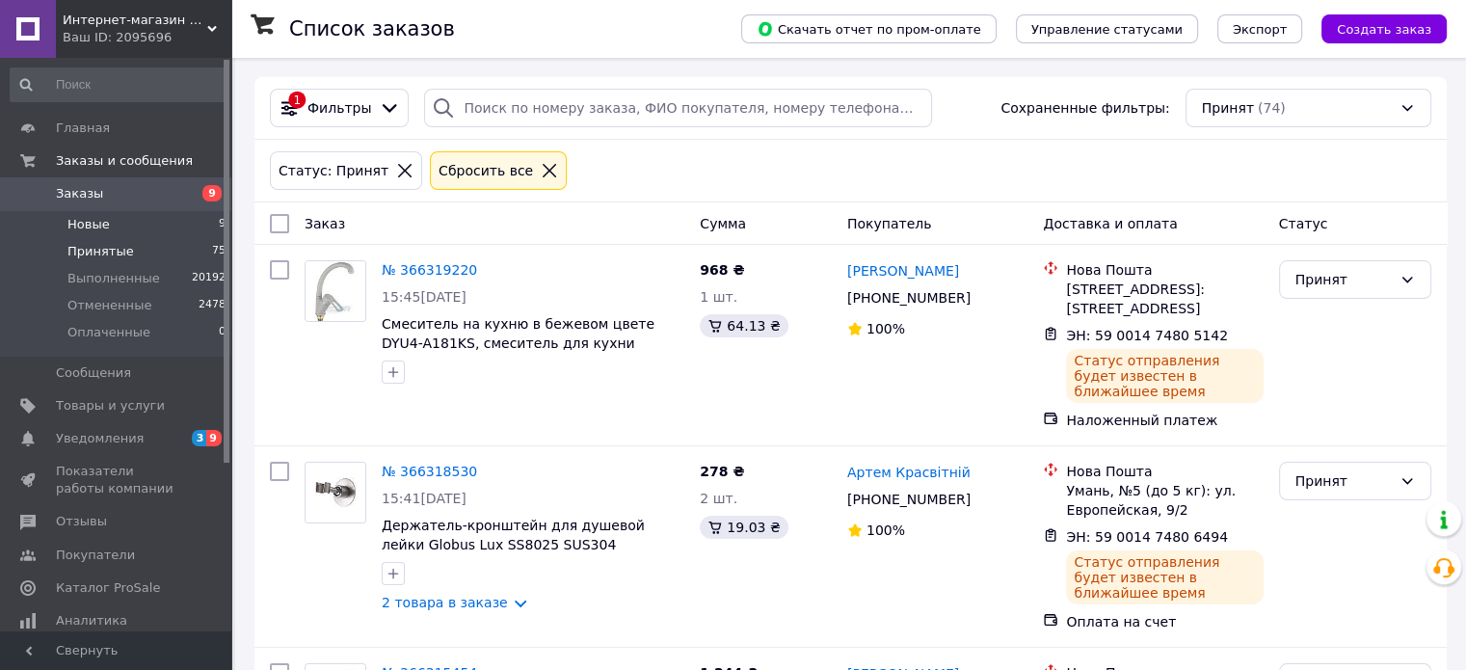
click at [93, 216] on span "Новые" at bounding box center [88, 224] width 42 height 17
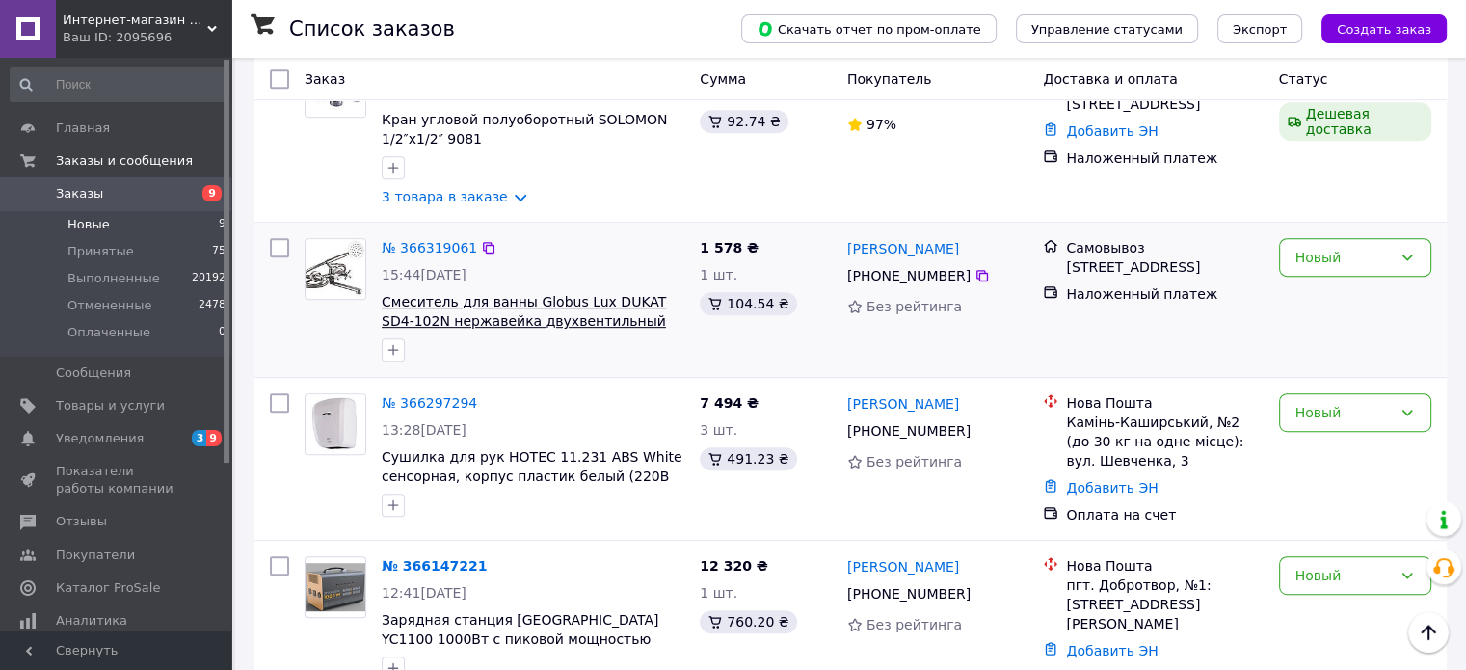
scroll to position [868, 0]
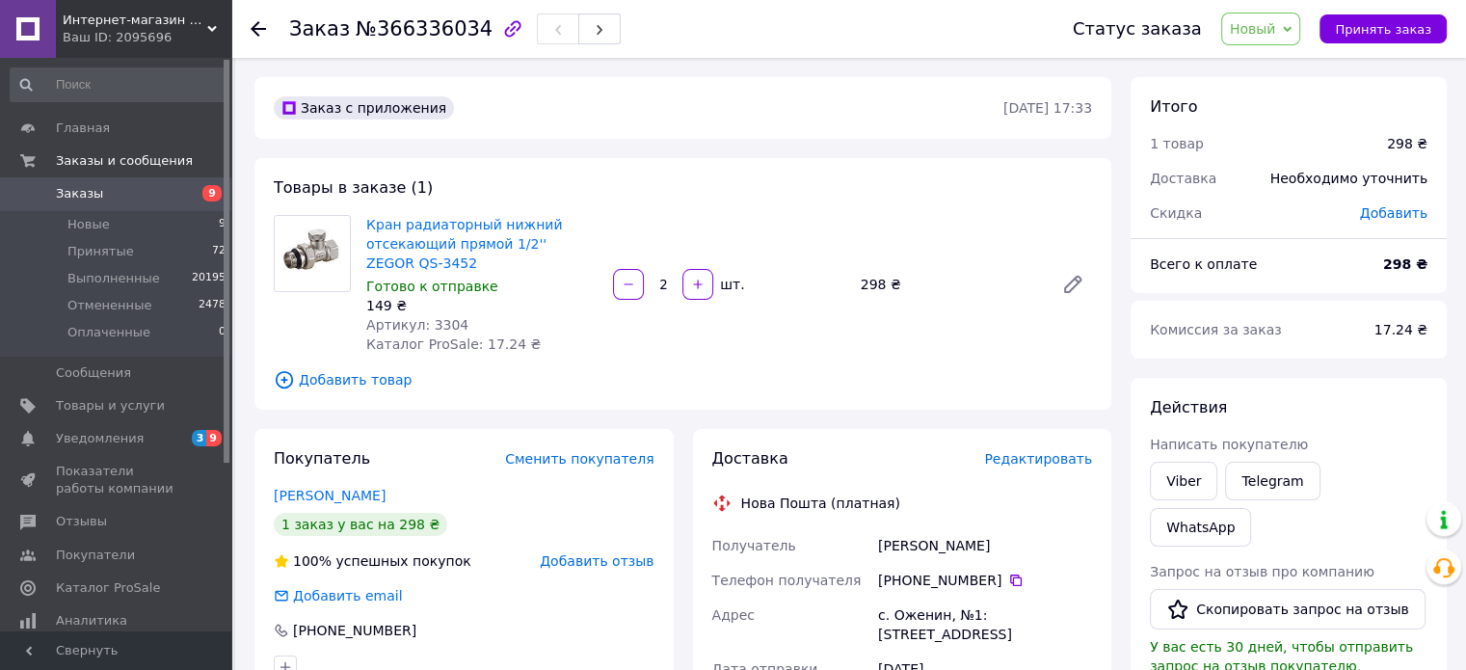
click at [867, 285] on div "298 ₴" at bounding box center [949, 284] width 193 height 27
click at [918, 284] on div "298 ₴" at bounding box center [949, 284] width 193 height 27
click at [868, 286] on div "298 ₴" at bounding box center [949, 284] width 193 height 27
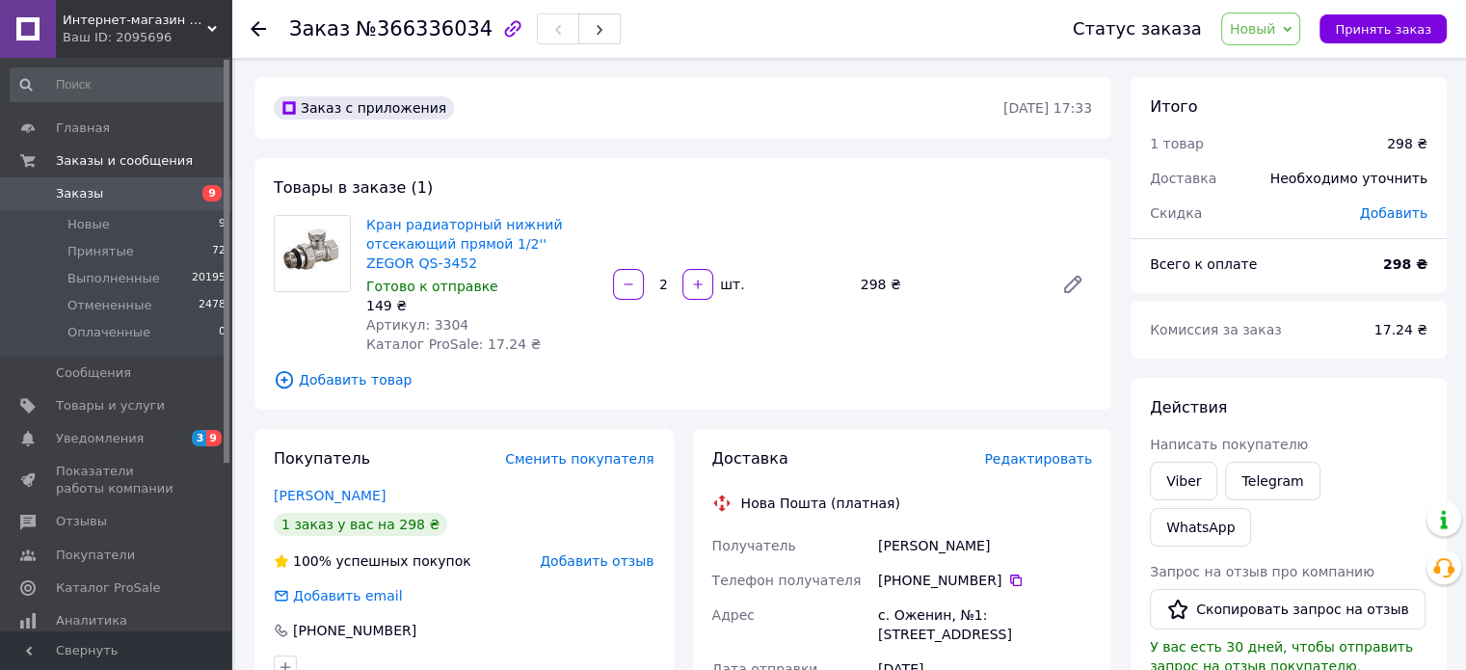
click at [910, 281] on div "298 ₴" at bounding box center [949, 284] width 193 height 27
click at [867, 284] on div "298 ₴" at bounding box center [949, 284] width 193 height 27
click at [866, 284] on div "298 ₴" at bounding box center [949, 284] width 193 height 27
click at [906, 280] on div "298 ₴" at bounding box center [949, 284] width 193 height 27
click at [866, 284] on div "298 ₴" at bounding box center [949, 284] width 193 height 27
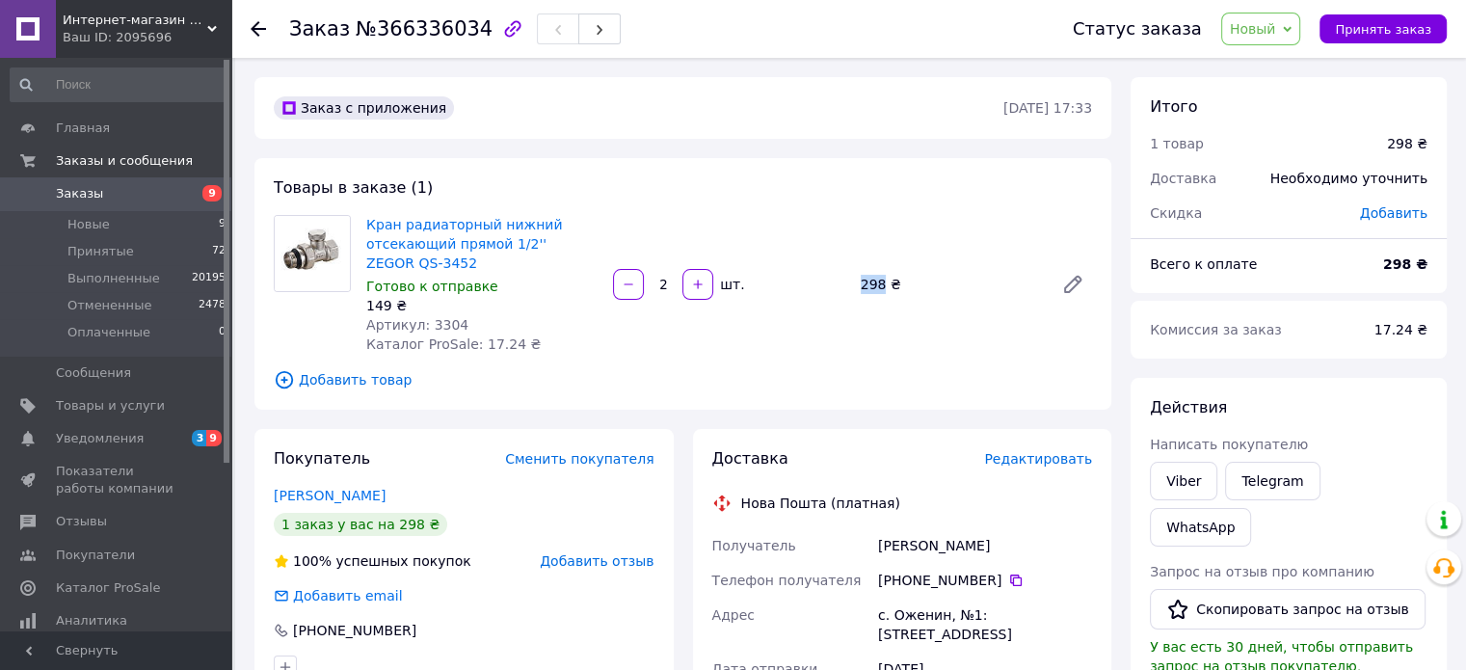
click at [865, 284] on div "298 ₴" at bounding box center [949, 284] width 193 height 27
click at [916, 281] on div "298 ₴" at bounding box center [949, 284] width 193 height 27
click at [864, 282] on div "298 ₴" at bounding box center [949, 284] width 193 height 27
click at [915, 285] on div "298 ₴" at bounding box center [949, 284] width 193 height 27
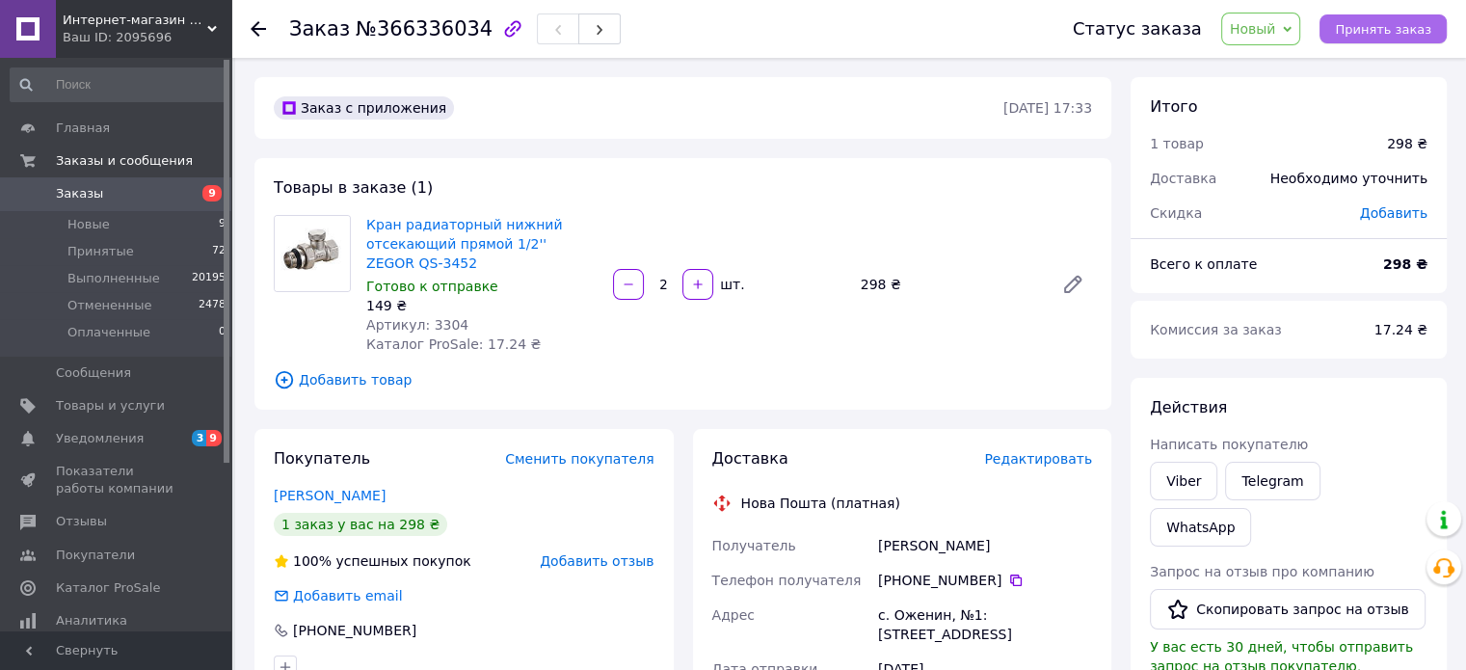
click at [1387, 26] on span "Принять заказ" at bounding box center [1383, 29] width 96 height 14
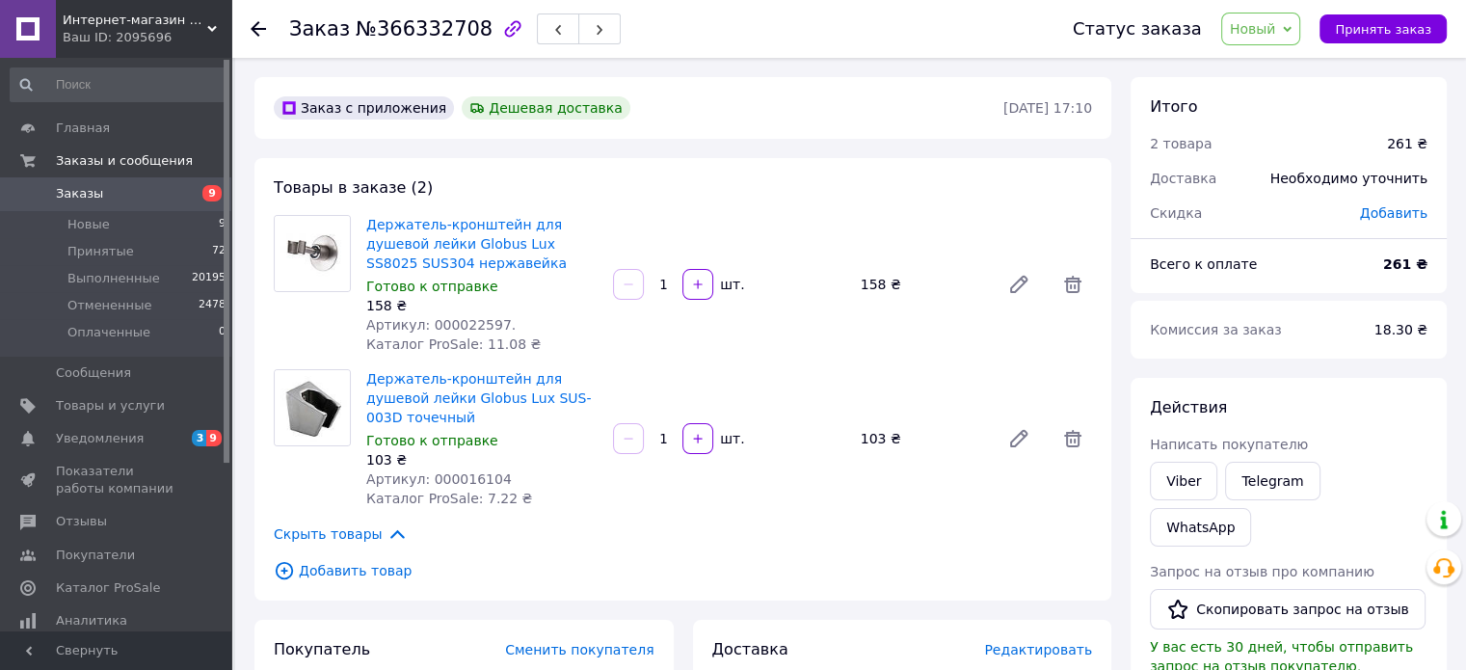
click at [440, 478] on span "Артикул: 000016104" at bounding box center [439, 478] width 146 height 15
click at [439, 477] on span "Артикул: 000016104" at bounding box center [439, 478] width 146 height 15
copy span "000016104"
click at [438, 398] on link "Держатель-кронштейн для душевой лейки Globus Lux SUS-003D точечный" at bounding box center [478, 398] width 225 height 54
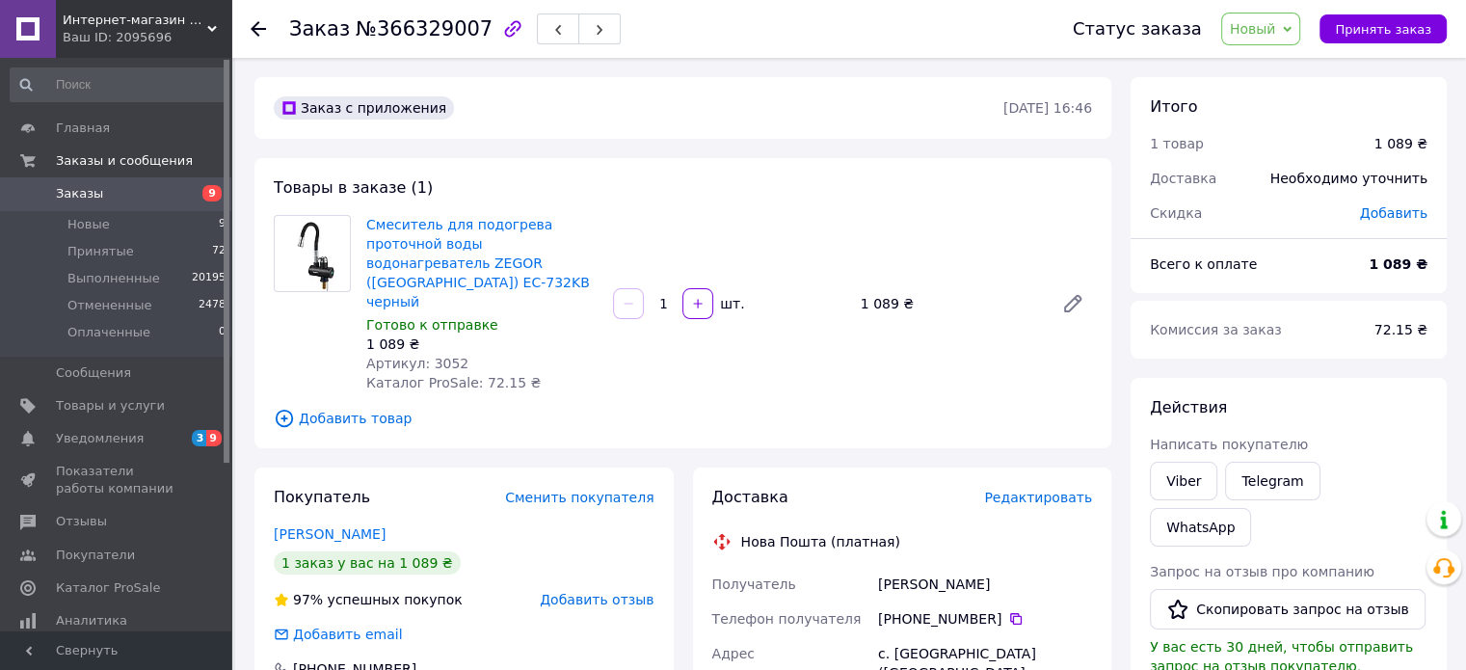
click at [878, 290] on div "1 089 ₴" at bounding box center [949, 303] width 193 height 27
click at [925, 292] on div "1 089 ₴" at bounding box center [949, 303] width 193 height 27
click at [875, 290] on div "1 089 ₴" at bounding box center [949, 303] width 193 height 27
click at [876, 290] on div "1 089 ₴" at bounding box center [949, 303] width 193 height 27
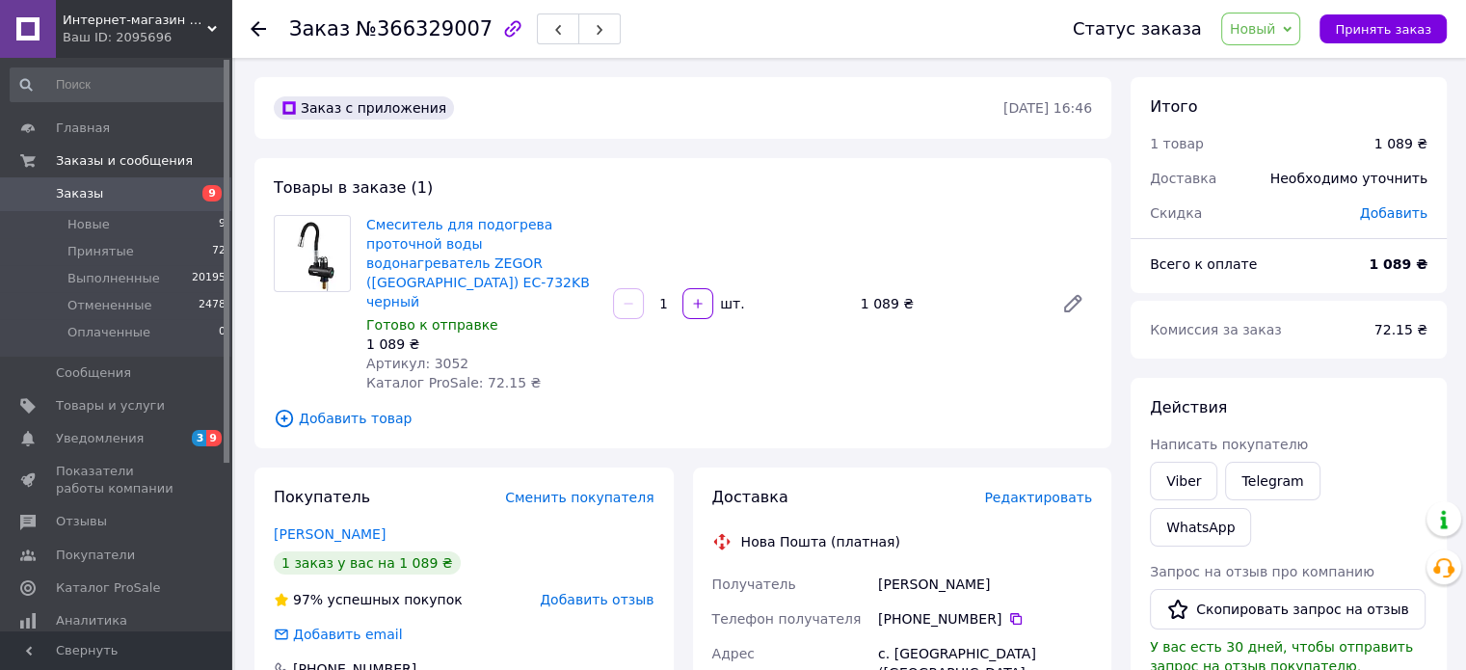
click at [946, 292] on div "1 089 ₴" at bounding box center [949, 303] width 193 height 27
click at [1396, 27] on span "Принять заказ" at bounding box center [1383, 29] width 96 height 14
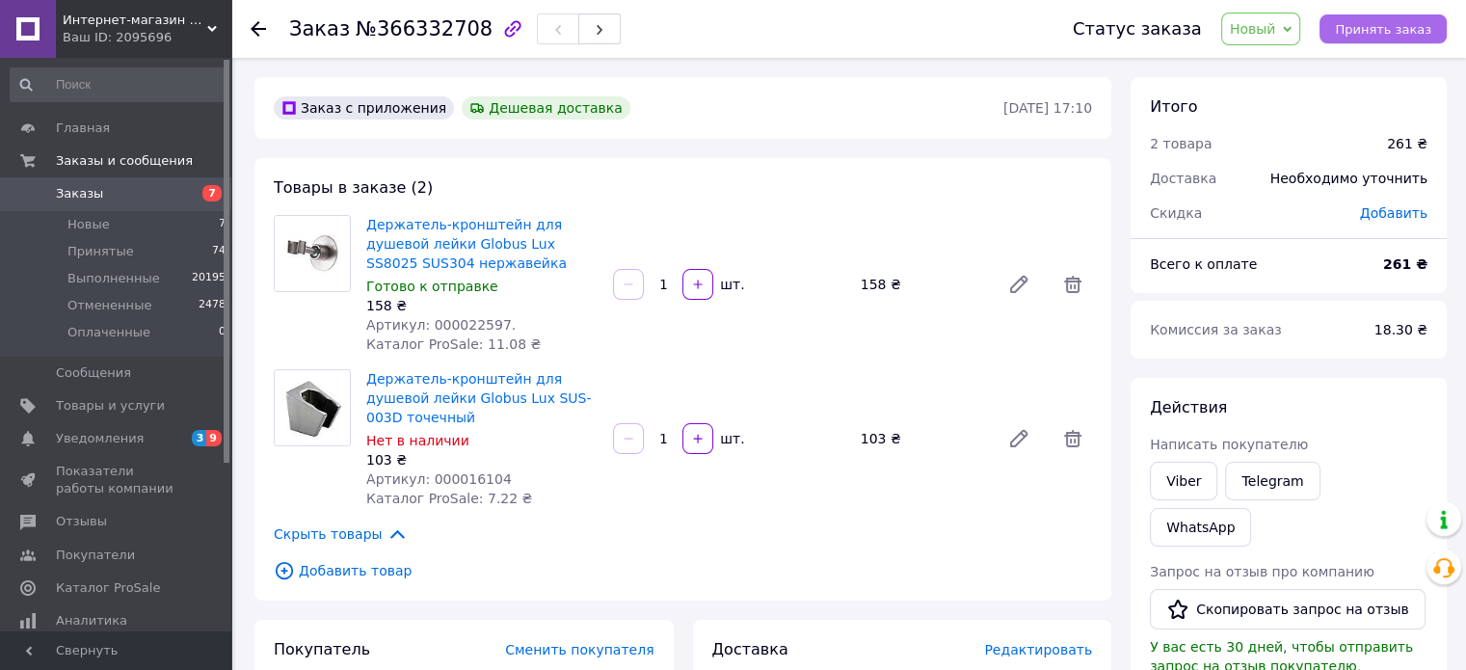
click at [1385, 23] on span "Принять заказ" at bounding box center [1383, 29] width 96 height 14
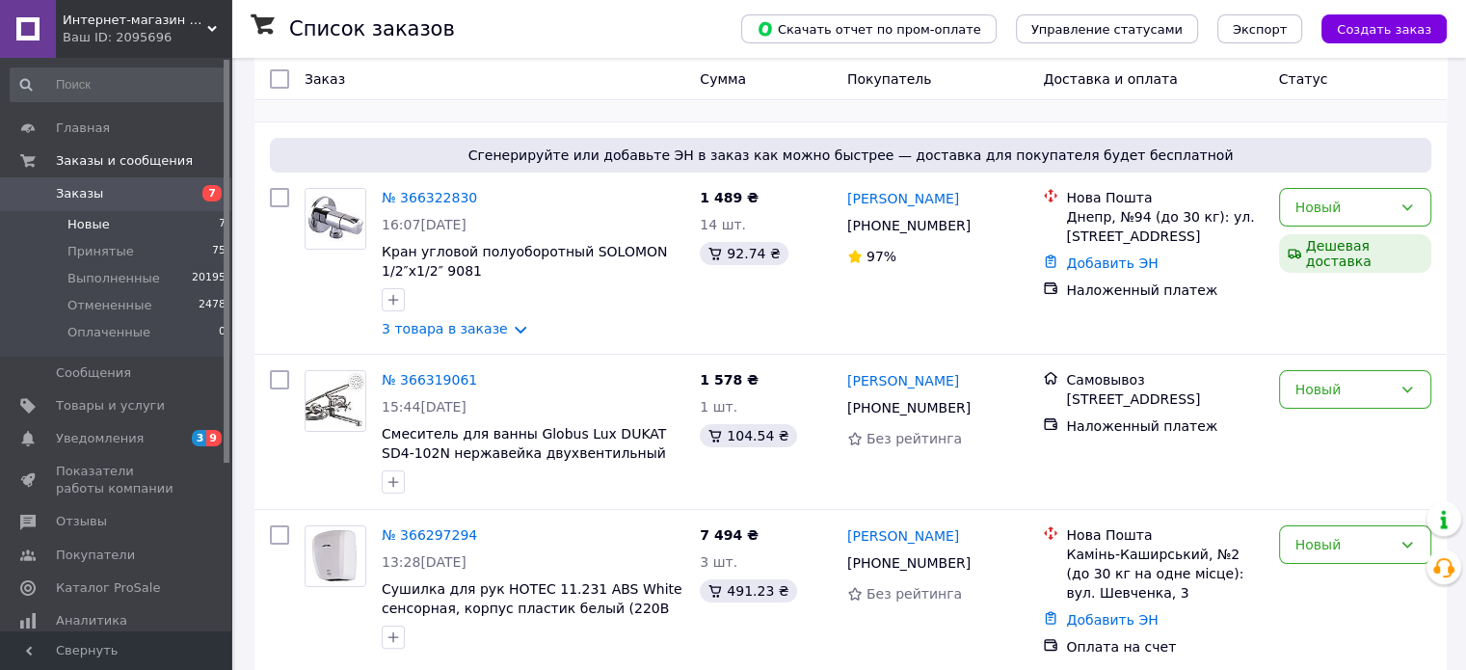
scroll to position [289, 0]
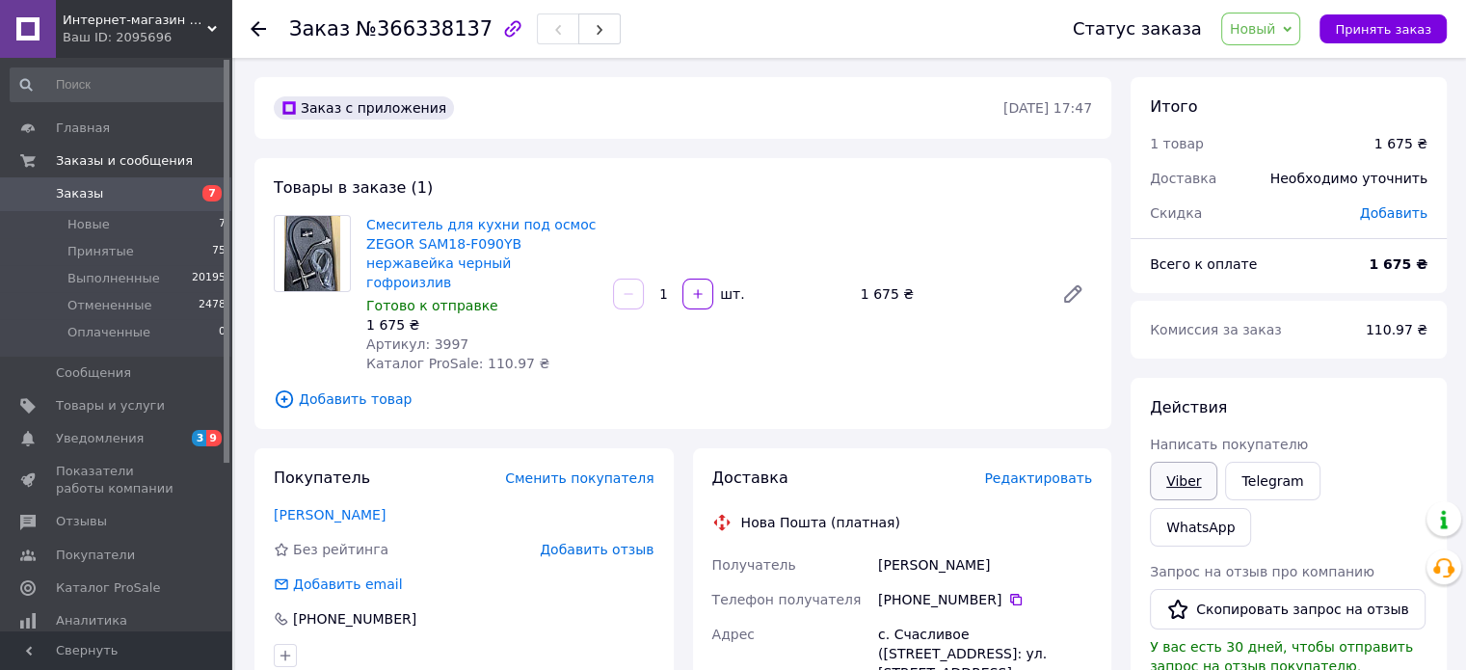
click at [1178, 478] on link "Viber" at bounding box center [1183, 481] width 67 height 39
click at [877, 285] on div "1 675 ₴" at bounding box center [949, 294] width 193 height 27
click at [956, 269] on div "Смеситель для кухни под осмос ZEGOR SAM18-F090YB нержавейка черный гофроизлив Г…" at bounding box center [729, 294] width 741 height 166
click at [878, 281] on div "1 675 ₴" at bounding box center [949, 294] width 193 height 27
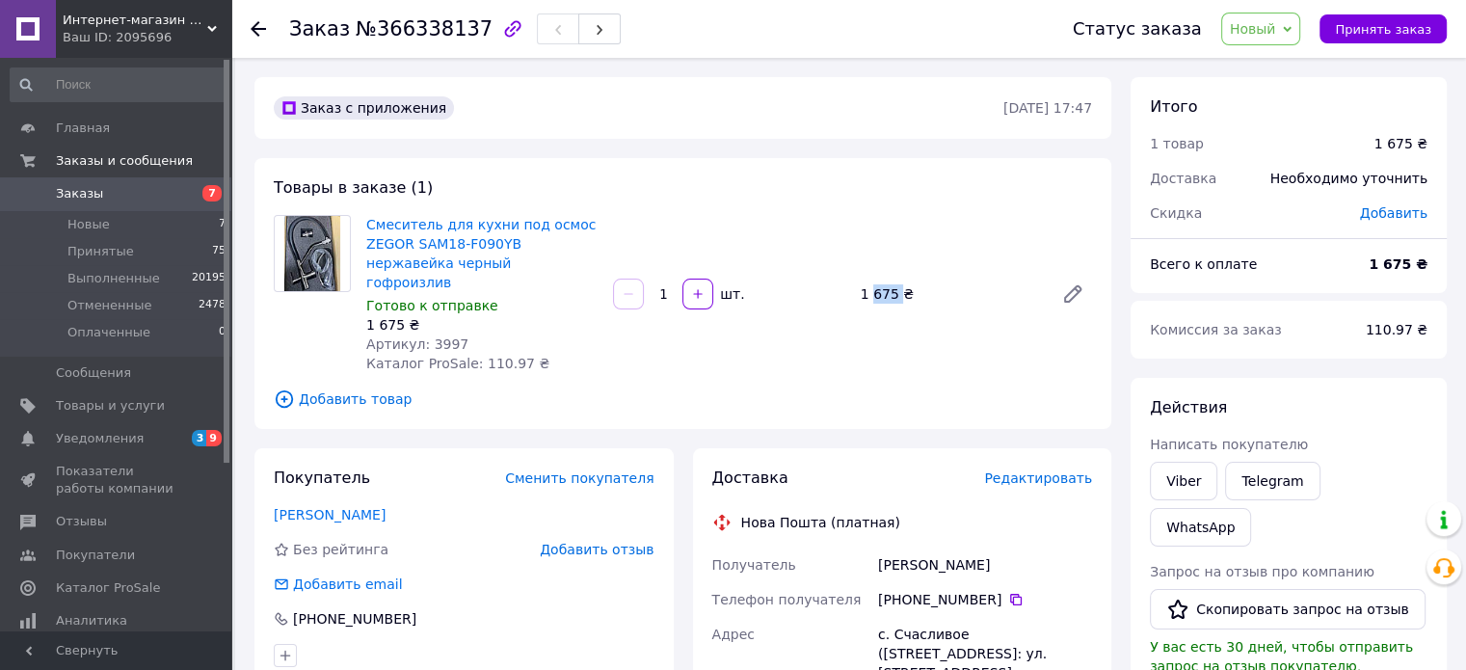
click at [878, 281] on div "1 675 ₴" at bounding box center [949, 294] width 193 height 27
click at [926, 281] on div "1 675 ₴" at bounding box center [949, 294] width 193 height 27
click at [874, 284] on div "1 675 ₴" at bounding box center [949, 294] width 193 height 27
click at [875, 284] on div "1 675 ₴" at bounding box center [949, 294] width 193 height 27
click at [1390, 22] on span "Принять заказ" at bounding box center [1383, 29] width 96 height 14
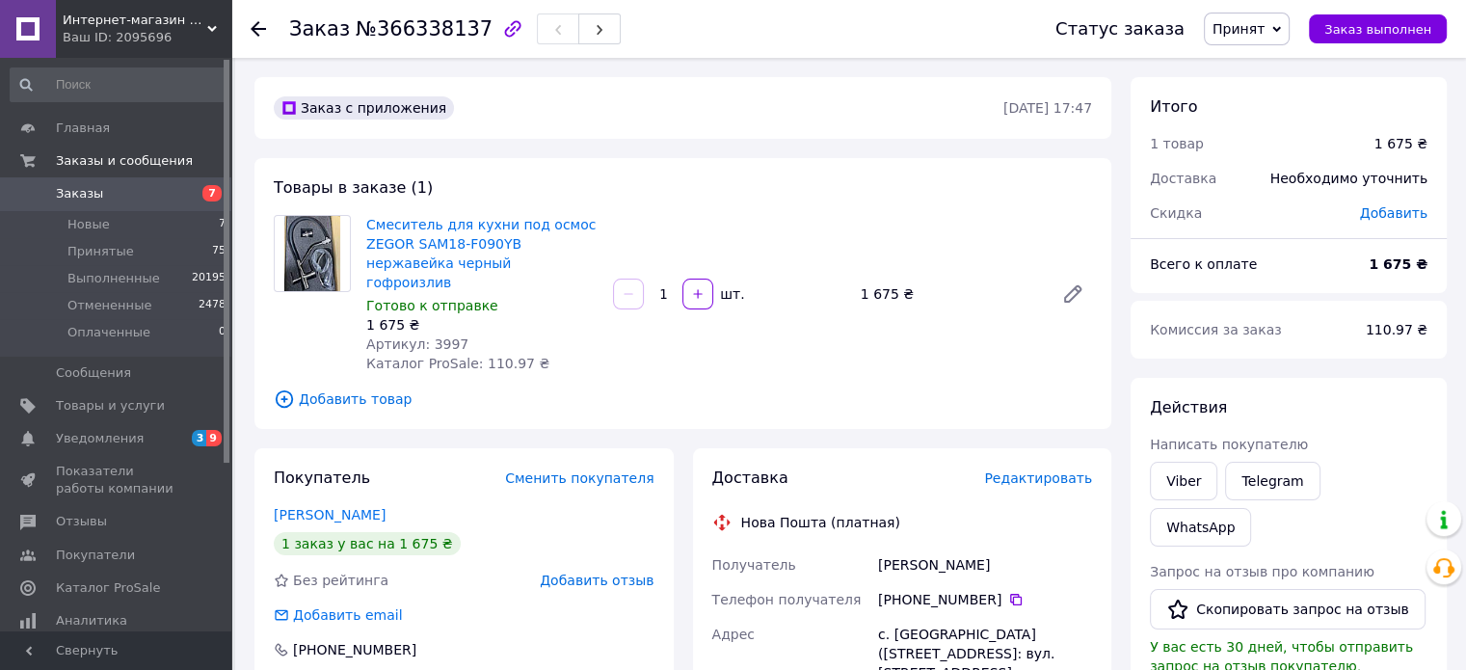
click at [917, 281] on div "1 675 ₴" at bounding box center [949, 294] width 193 height 27
click at [873, 289] on div "1 675 ₴" at bounding box center [949, 294] width 193 height 27
click at [873, 288] on div "1 675 ₴" at bounding box center [949, 294] width 193 height 27
click at [925, 281] on div "1 675 ₴" at bounding box center [949, 294] width 193 height 27
drag, startPoint x: 1184, startPoint y: 481, endPoint x: 1162, endPoint y: 459, distance: 30.7
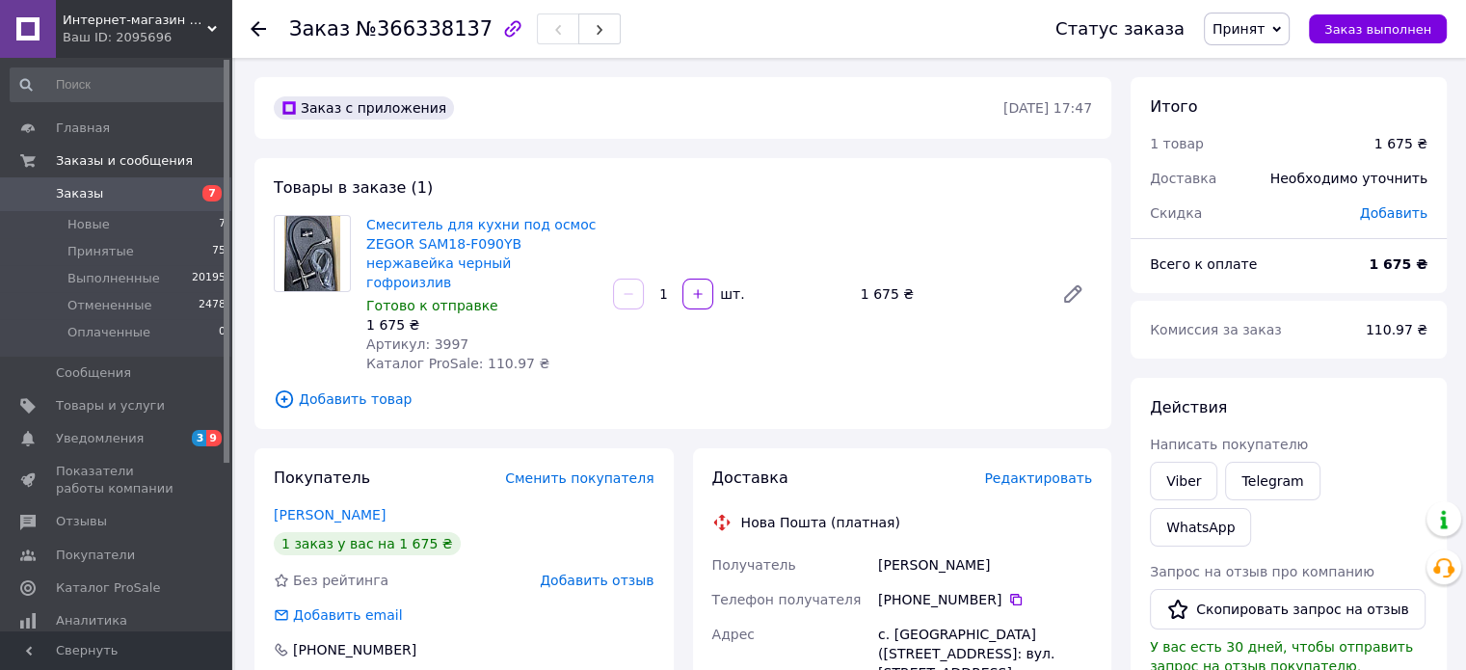
click at [1184, 480] on link "Viber" at bounding box center [1183, 481] width 67 height 39
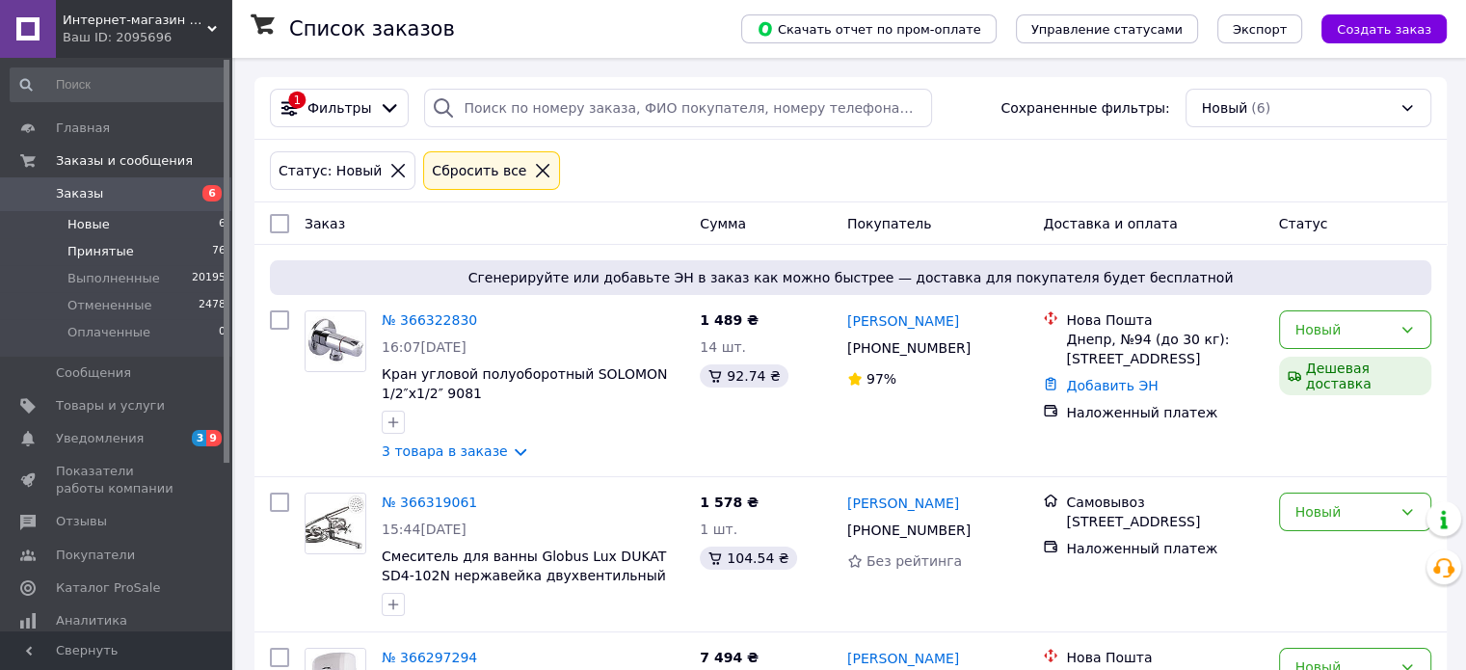
click at [95, 248] on span "Принятые" at bounding box center [100, 251] width 67 height 17
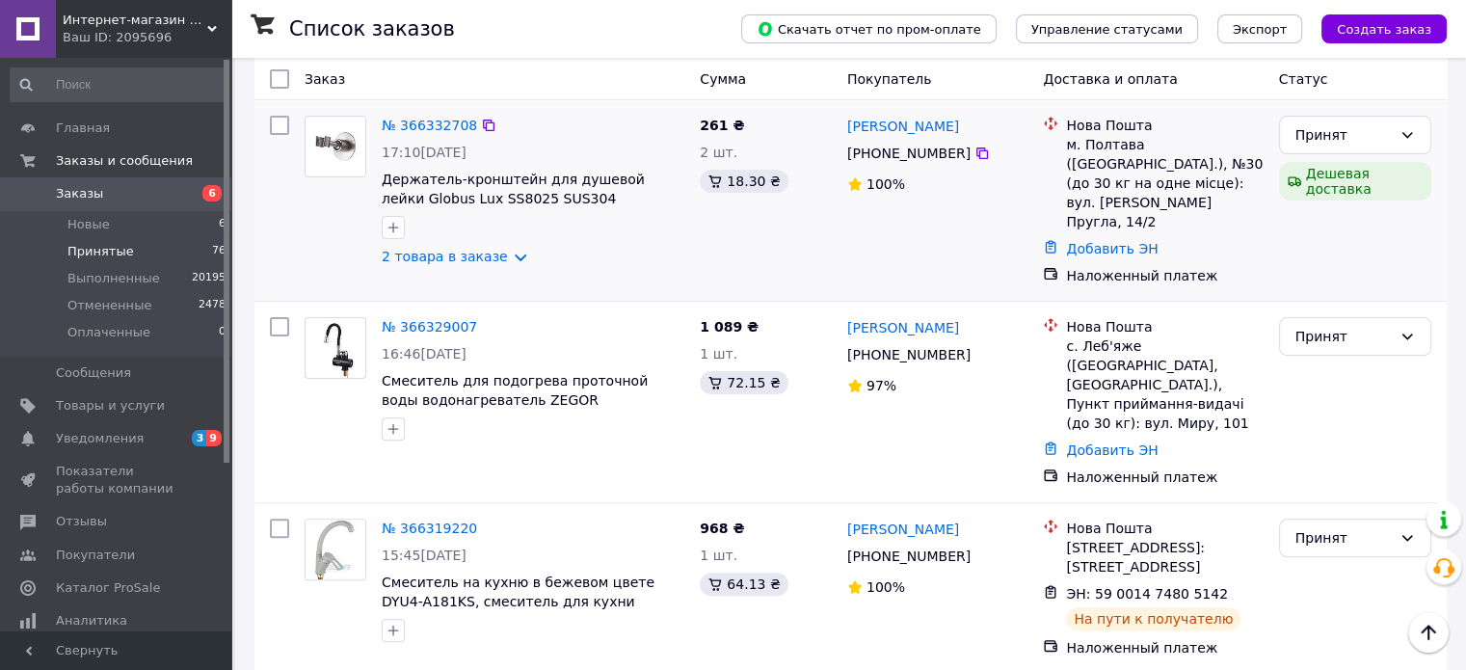
scroll to position [482, 0]
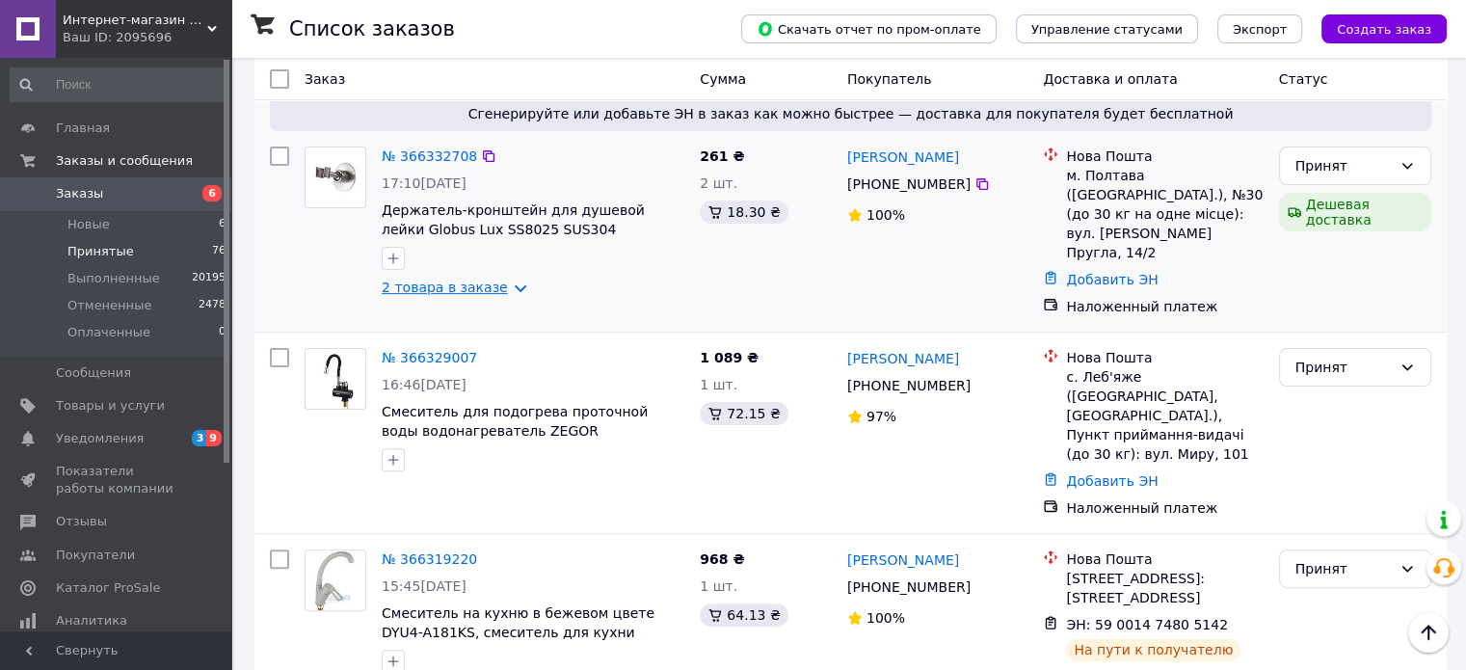
click at [458, 292] on link "2 товара в заказе" at bounding box center [445, 287] width 126 height 15
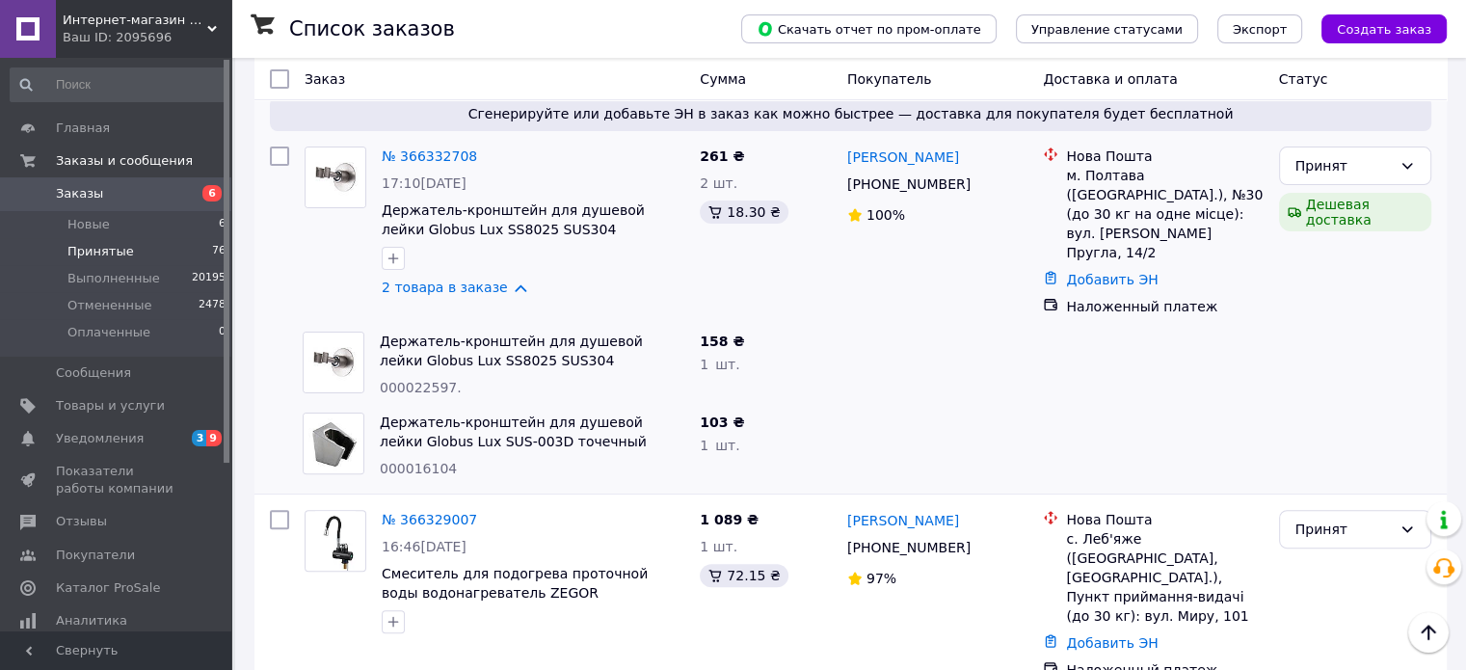
click at [411, 380] on span "000022597." at bounding box center [421, 387] width 82 height 15
click at [410, 380] on span "000022597." at bounding box center [421, 387] width 82 height 15
copy span "000022597"
click at [447, 287] on link "2 товара в заказе" at bounding box center [445, 287] width 126 height 15
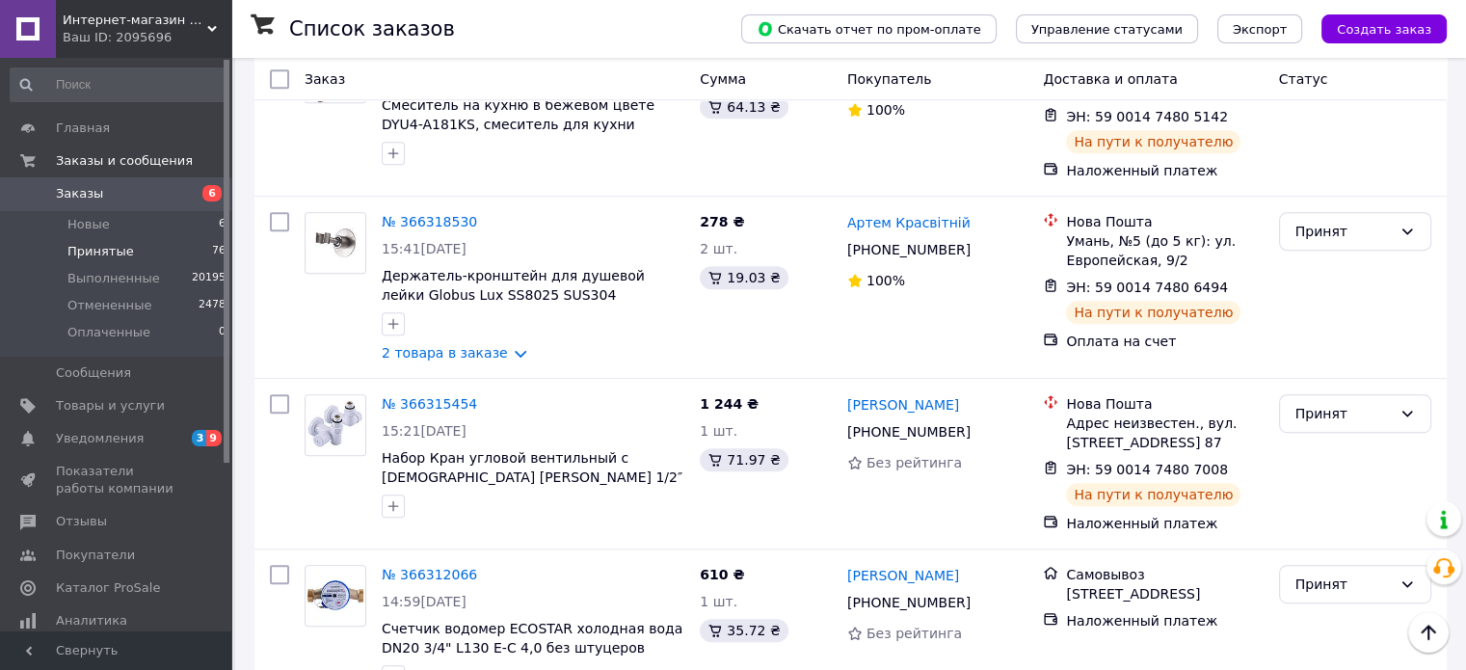
scroll to position [868, 0]
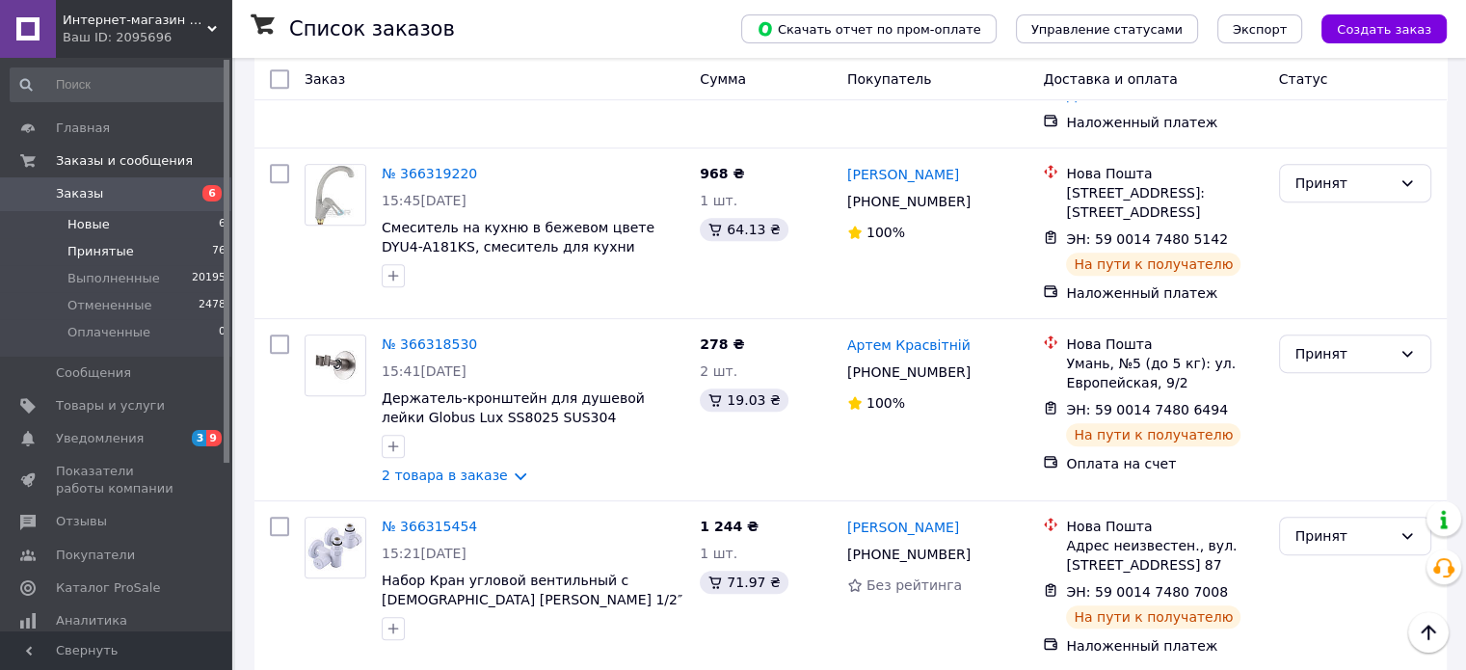
click at [89, 224] on span "Новые" at bounding box center [88, 224] width 42 height 17
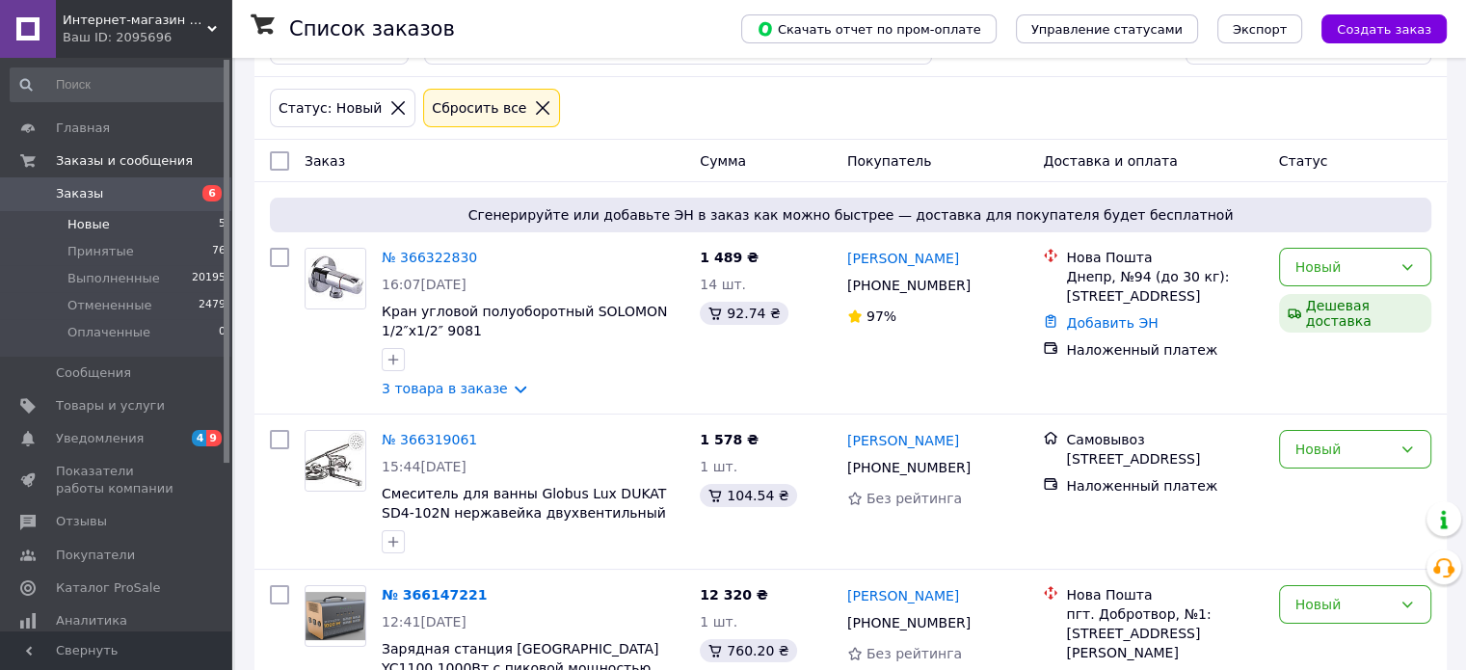
scroll to position [96, 0]
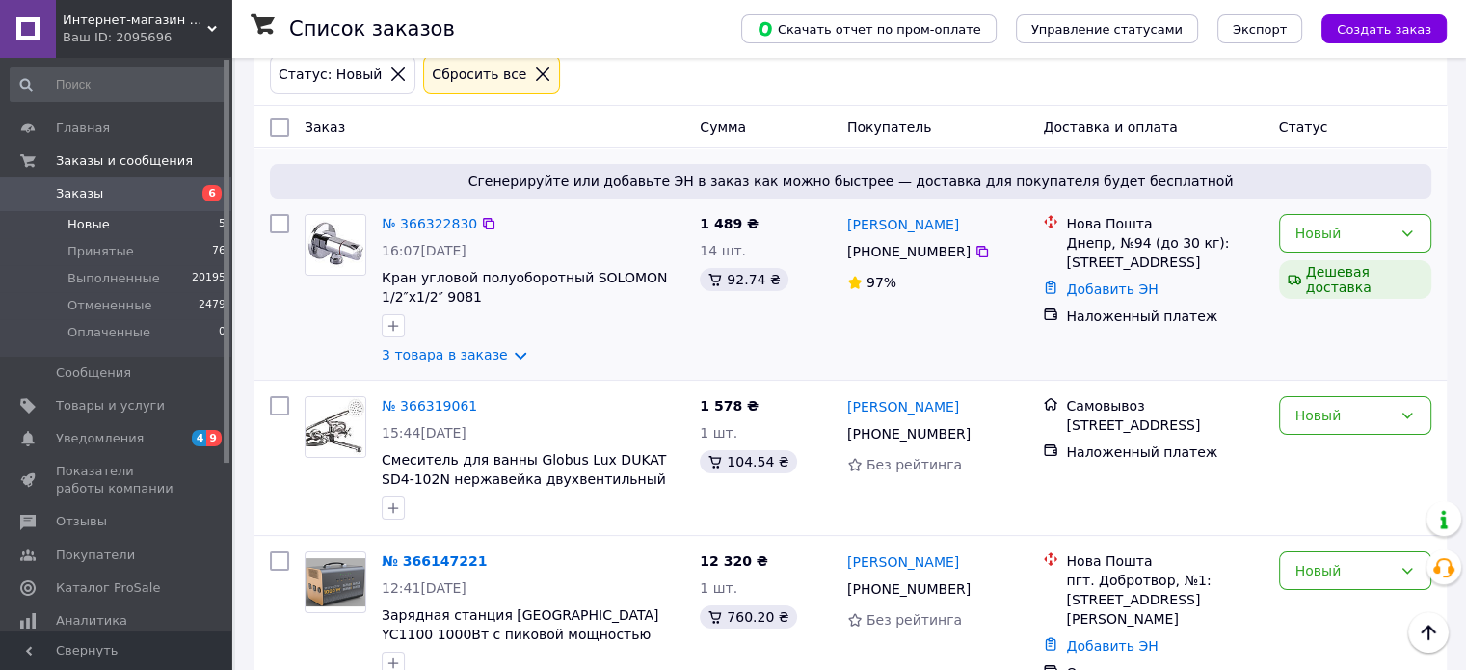
click at [725, 226] on span "1 489 ₴" at bounding box center [729, 223] width 59 height 15
click at [794, 234] on div "1 489 ₴ 14 шт. 92.74 ₴" at bounding box center [765, 289] width 147 height 166
click at [719, 223] on span "1 489 ₴" at bounding box center [729, 223] width 59 height 15
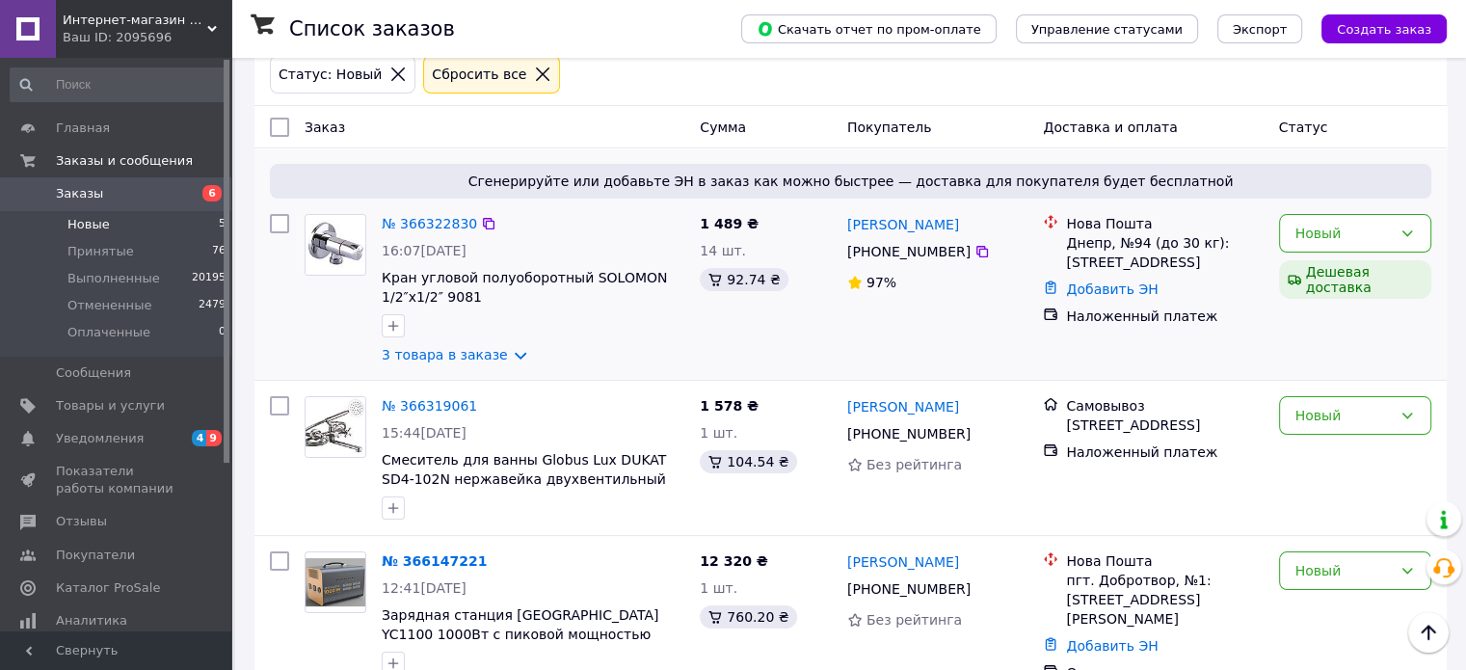
click at [773, 222] on div "1 489 ₴ 14 шт. 92.74 ₴" at bounding box center [765, 289] width 147 height 166
click at [718, 223] on span "1 489 ₴" at bounding box center [729, 223] width 59 height 15
click at [775, 223] on div "1 489 ₴ 14 шт. 92.74 ₴" at bounding box center [765, 289] width 147 height 166
click at [721, 224] on span "1 489 ₴" at bounding box center [729, 223] width 59 height 15
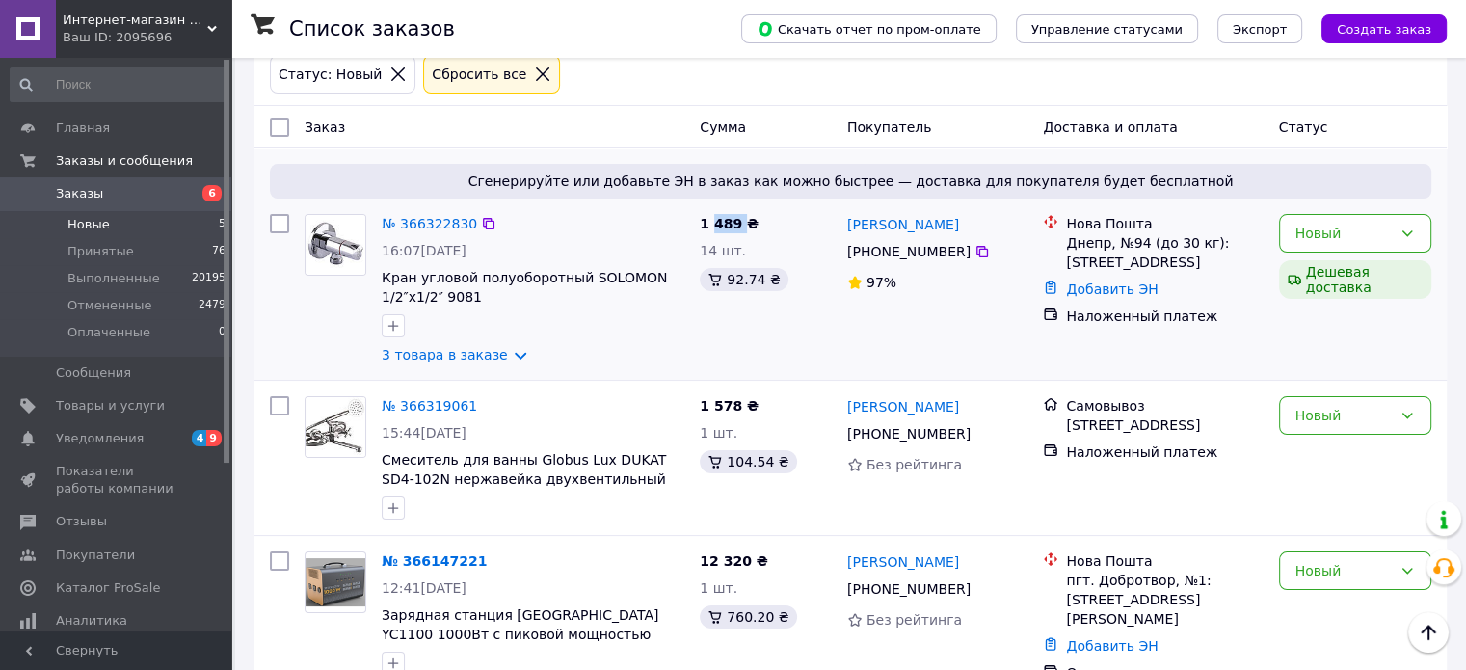
click at [721, 224] on span "1 489 ₴" at bounding box center [729, 223] width 59 height 15
click at [773, 225] on div "1 489 ₴ 14 шт. 92.74 ₴" at bounding box center [765, 289] width 147 height 166
click at [716, 223] on span "1 489 ₴" at bounding box center [729, 223] width 59 height 15
click at [775, 227] on div "1 489 ₴ 14 шт. 92.74 ₴" at bounding box center [765, 289] width 147 height 166
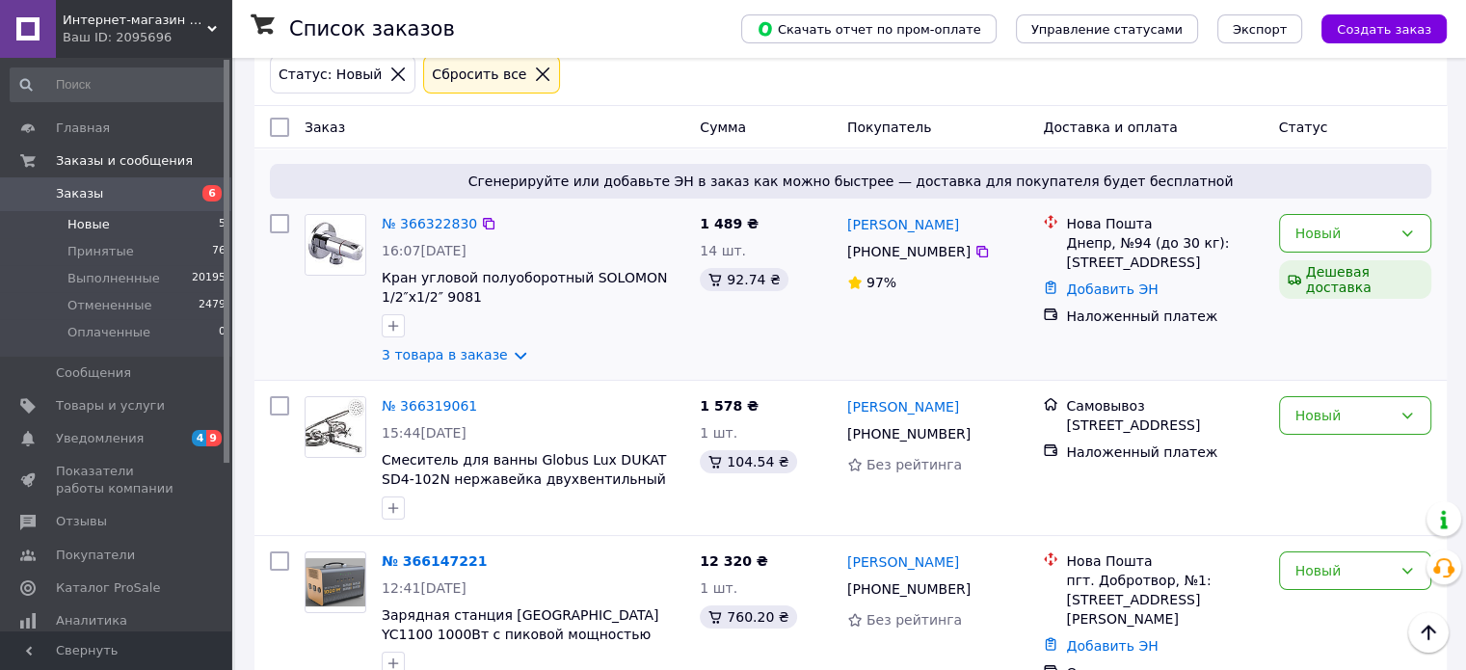
click at [722, 223] on span "1 489 ₴" at bounding box center [729, 223] width 59 height 15
click at [721, 223] on span "1 489 ₴" at bounding box center [729, 223] width 59 height 15
click at [788, 227] on div "1 489 ₴ 14 шт. 92.74 ₴" at bounding box center [765, 289] width 147 height 166
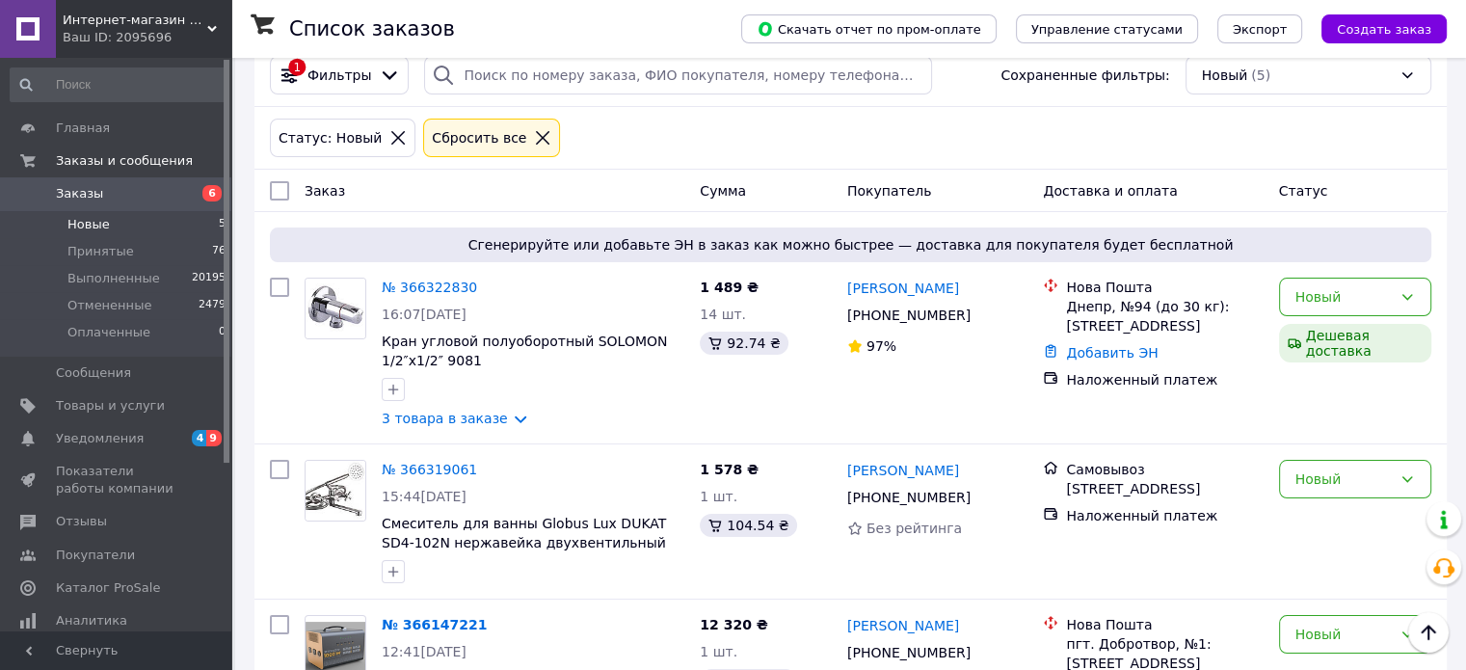
scroll to position [0, 0]
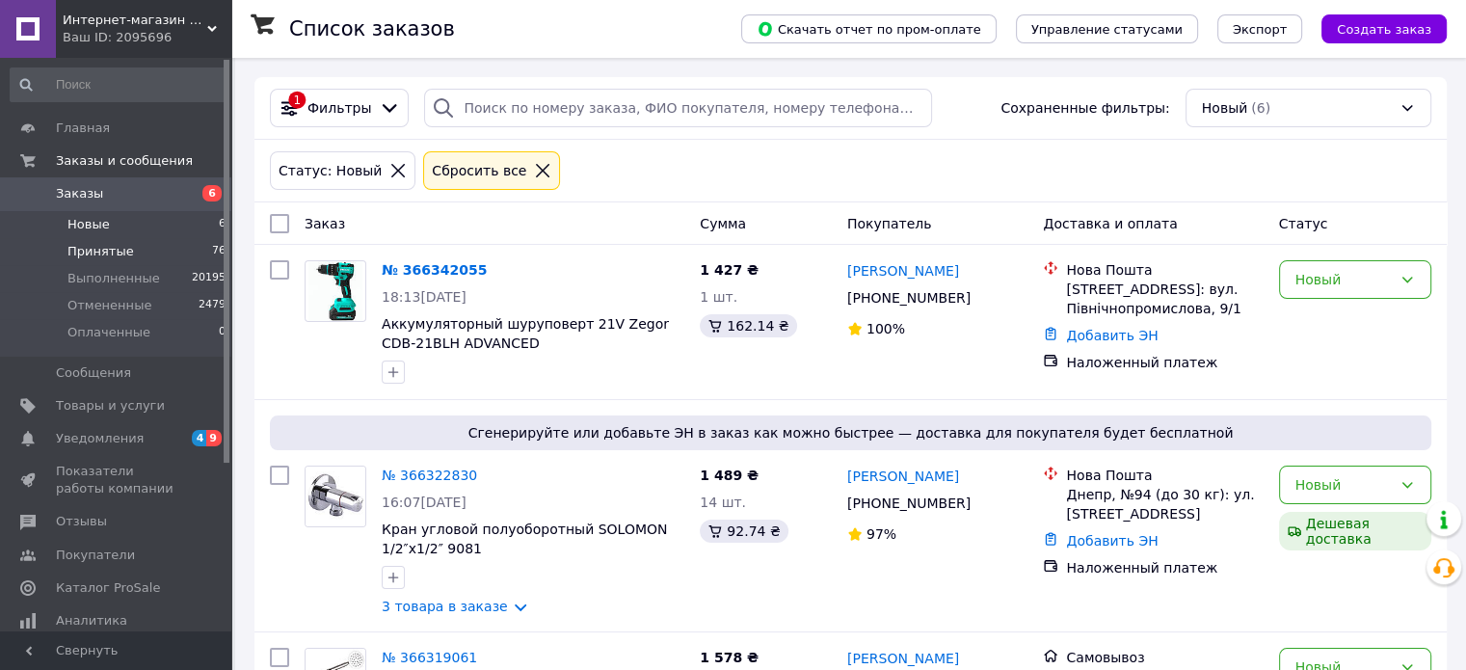
click at [91, 250] on span "Принятые" at bounding box center [100, 251] width 67 height 17
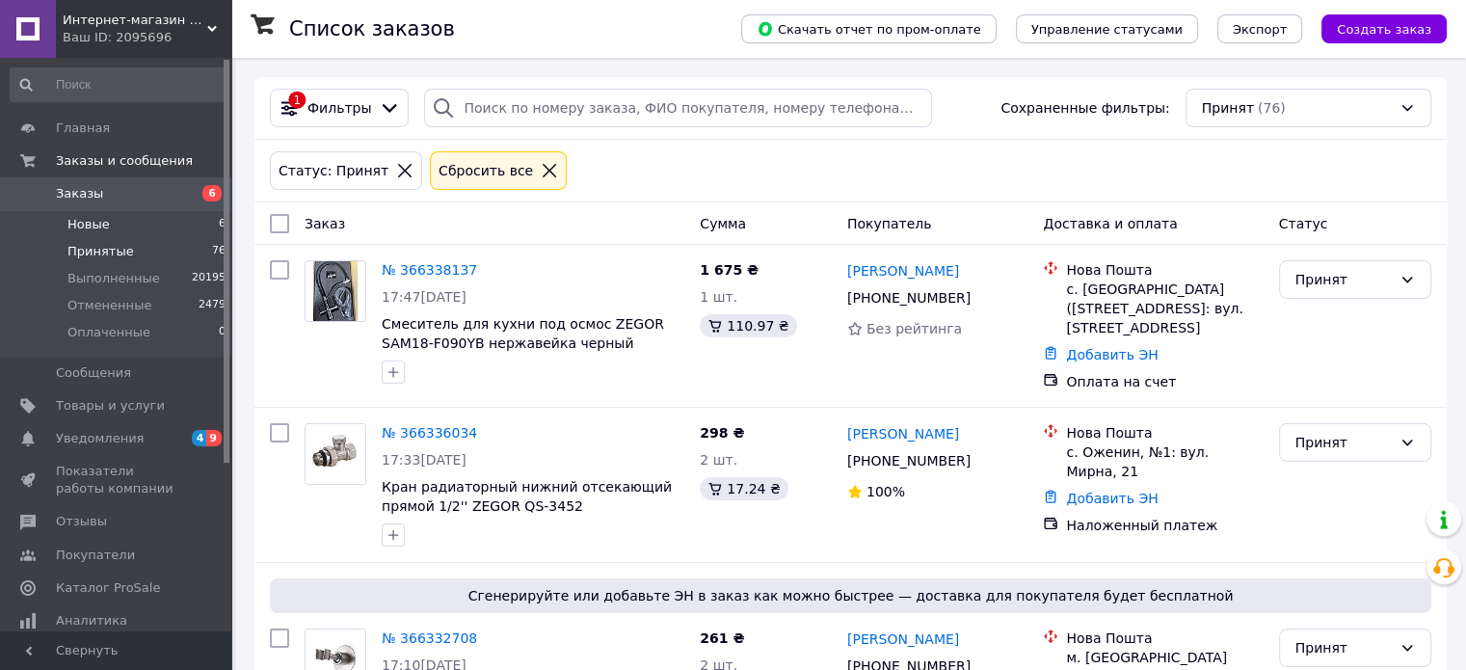
click at [75, 219] on span "Новые" at bounding box center [88, 224] width 42 height 17
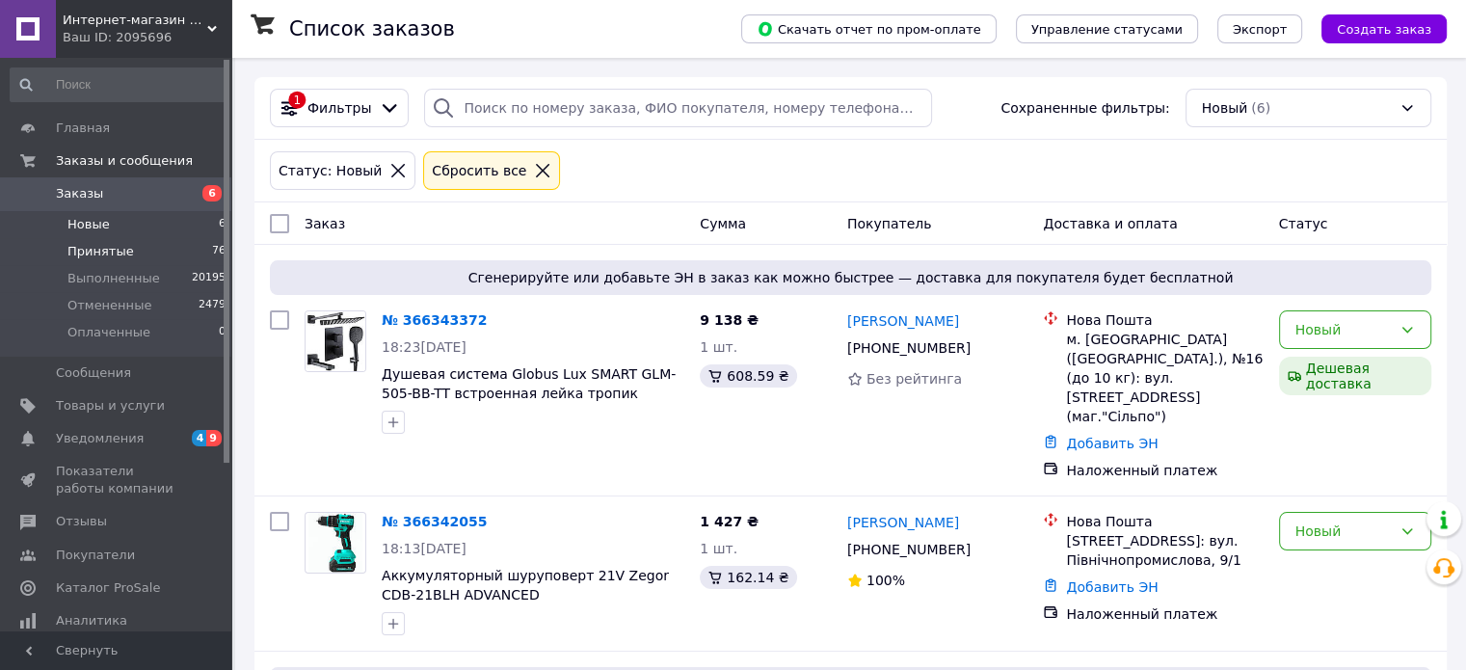
click at [89, 254] on span "Принятые" at bounding box center [100, 251] width 67 height 17
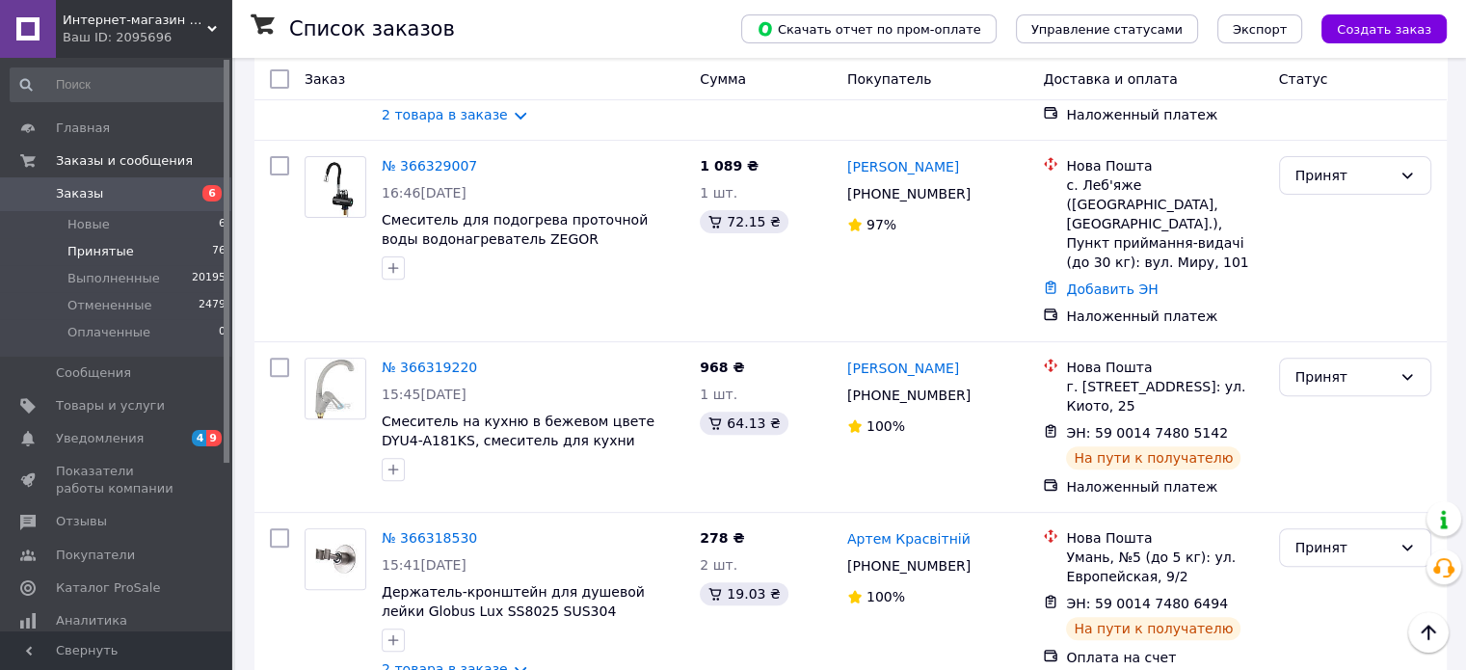
scroll to position [193, 0]
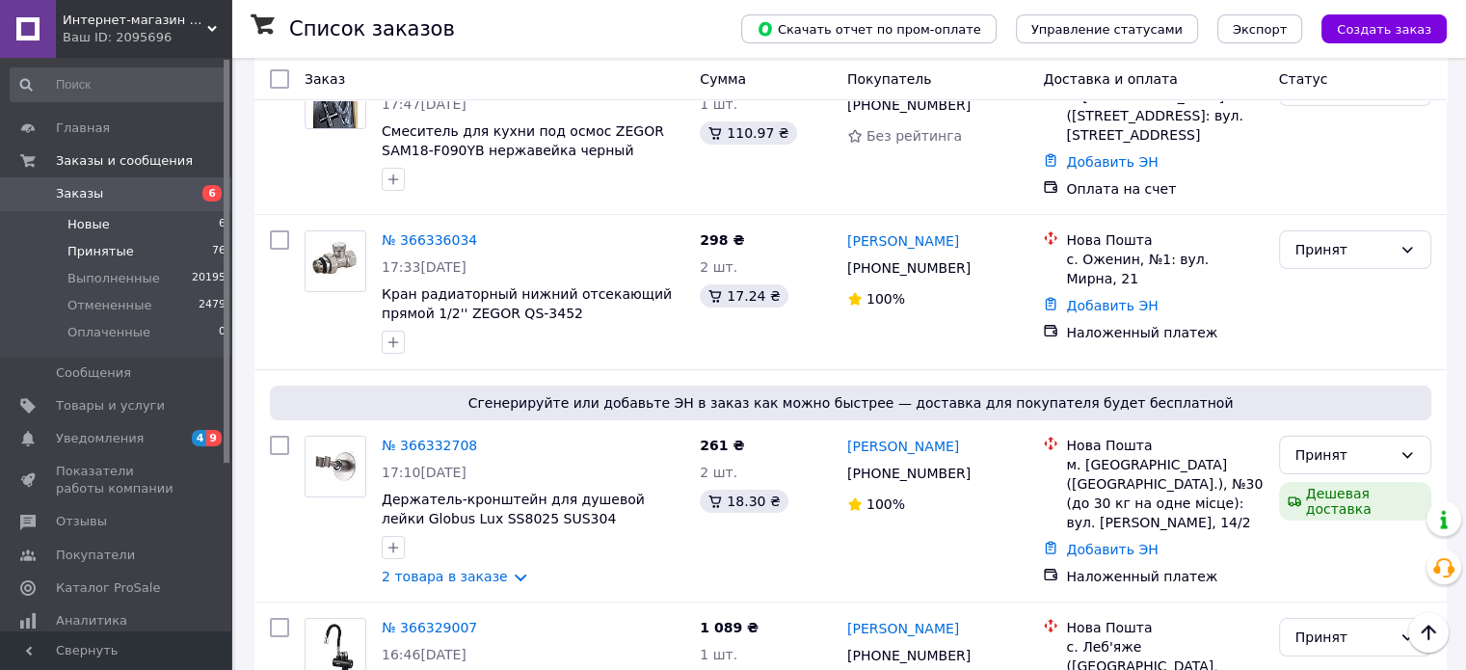
click at [80, 223] on span "Новые" at bounding box center [88, 224] width 42 height 17
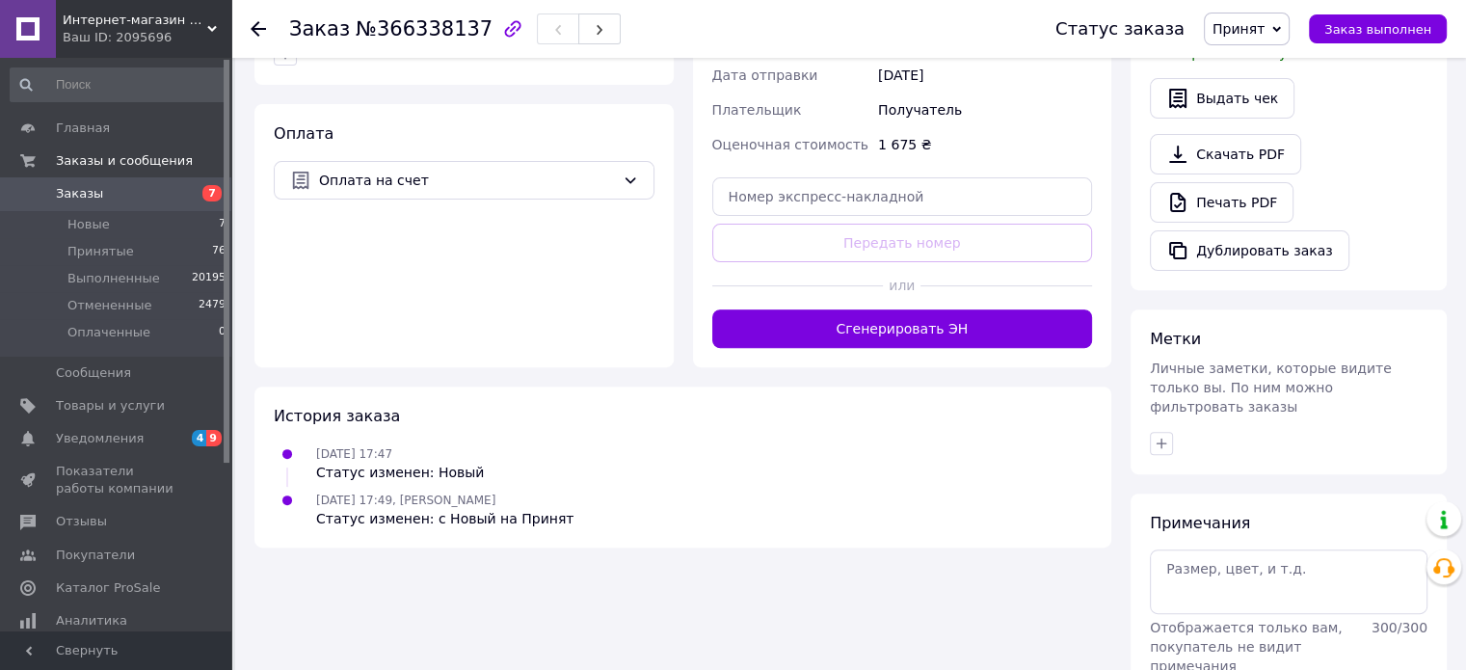
scroll to position [643, 0]
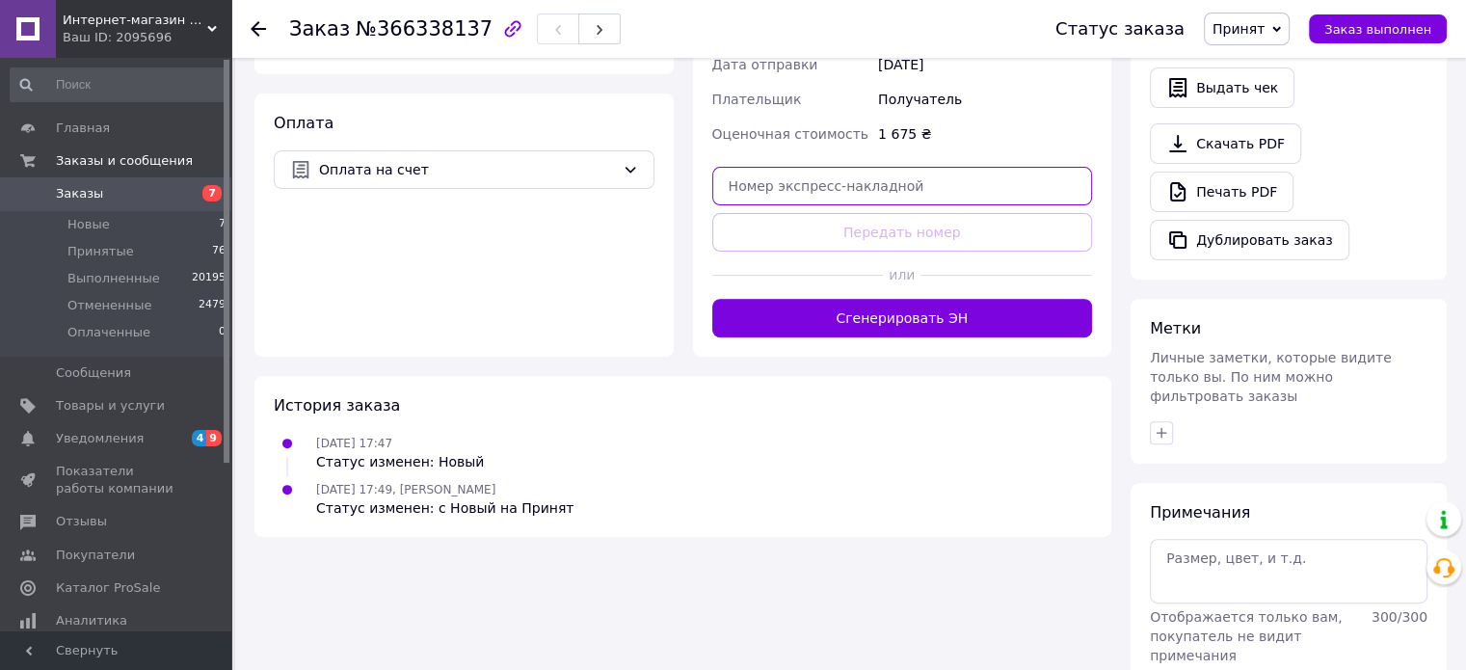
click at [762, 170] on input "text" at bounding box center [902, 186] width 381 height 39
paste input "59001474850263"
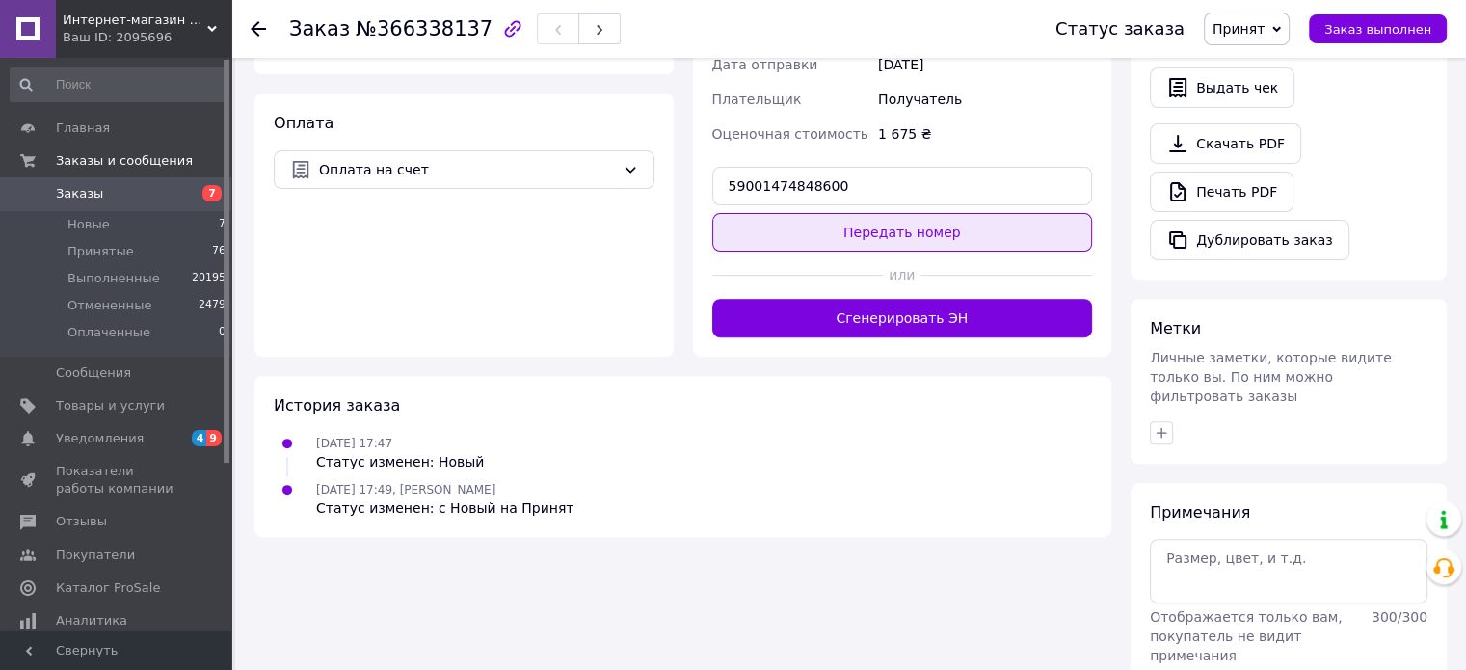
click at [897, 219] on button "Передать номер" at bounding box center [902, 232] width 381 height 39
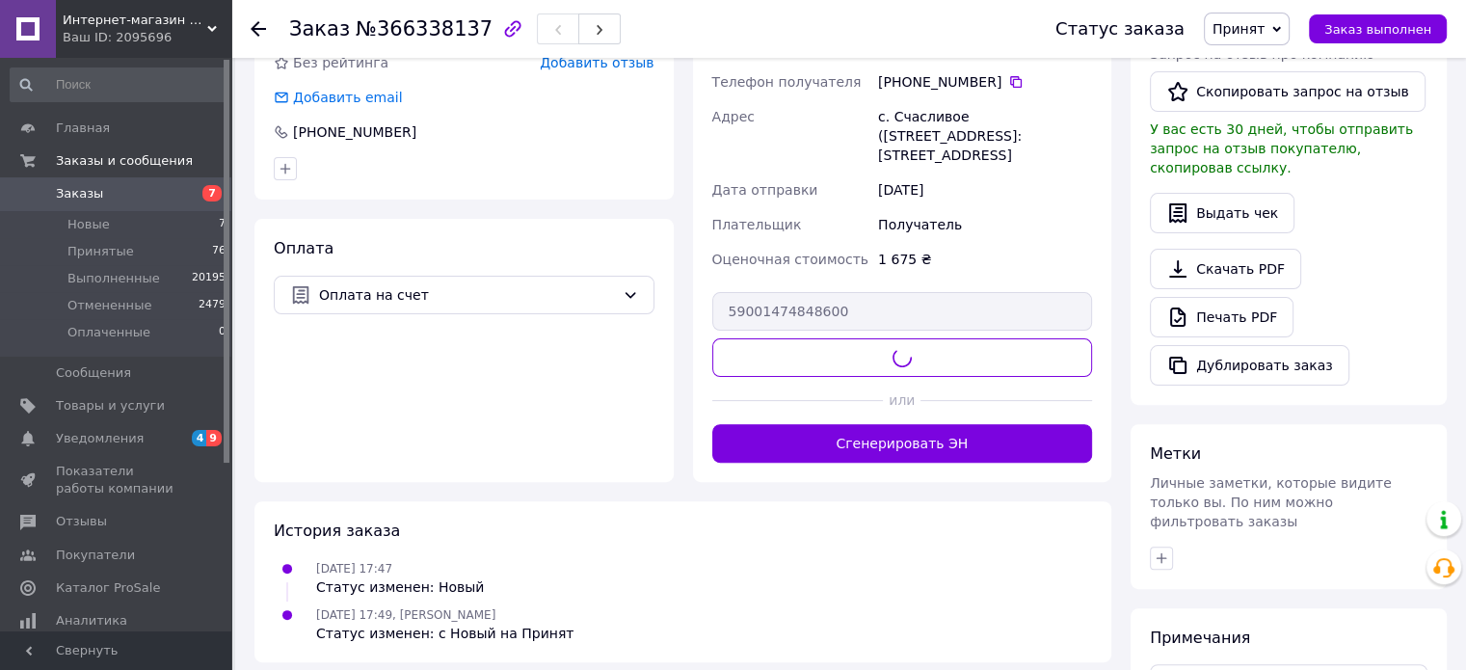
scroll to position [354, 0]
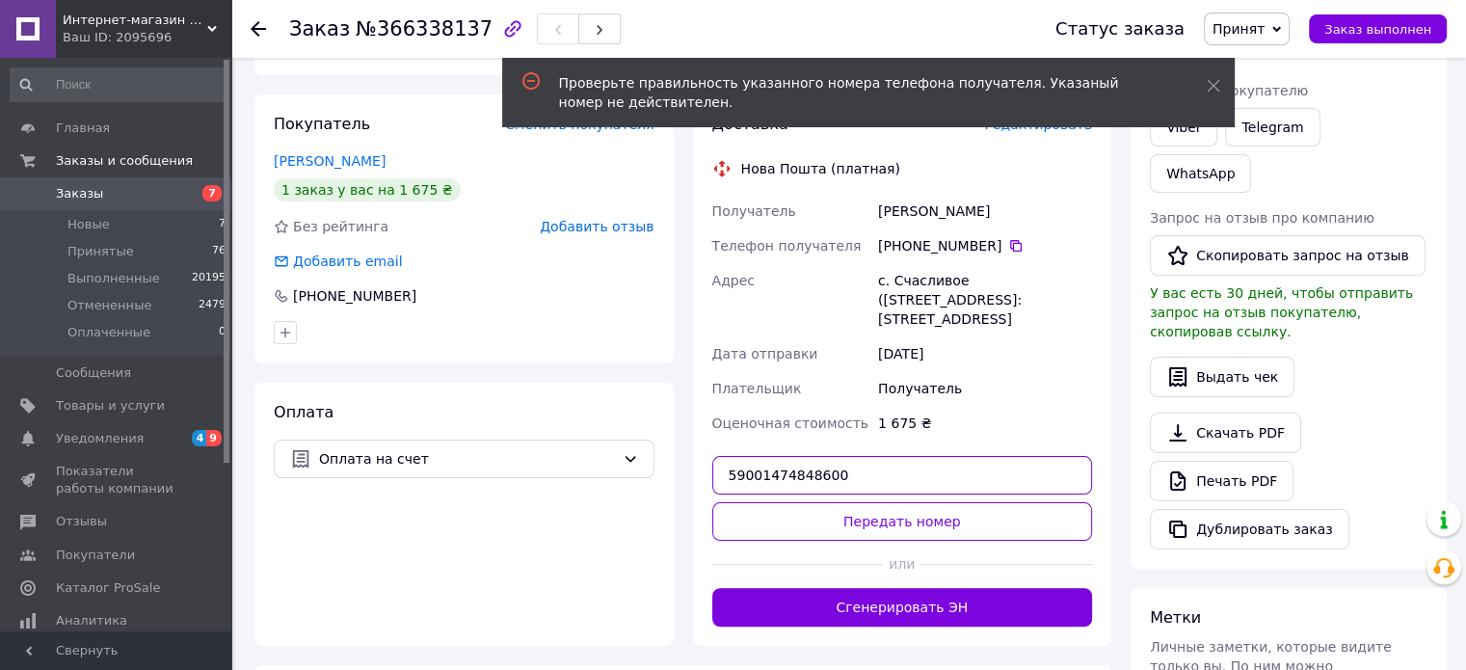
click at [860, 456] on input "59001474848600" at bounding box center [902, 475] width 381 height 39
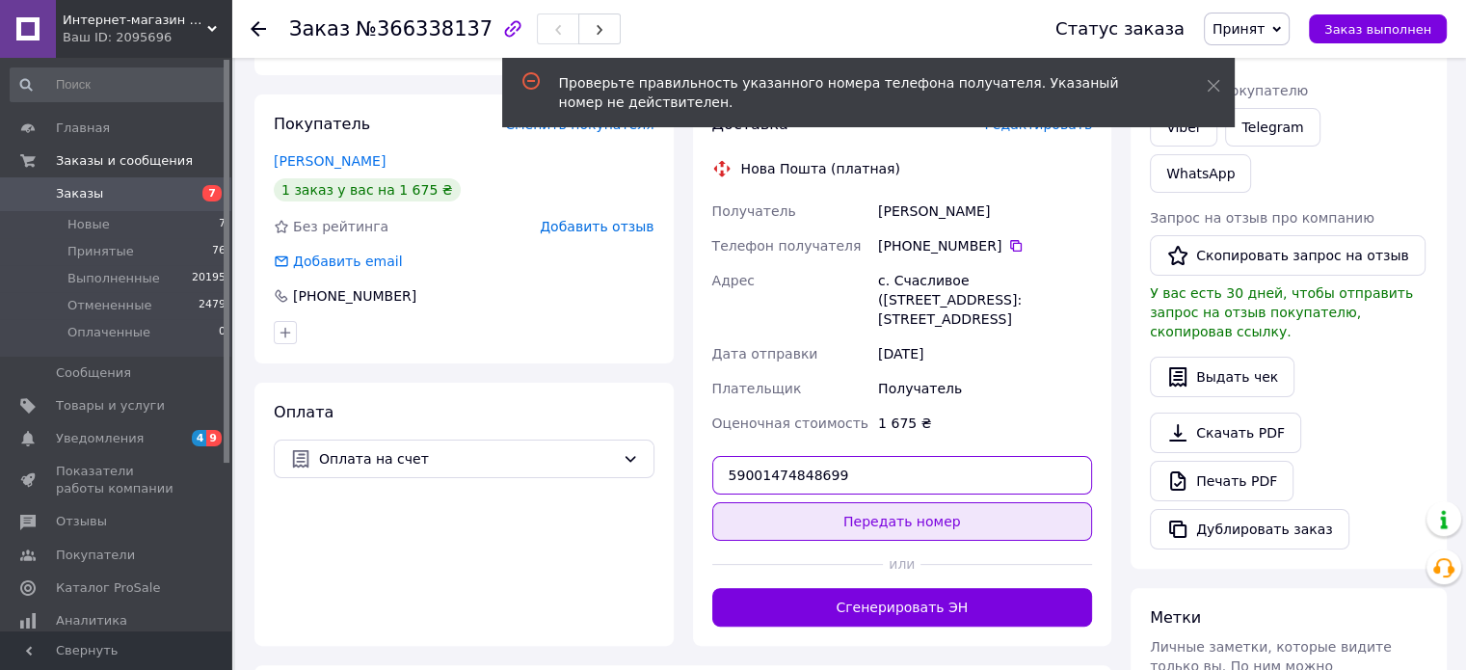
type input "59001474848699"
click at [876, 508] on button "Передать номер" at bounding box center [902, 521] width 381 height 39
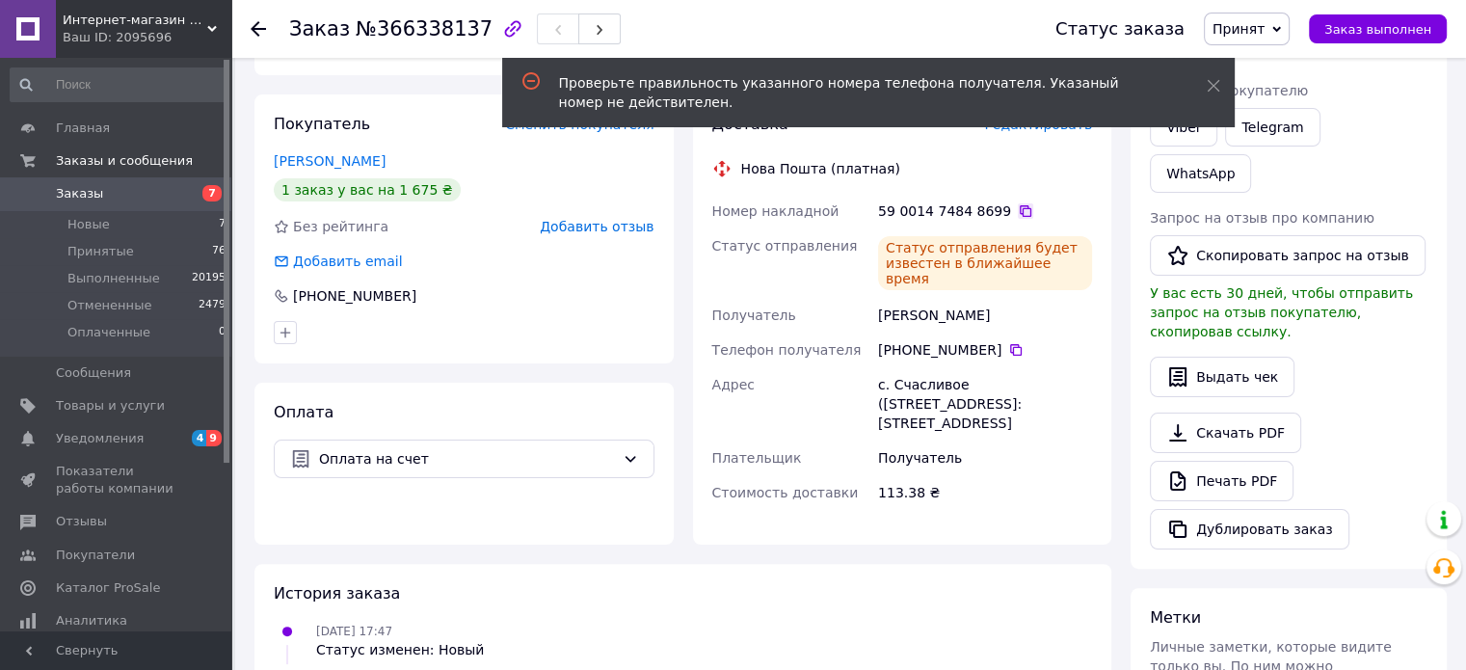
click at [1018, 203] on icon at bounding box center [1025, 210] width 15 height 15
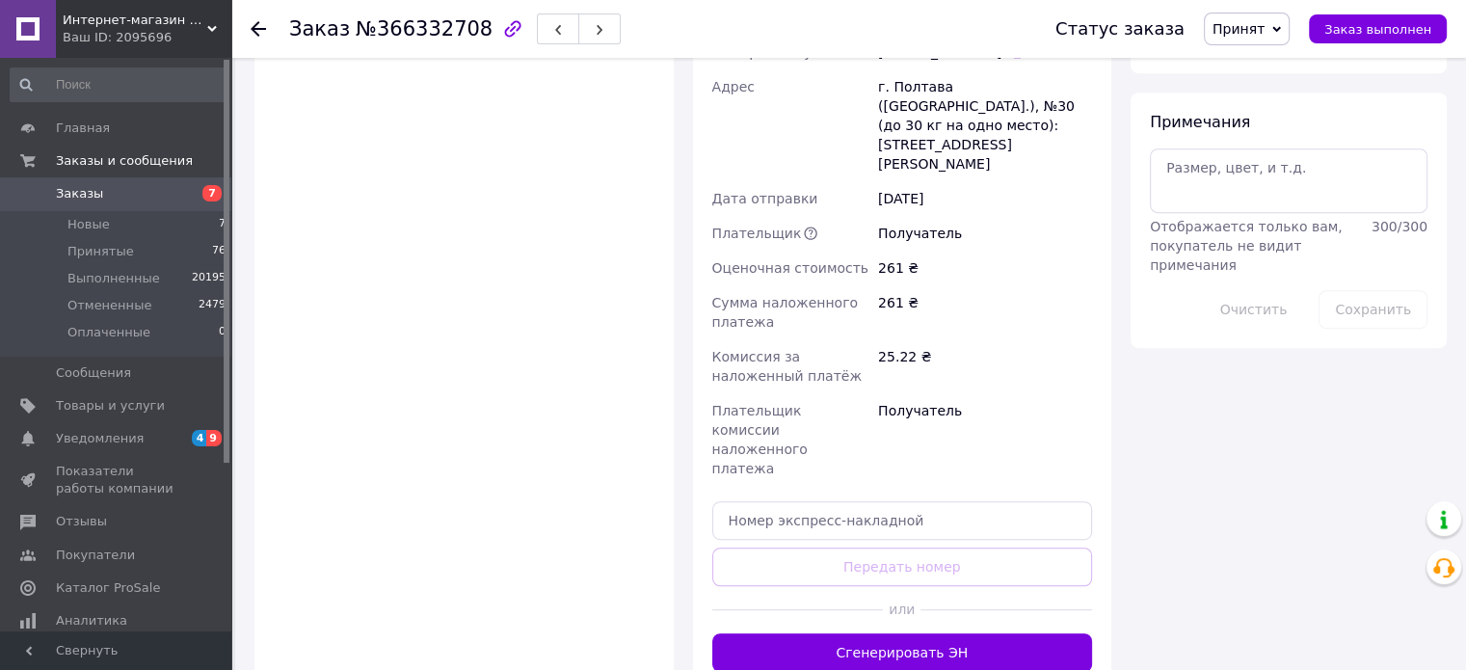
scroll to position [1060, 0]
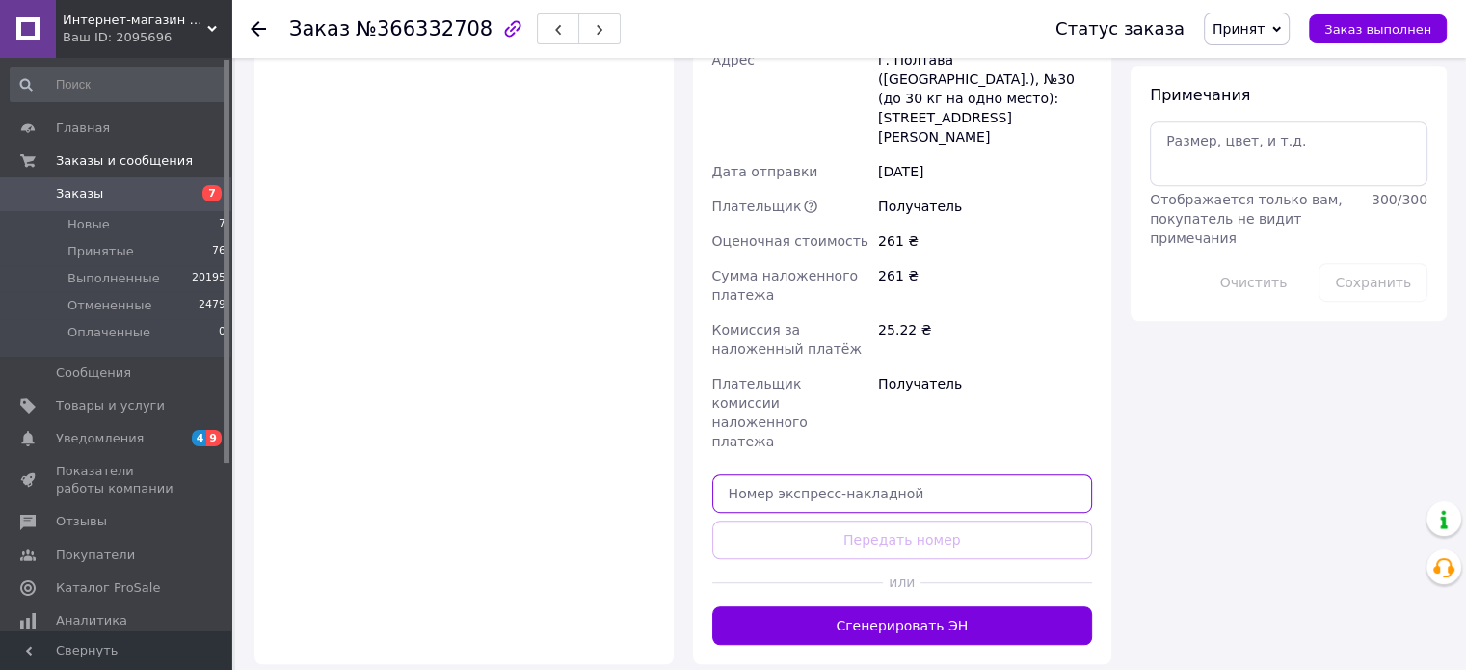
click at [864, 474] on input "text" at bounding box center [902, 493] width 381 height 39
paste input "59001474850263"
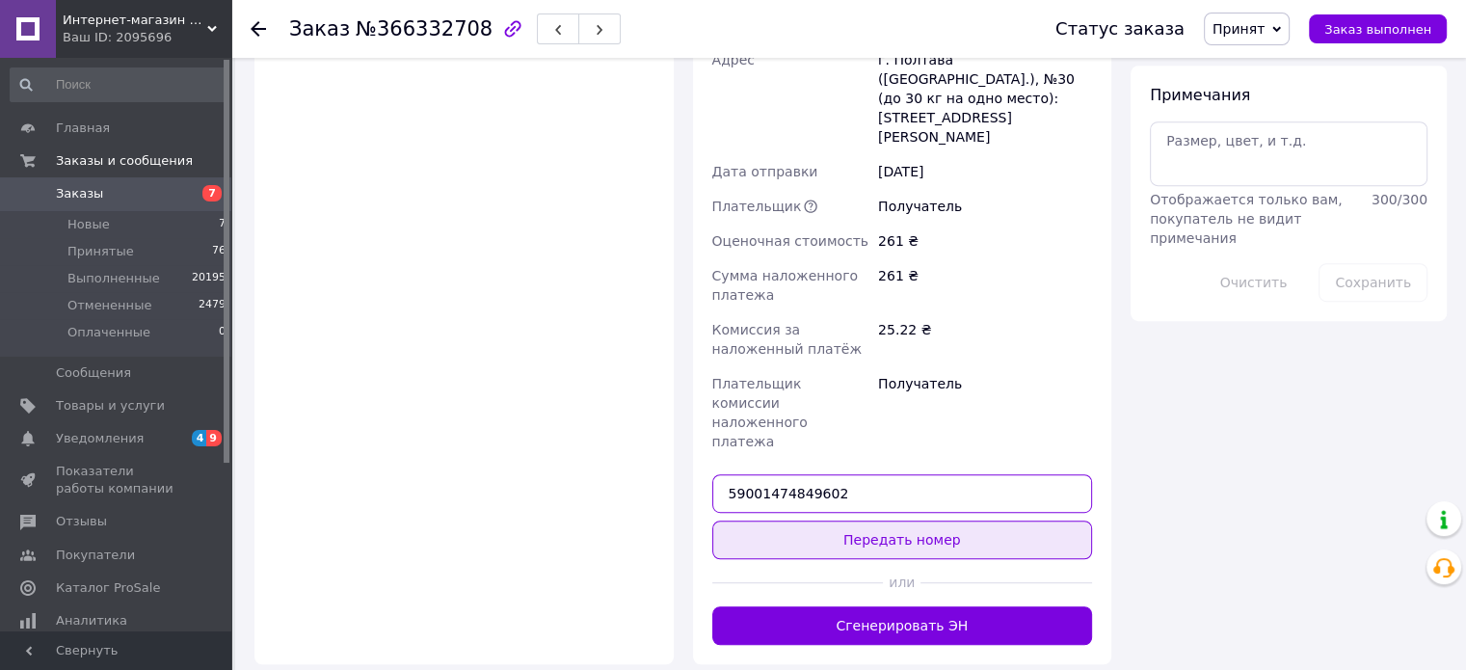
type input "59001474849602"
click at [926, 521] on button "Передать номер" at bounding box center [902, 540] width 381 height 39
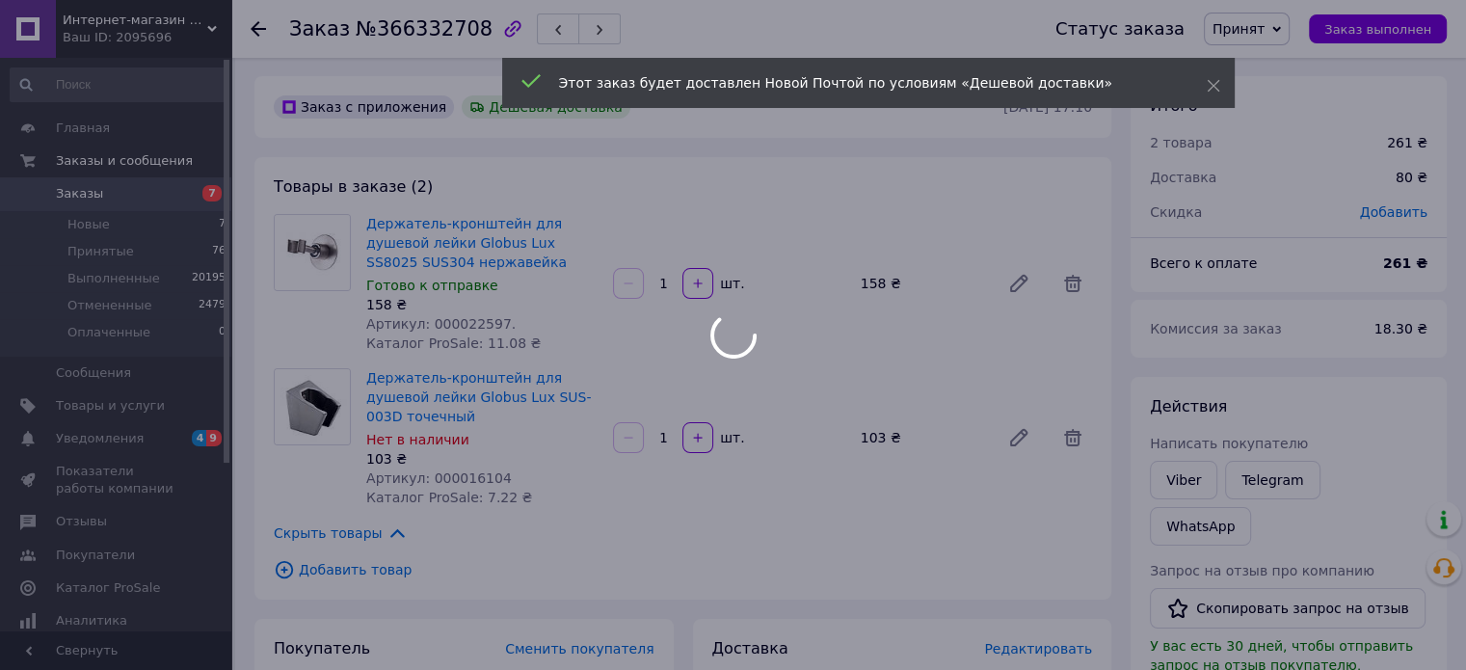
scroll to position [0, 0]
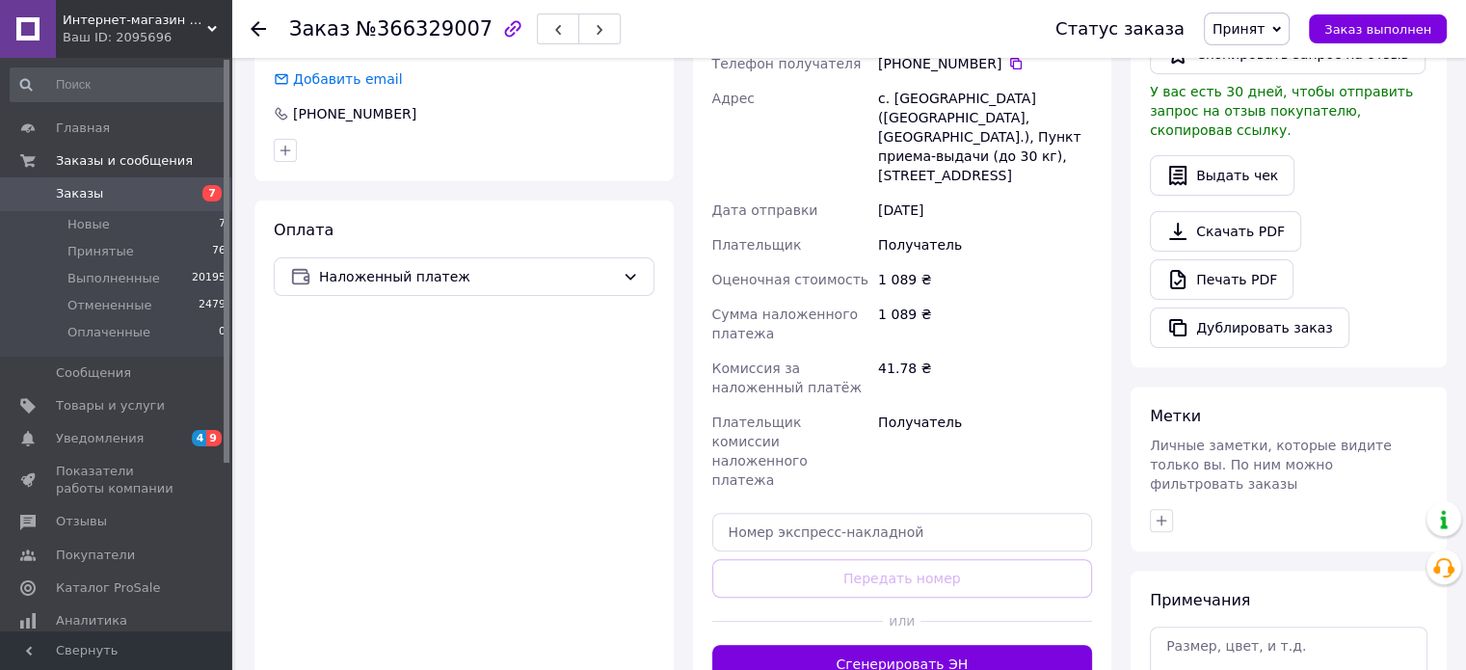
scroll to position [671, 0]
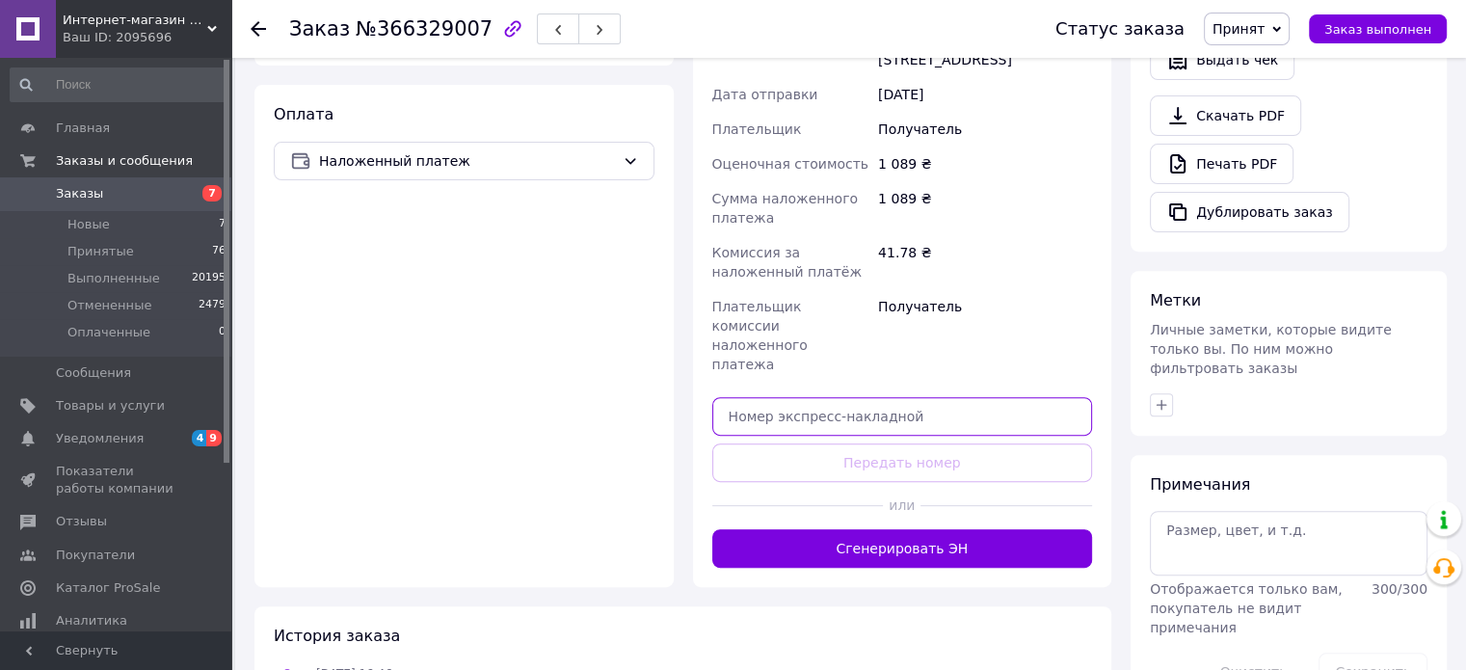
click at [895, 397] on input "text" at bounding box center [902, 416] width 381 height 39
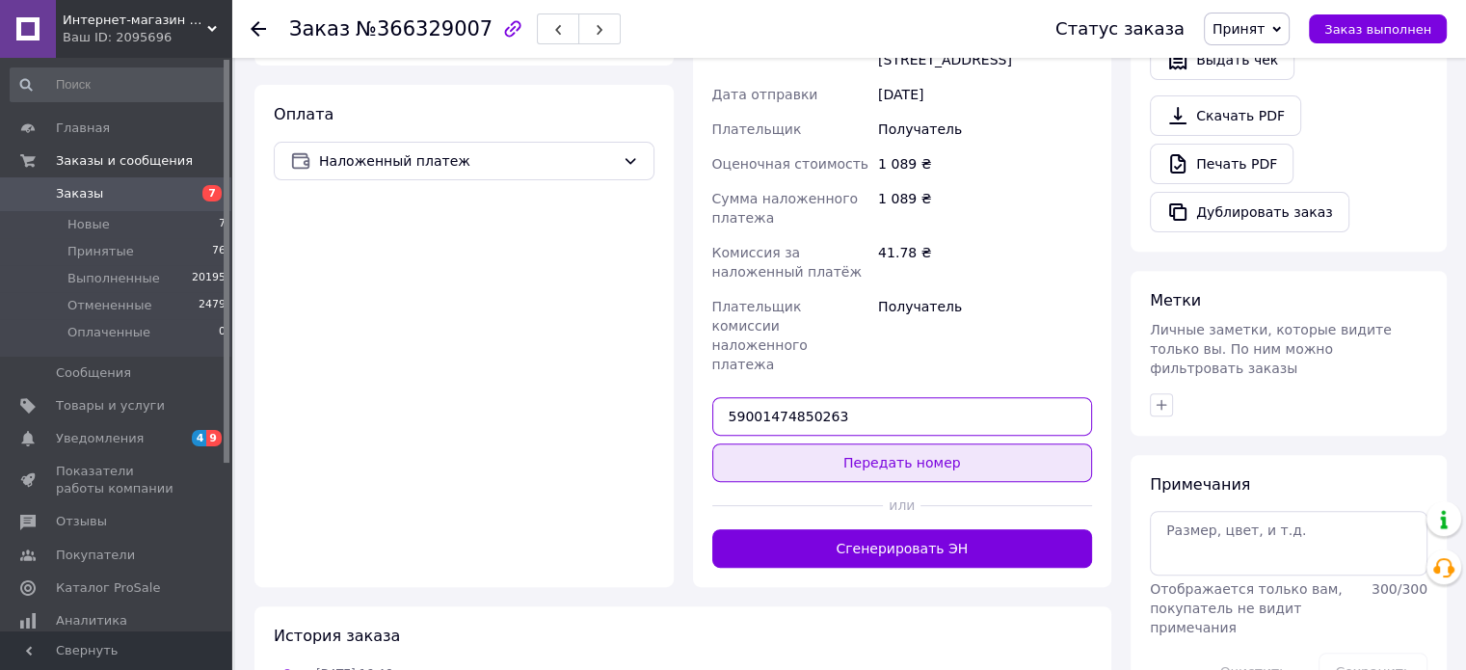
type input "59001474850263"
click at [901, 443] on button "Передать номер" at bounding box center [902, 462] width 381 height 39
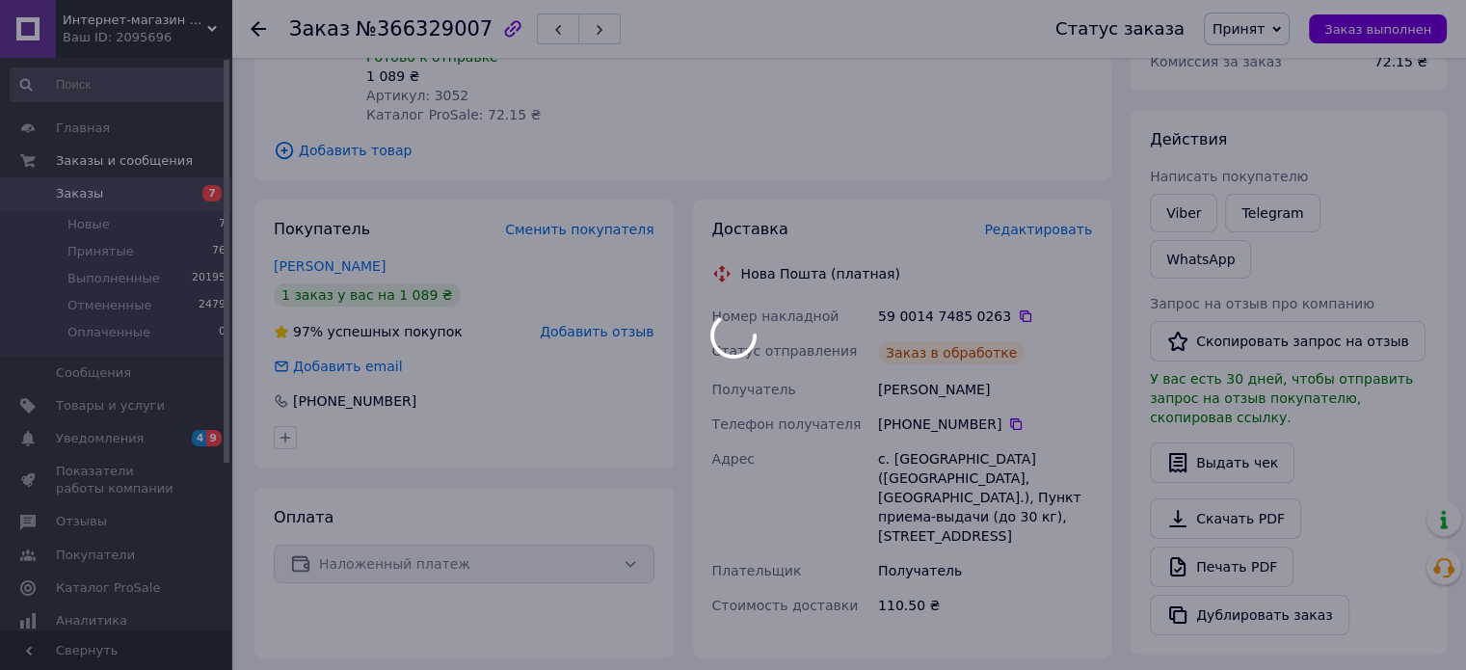
scroll to position [257, 0]
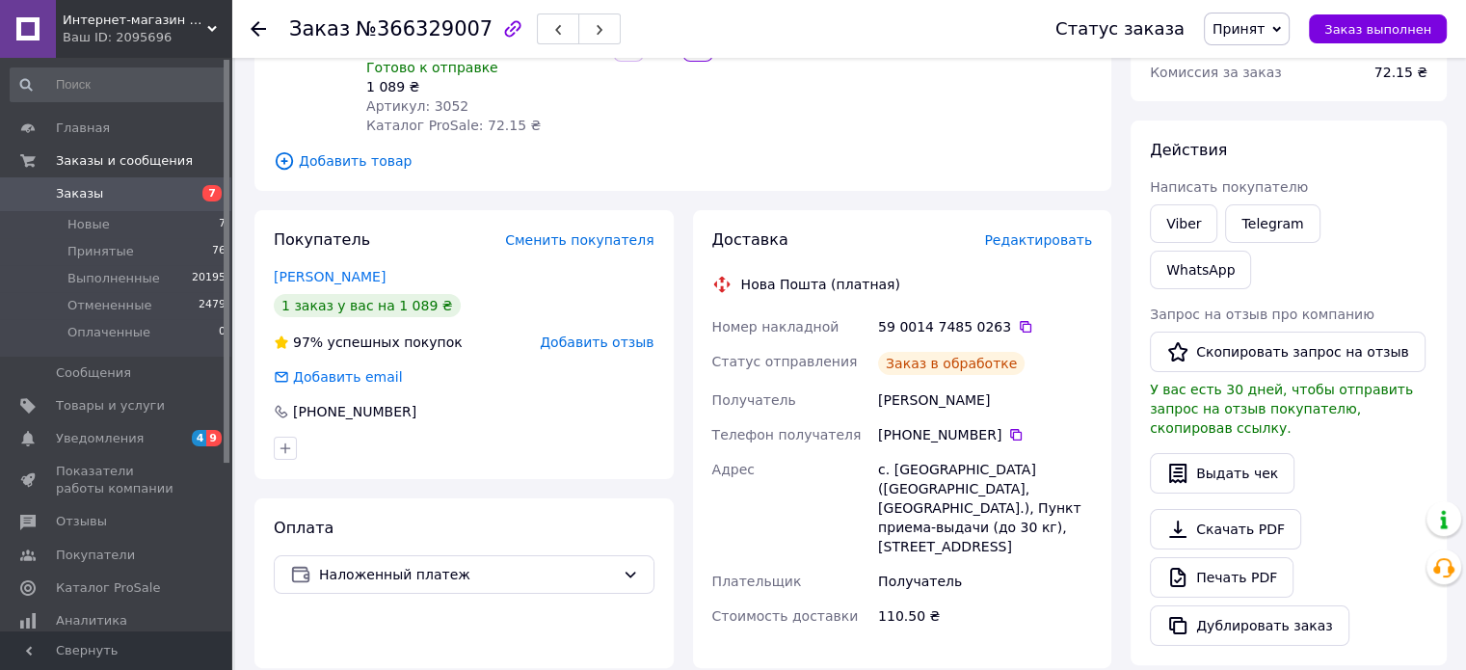
click at [1017, 317] on div "59 0014 7485 0263" at bounding box center [985, 326] width 214 height 19
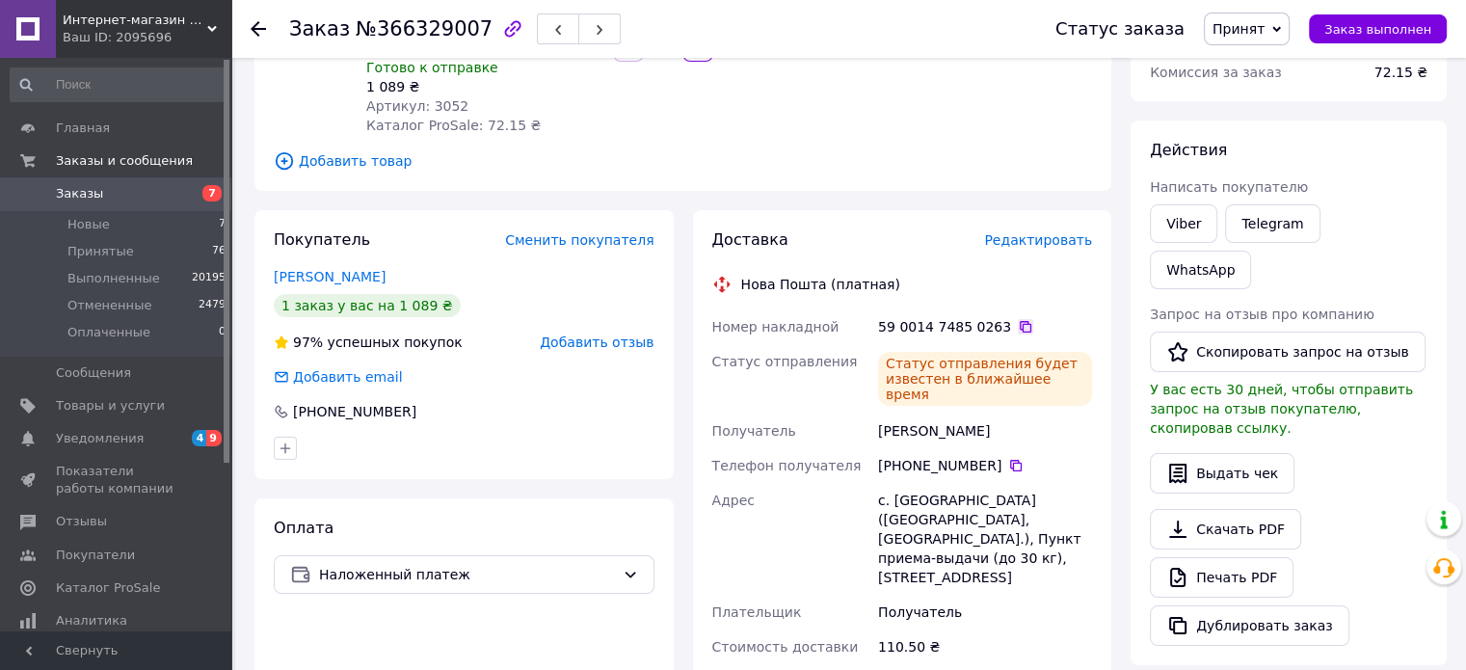
click at [1018, 319] on icon at bounding box center [1025, 326] width 15 height 15
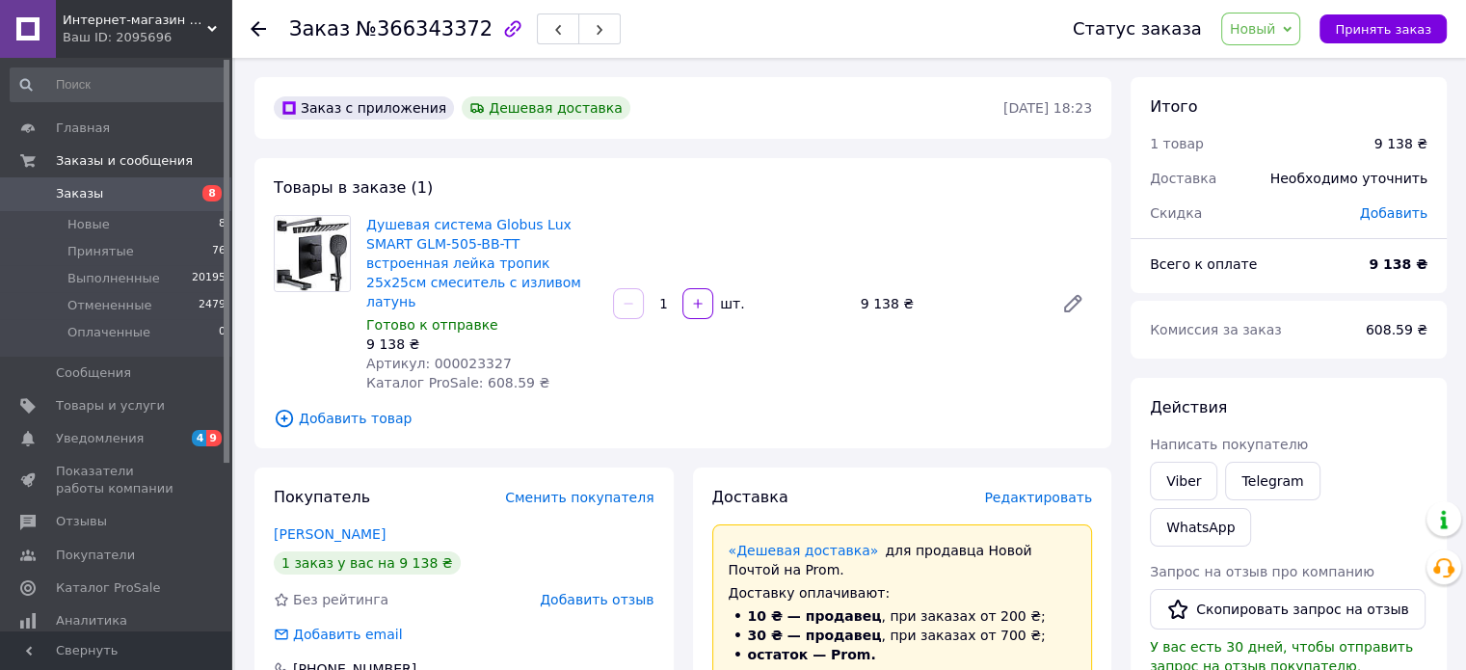
click at [456, 356] on span "Артикул: 000023327" at bounding box center [439, 363] width 146 height 15
copy span "000023327"
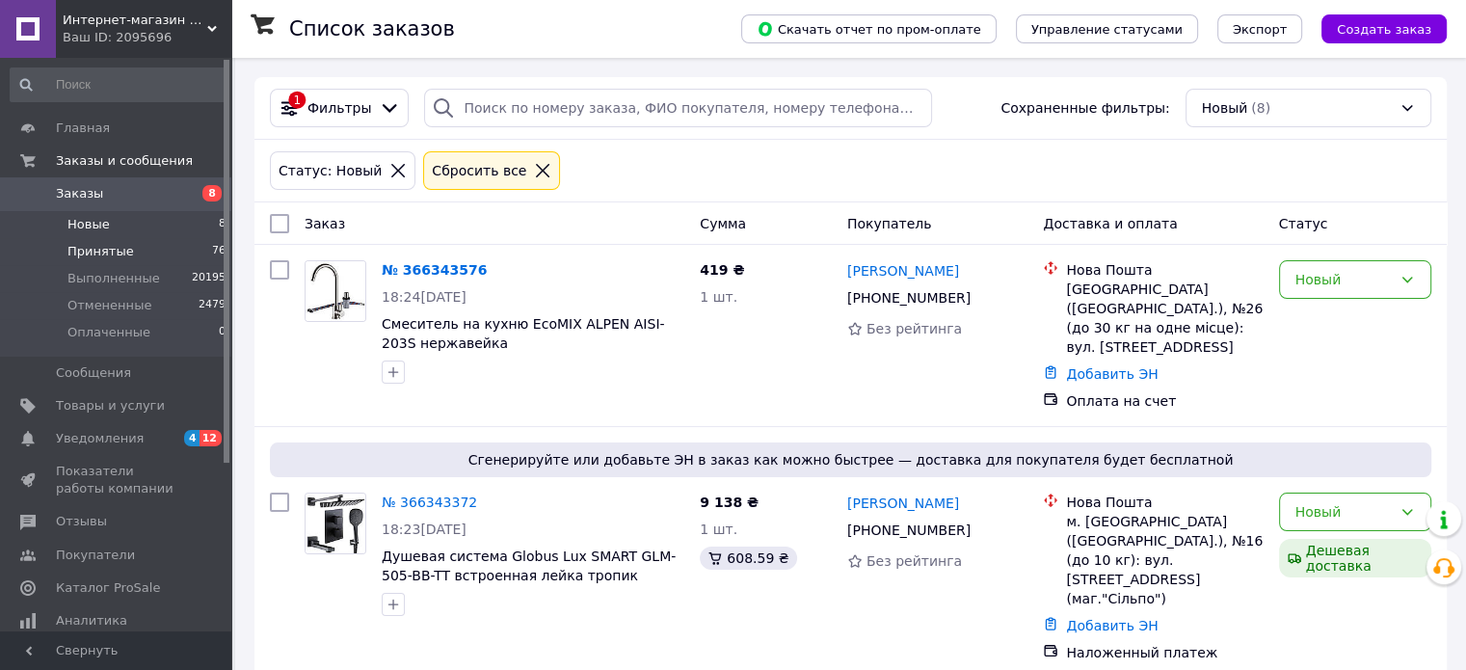
click at [87, 250] on span "Принятые" at bounding box center [100, 251] width 67 height 17
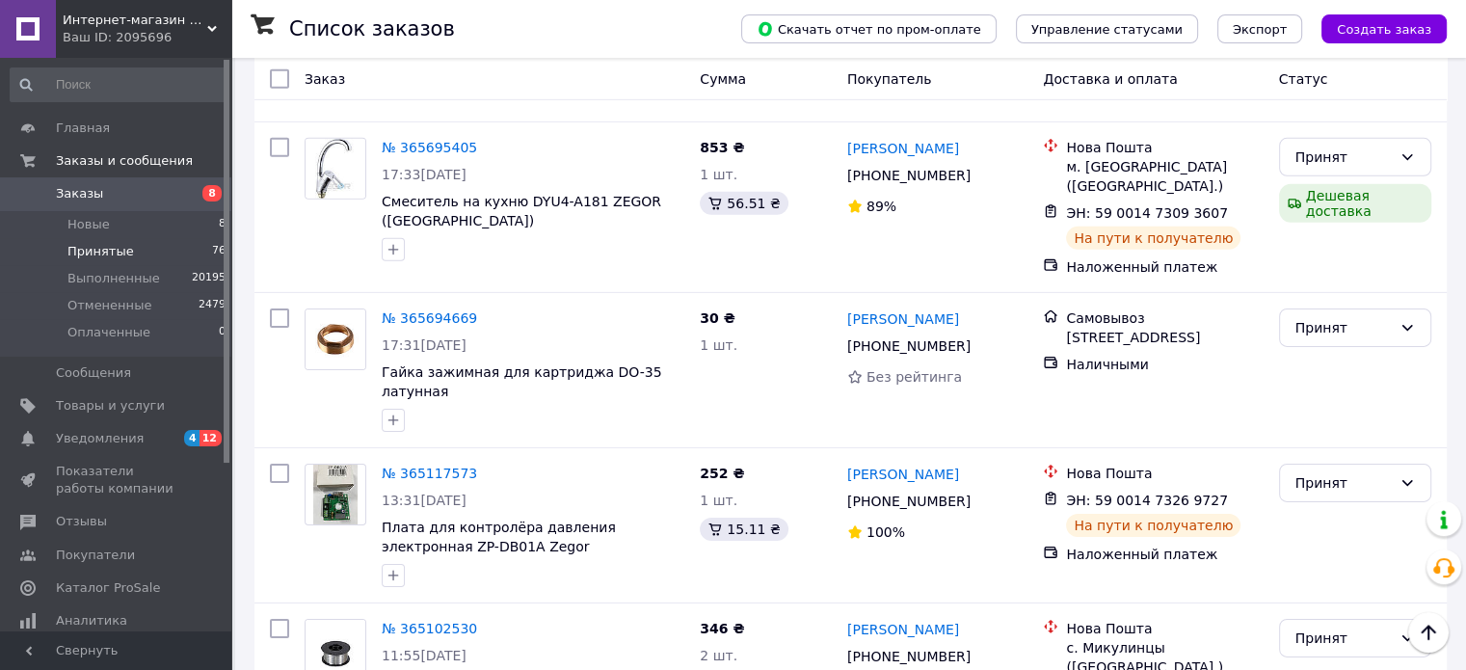
scroll to position [13360, 0]
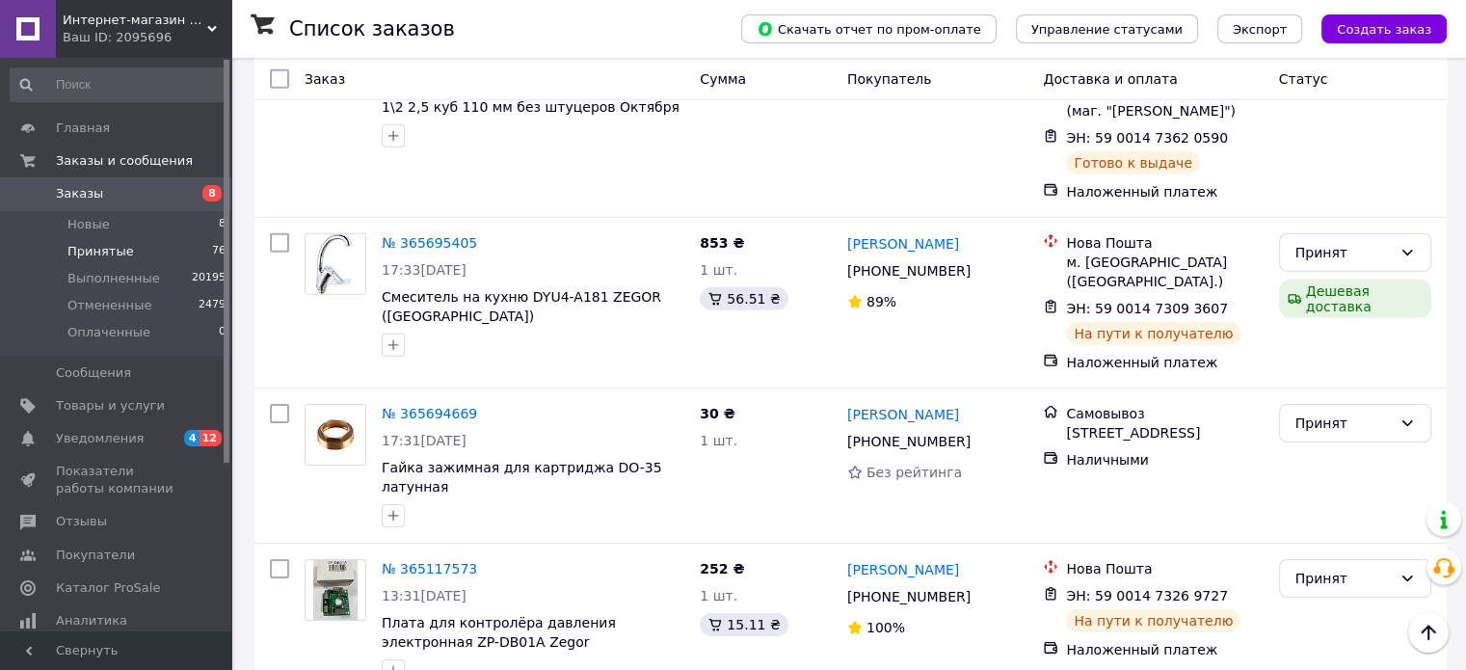
click at [1326, 303] on li "Выполнен" at bounding box center [1354, 307] width 150 height 35
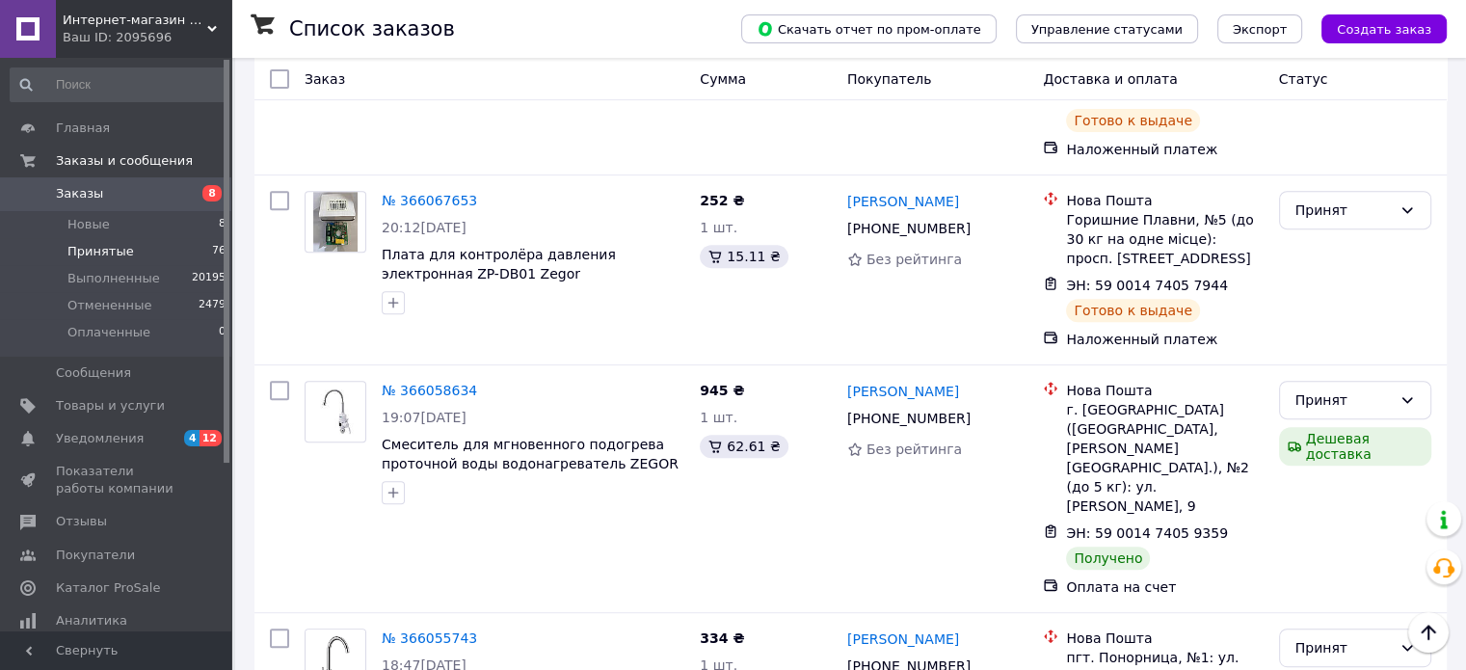
scroll to position [8058, 0]
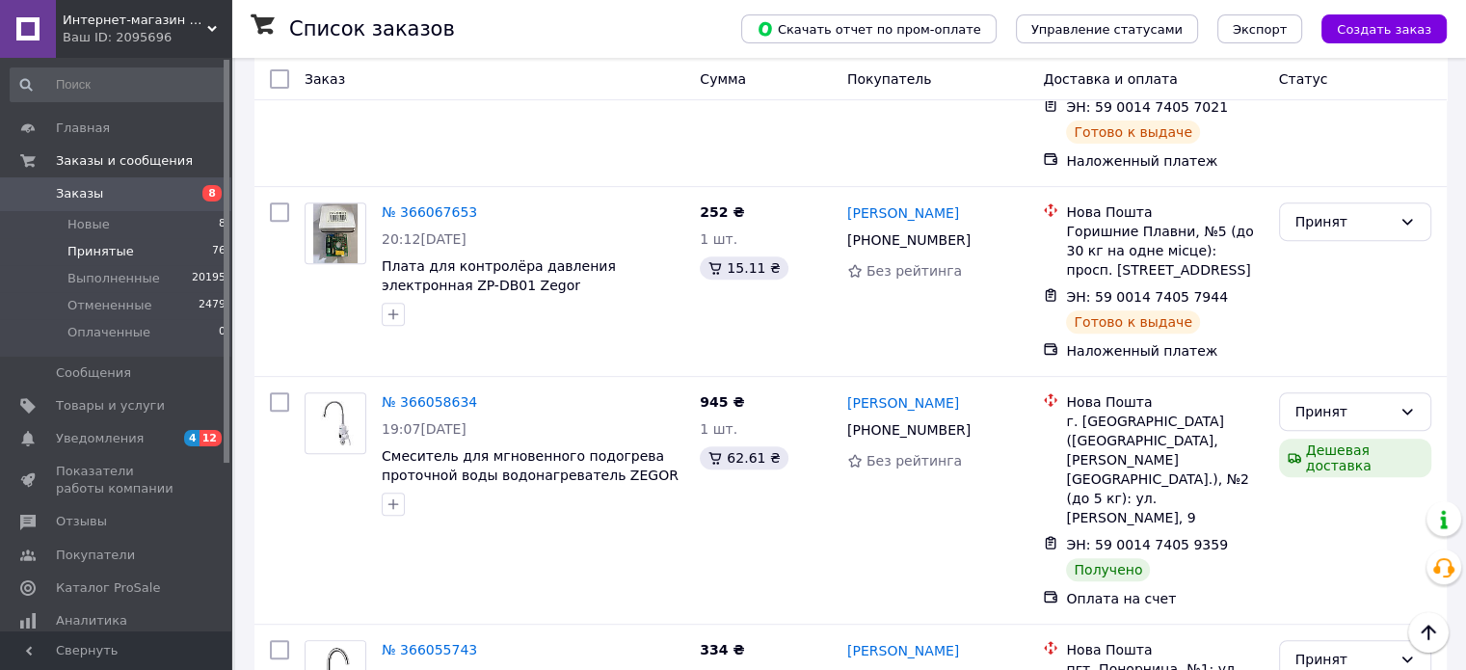
click at [1336, 281] on li "Выполнен" at bounding box center [1354, 282] width 150 height 35
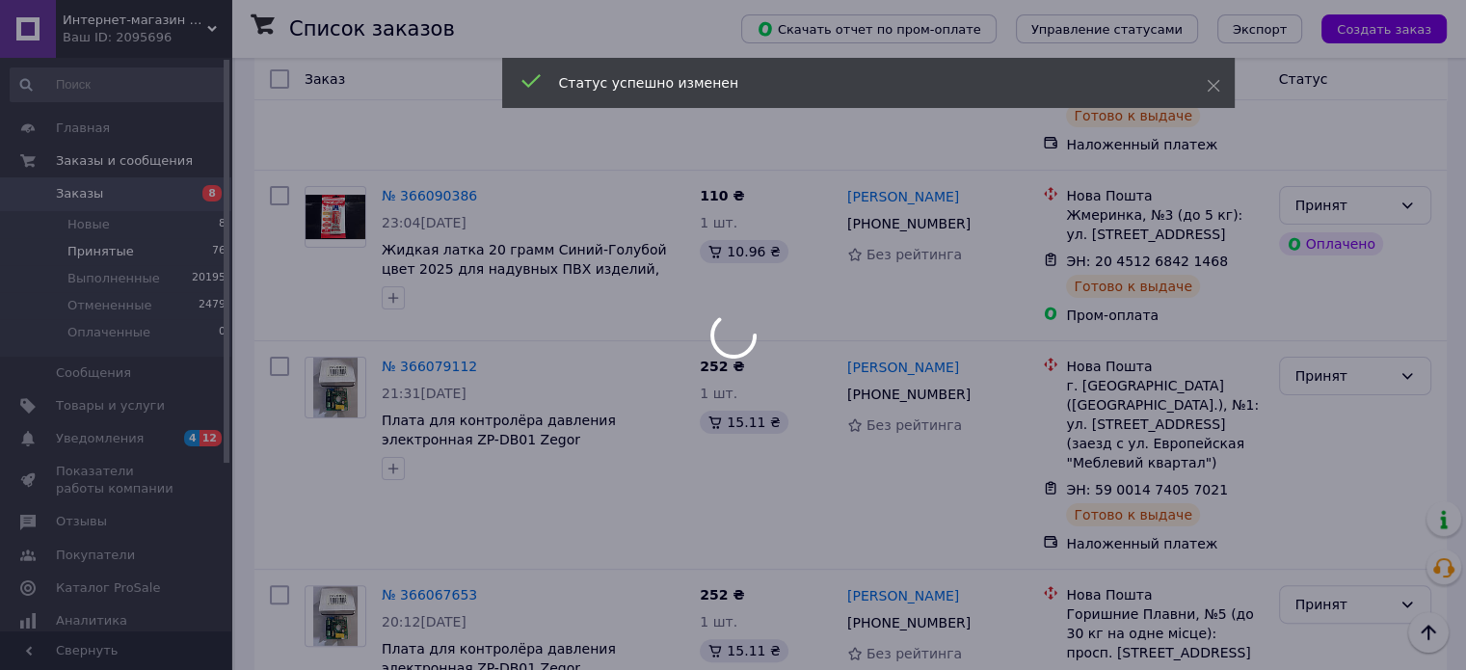
scroll to position [7673, 0]
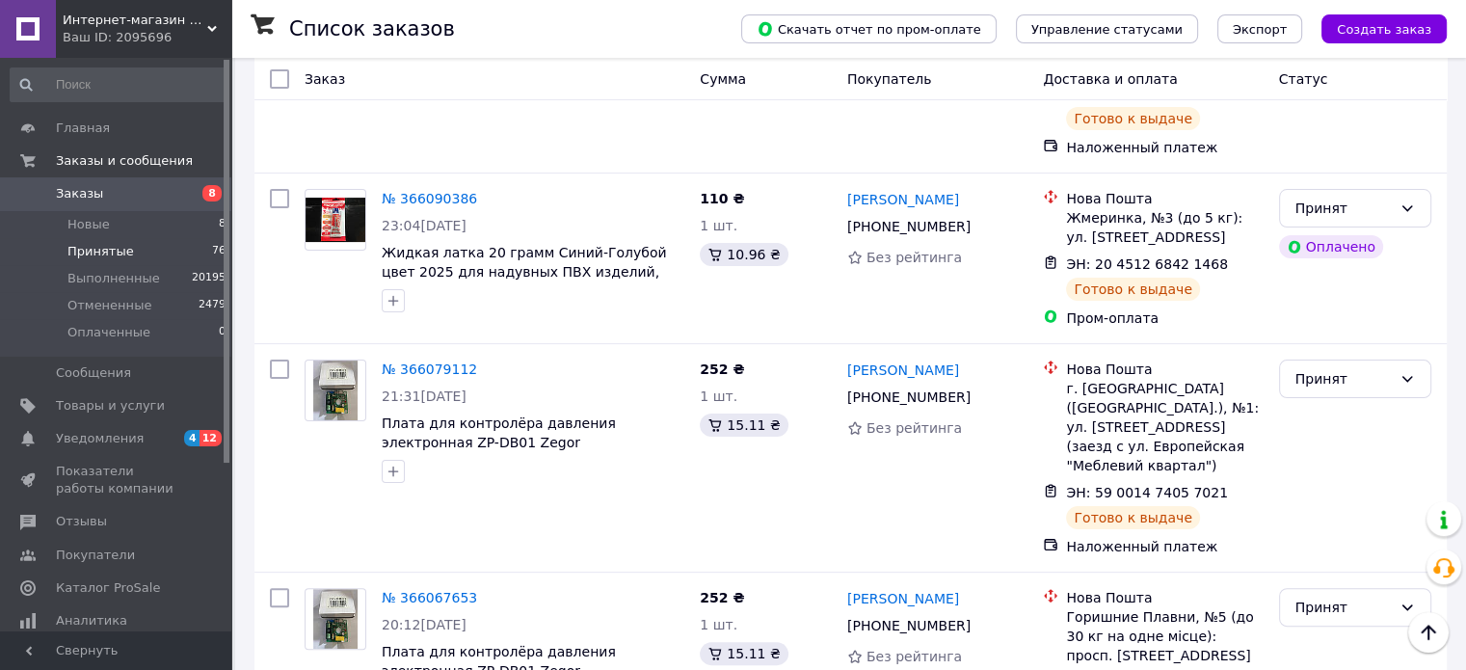
click at [1312, 301] on li "Выполнен" at bounding box center [1354, 306] width 150 height 35
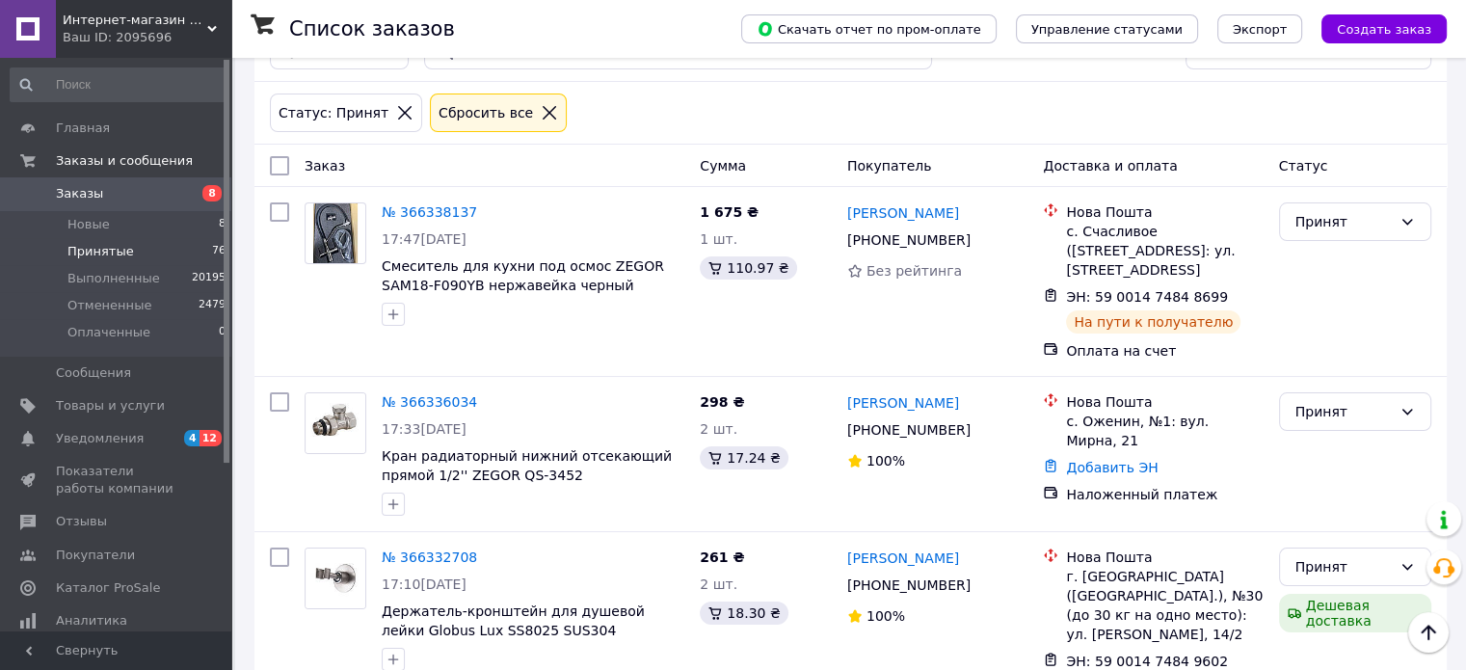
scroll to position [0, 0]
